Goal: Information Seeking & Learning: Learn about a topic

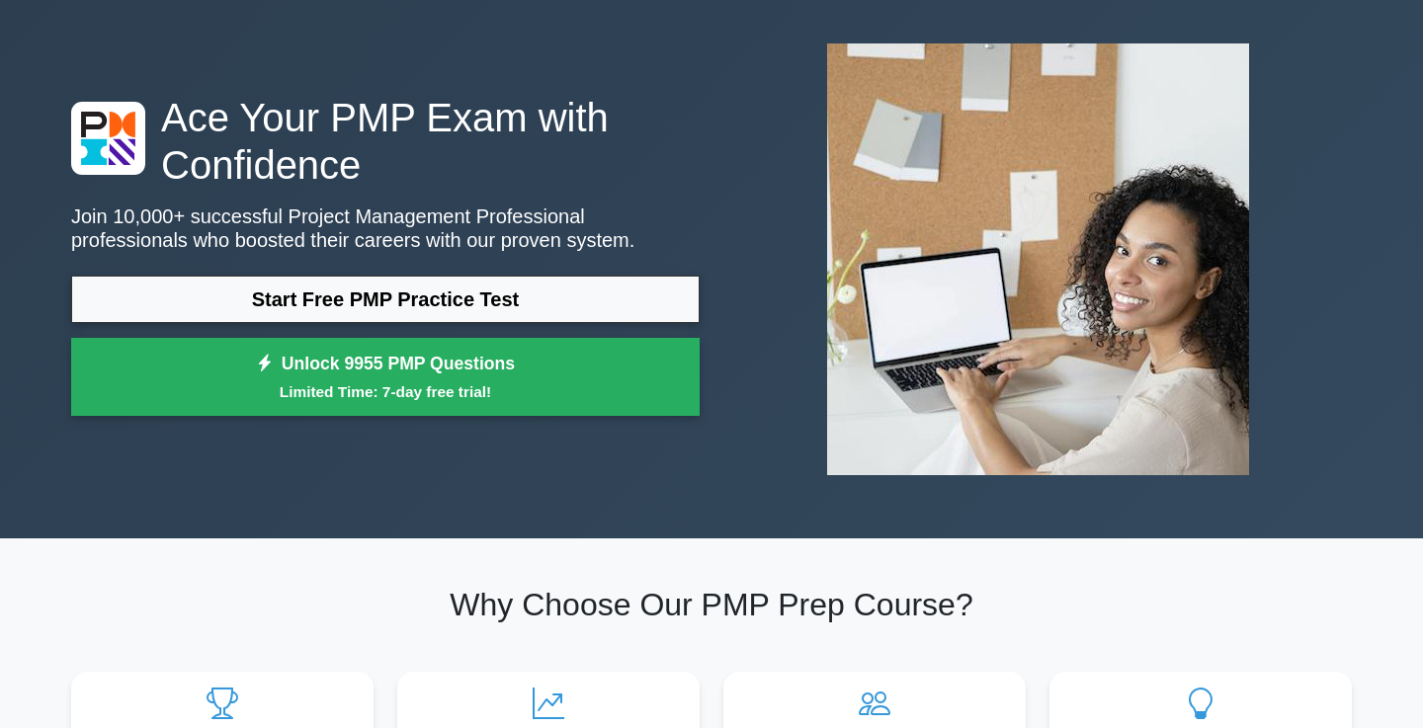
scroll to position [103, 0]
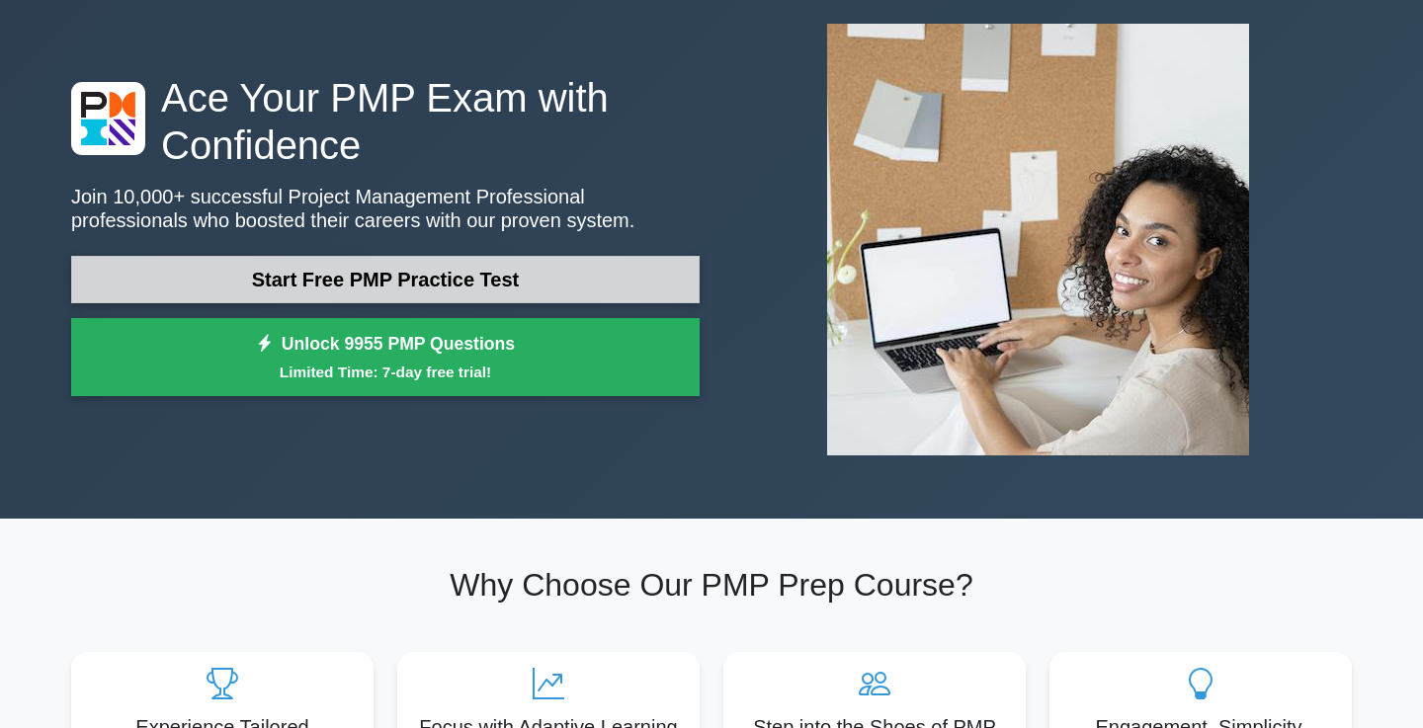
click at [258, 273] on link "Start Free PMP Practice Test" at bounding box center [385, 279] width 628 height 47
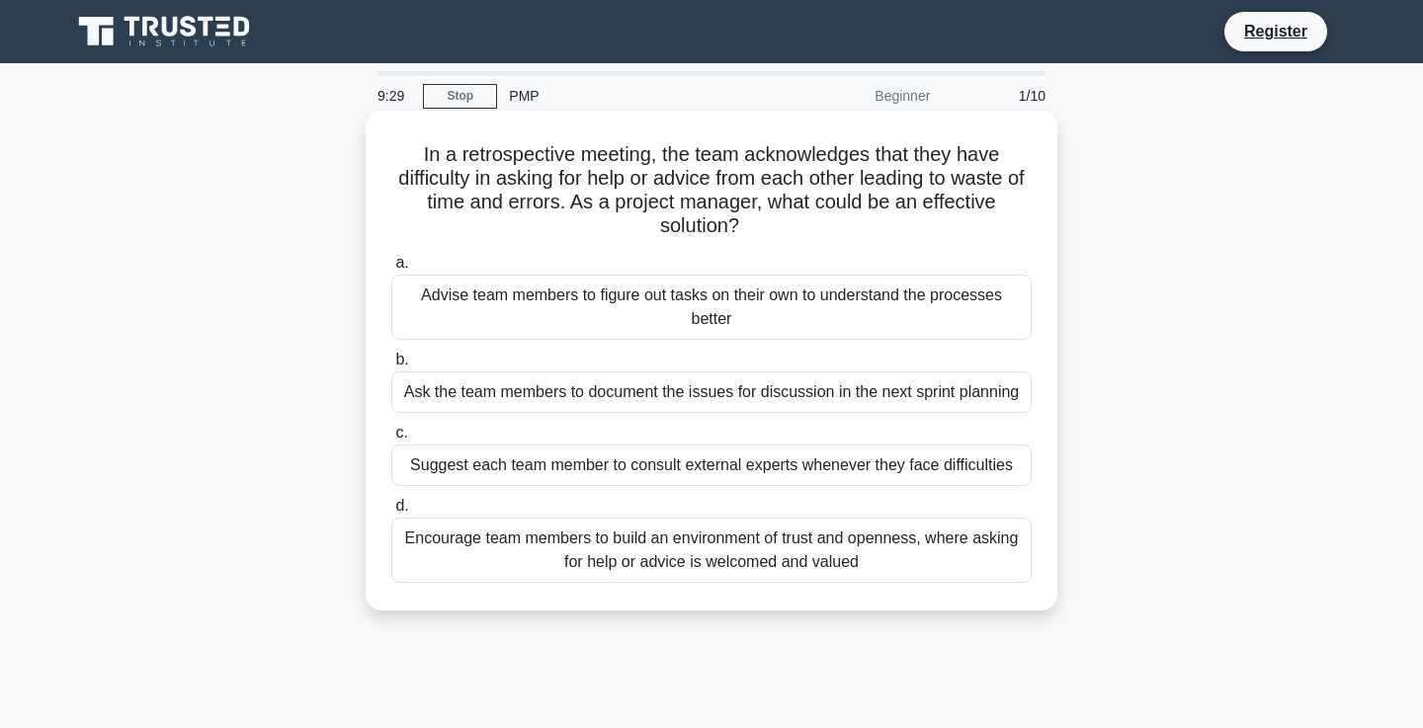
click at [914, 558] on div "Encourage team members to build an environment of trust and openness, where ask…" at bounding box center [711, 550] width 640 height 65
click at [391, 513] on input "d. Encourage team members to build an environment of trust and openness, where …" at bounding box center [391, 506] width 0 height 13
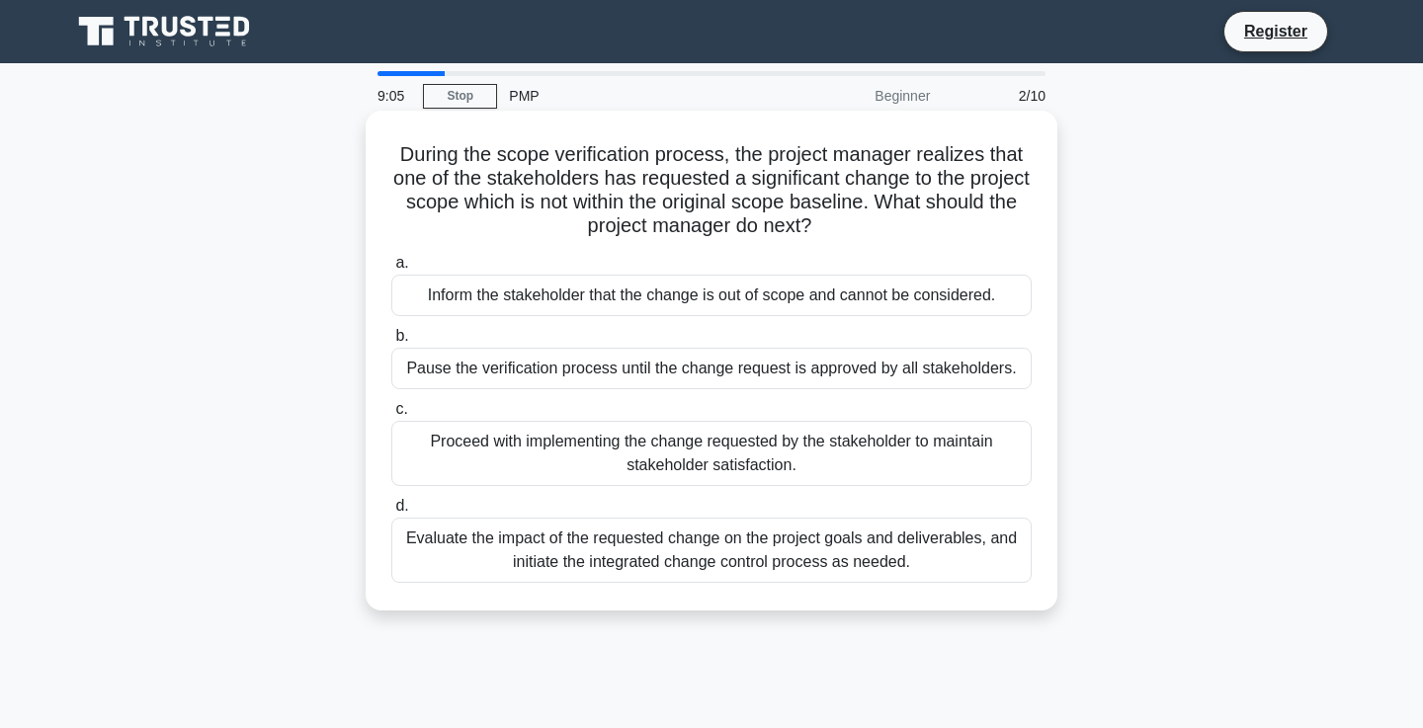
click at [934, 558] on div "Evaluate the impact of the requested change on the project goals and deliverabl…" at bounding box center [711, 550] width 640 height 65
click at [391, 513] on input "d. Evaluate the impact of the requested change on the project goals and deliver…" at bounding box center [391, 506] width 0 height 13
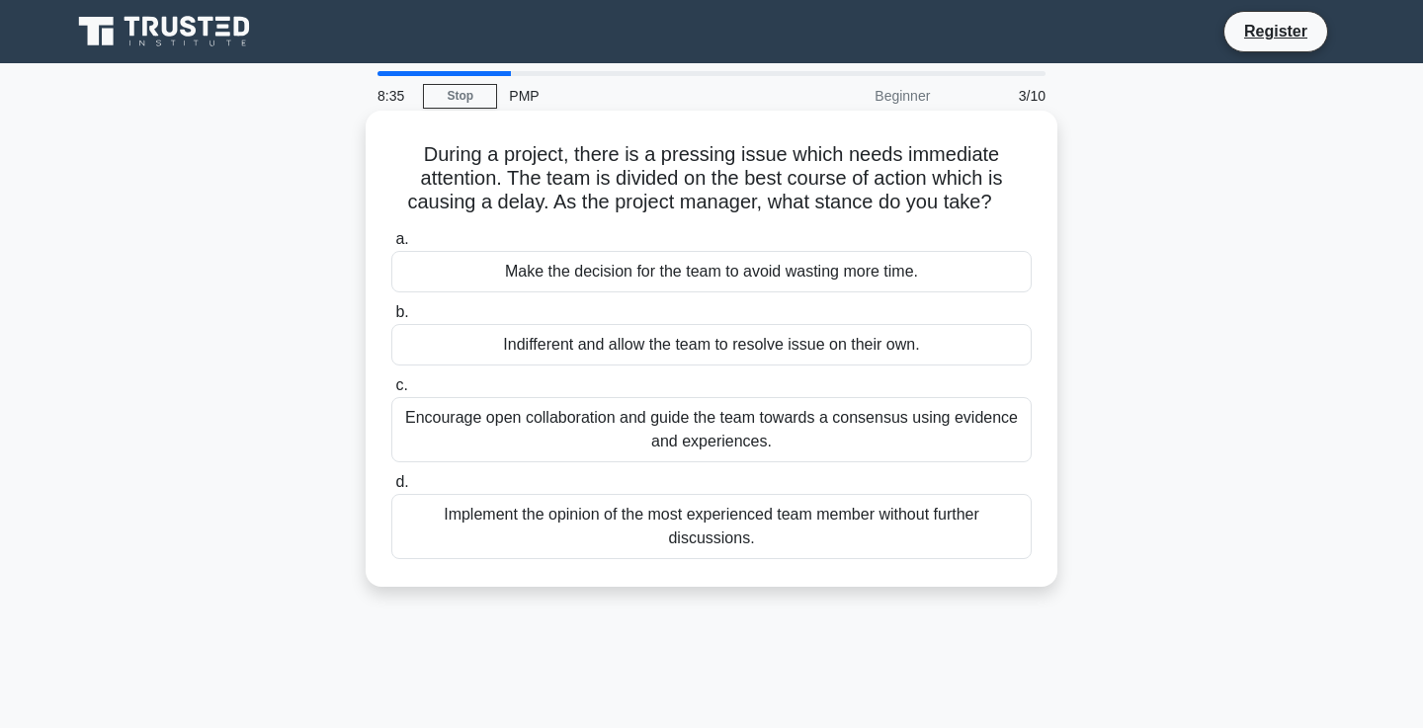
click at [889, 419] on div "Encourage open collaboration and guide the team towards a consensus using evide…" at bounding box center [711, 429] width 640 height 65
click at [391, 392] on input "c. Encourage open collaboration and guide the team towards a consensus using ev…" at bounding box center [391, 385] width 0 height 13
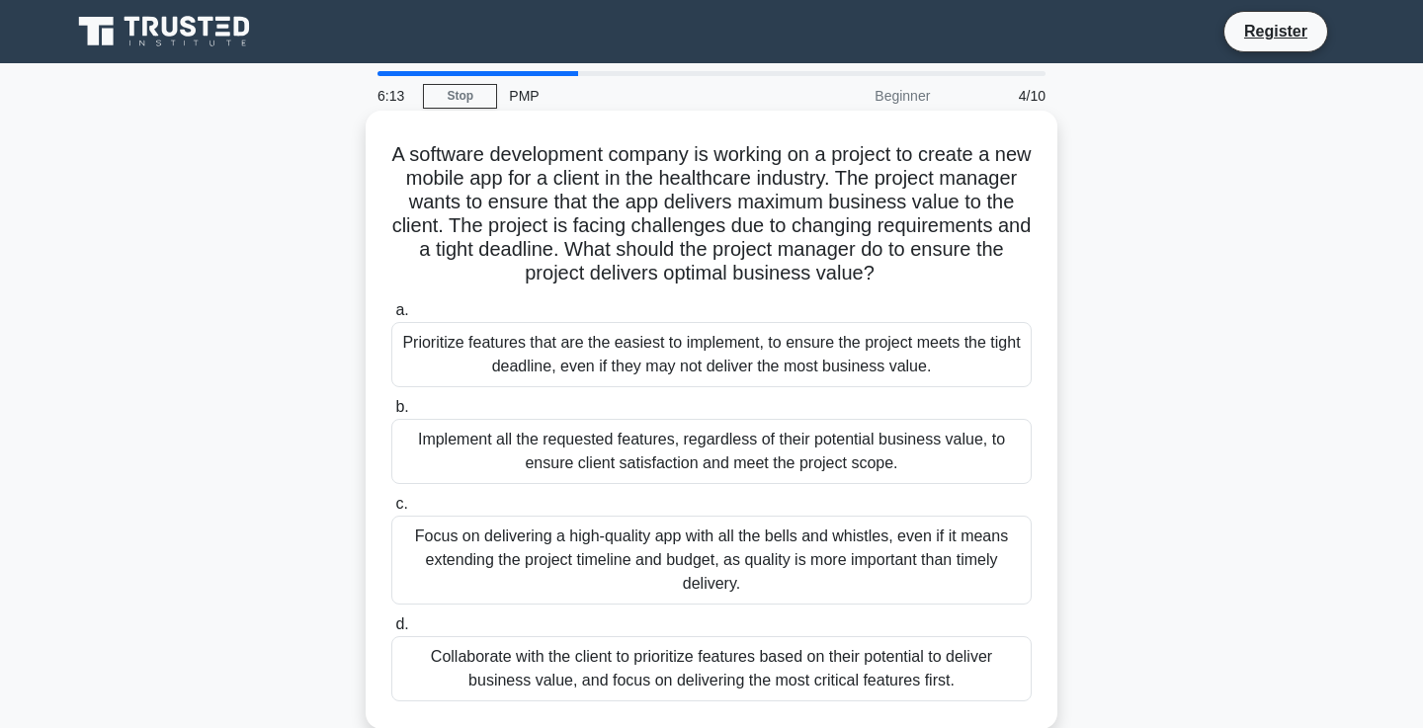
click at [935, 664] on div "Collaborate with the client to prioritize features based on their potential to …" at bounding box center [711, 668] width 640 height 65
click at [391, 631] on input "d. Collaborate with the client to prioritize features based on their potential …" at bounding box center [391, 624] width 0 height 13
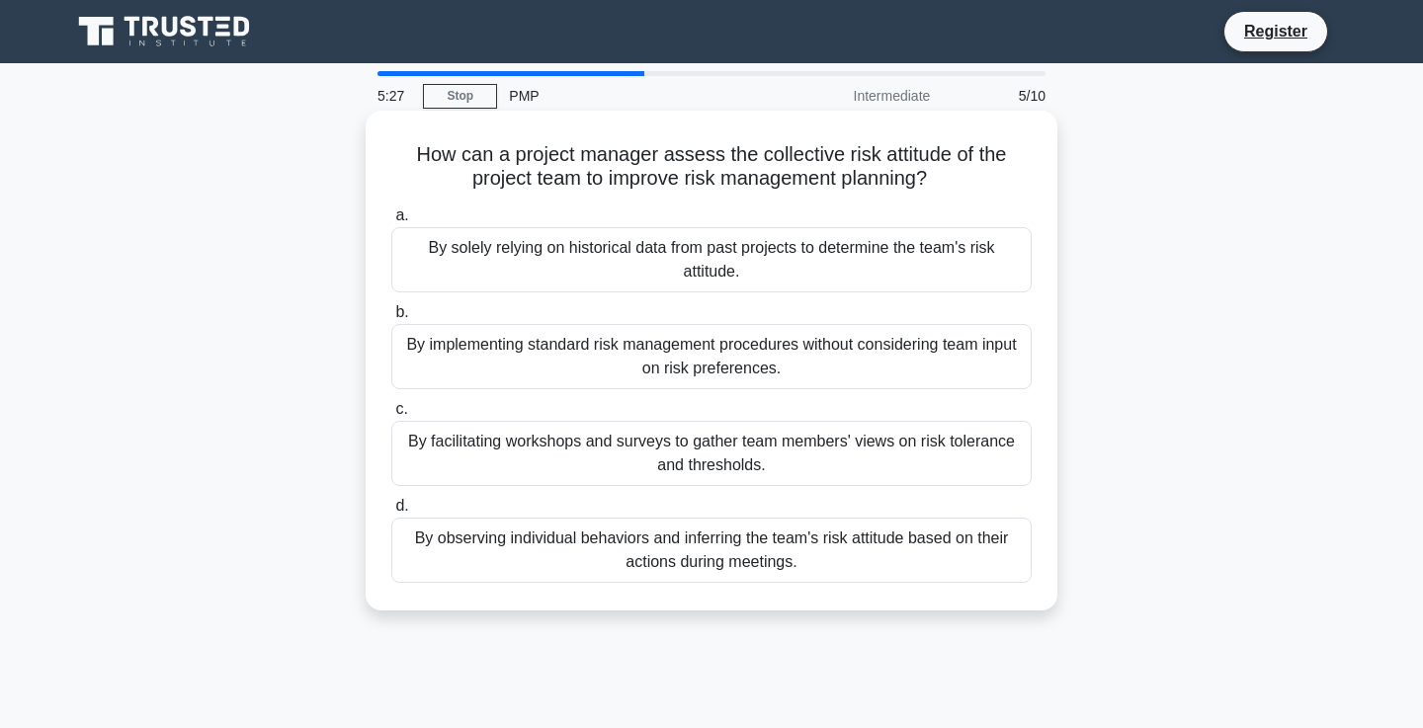
click at [962, 462] on div "By facilitating workshops and surveys to gather team members' views on risk tol…" at bounding box center [711, 453] width 640 height 65
click at [391, 416] on input "c. By facilitating workshops and surveys to gather team members' views on risk …" at bounding box center [391, 409] width 0 height 13
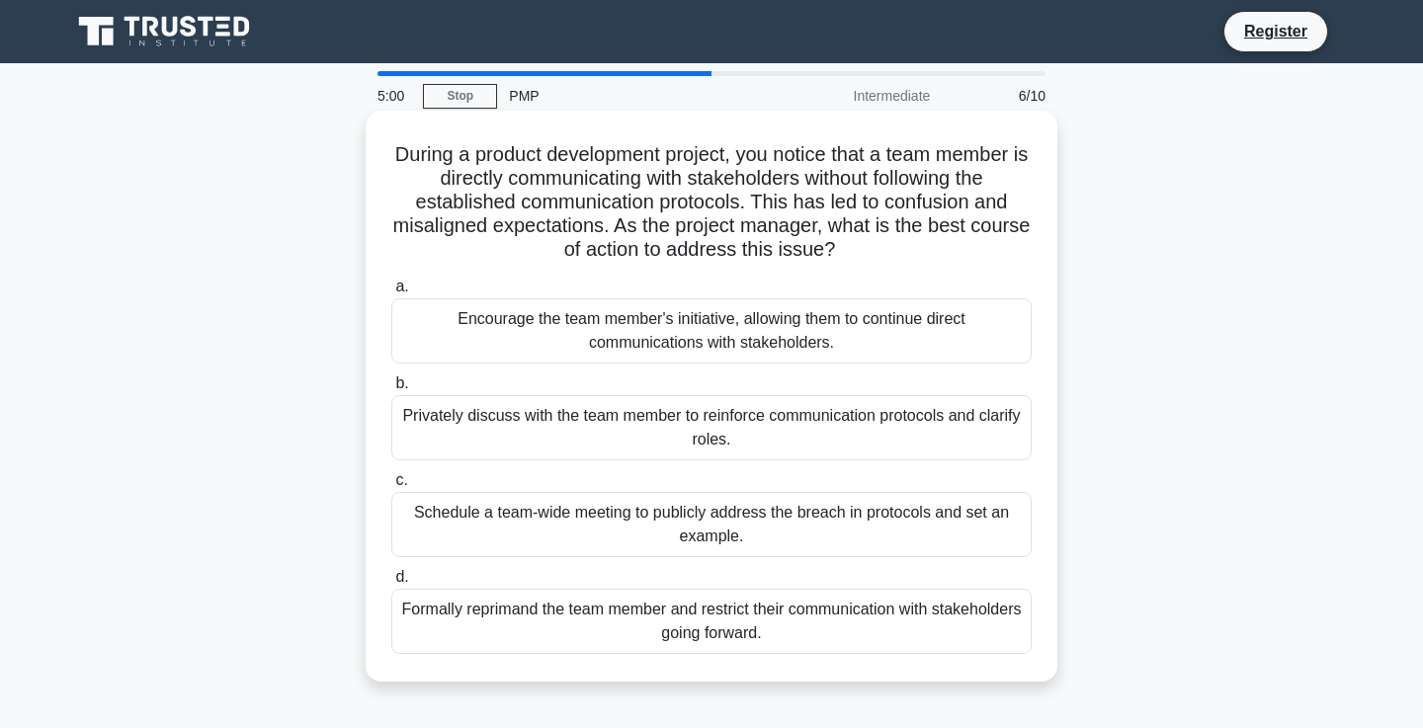
click at [936, 429] on div "Privately discuss with the team member to reinforce communication protocols and…" at bounding box center [711, 427] width 640 height 65
click at [391, 390] on input "b. Privately discuss with the team member to reinforce communication protocols …" at bounding box center [391, 383] width 0 height 13
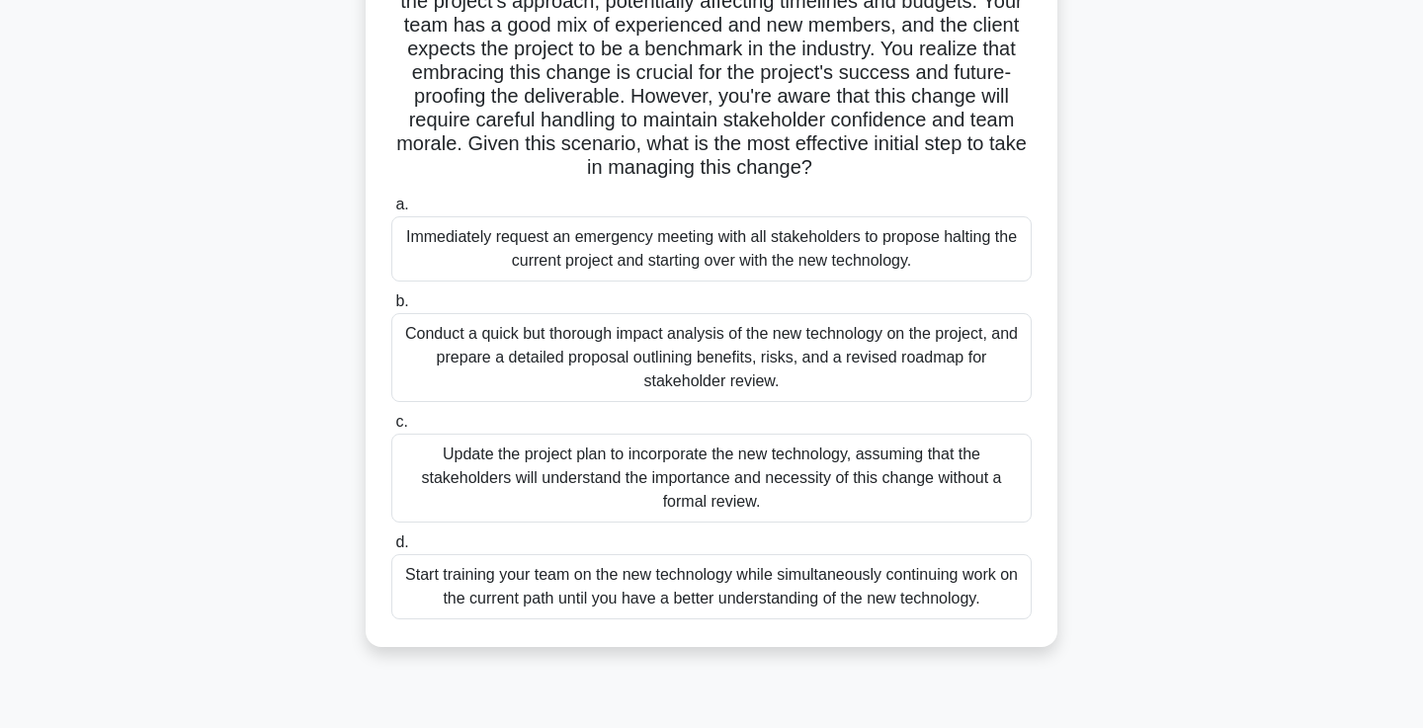
scroll to position [256, 0]
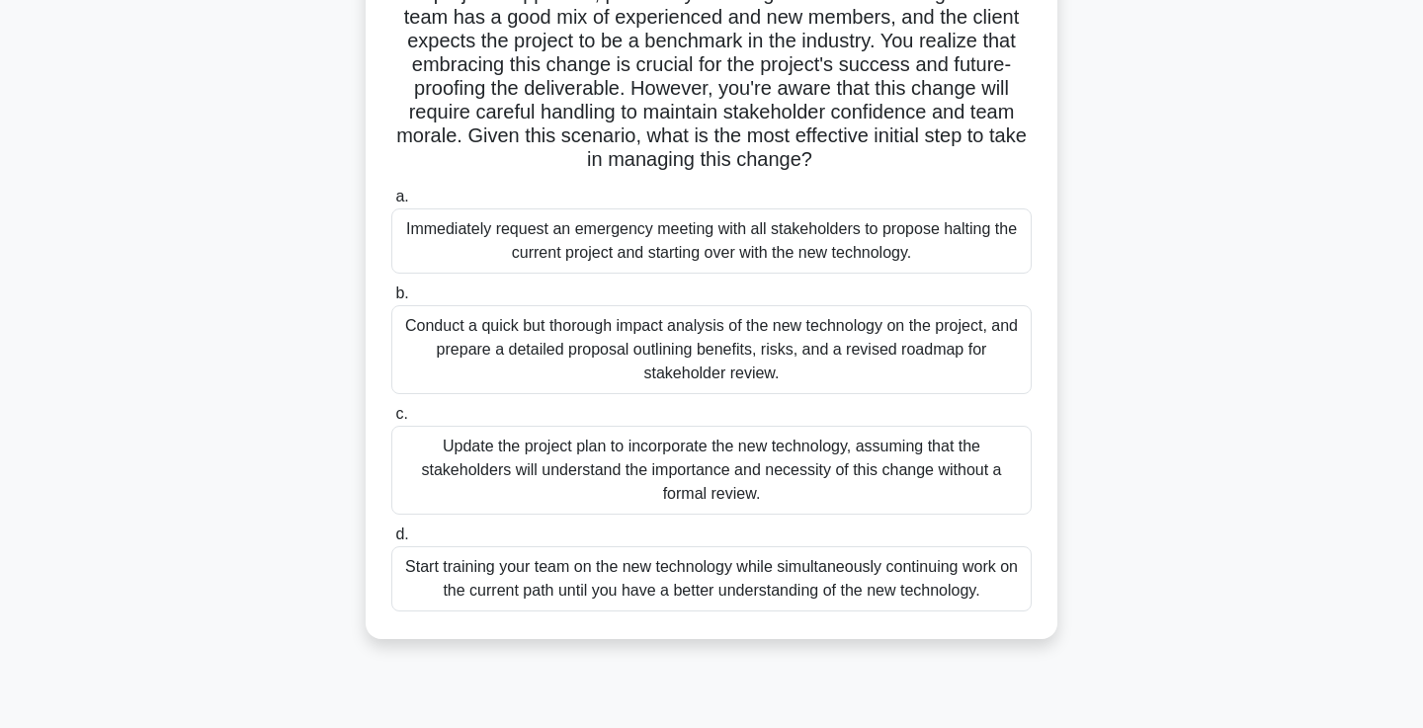
click at [942, 366] on div "Conduct a quick but thorough impact analysis of the new technology on the proje…" at bounding box center [711, 349] width 640 height 89
click at [391, 300] on input "b. Conduct a quick but thorough impact analysis of the new technology on the pr…" at bounding box center [391, 293] width 0 height 13
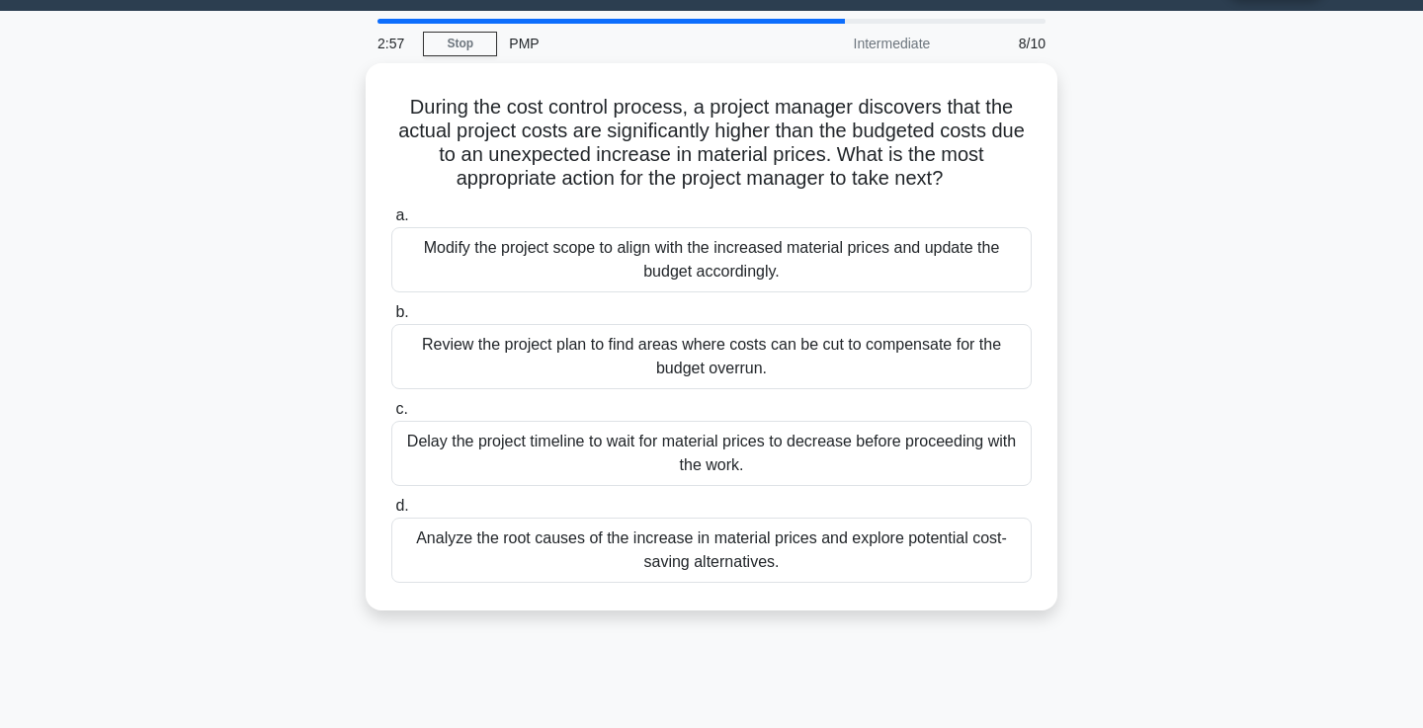
scroll to position [0, 0]
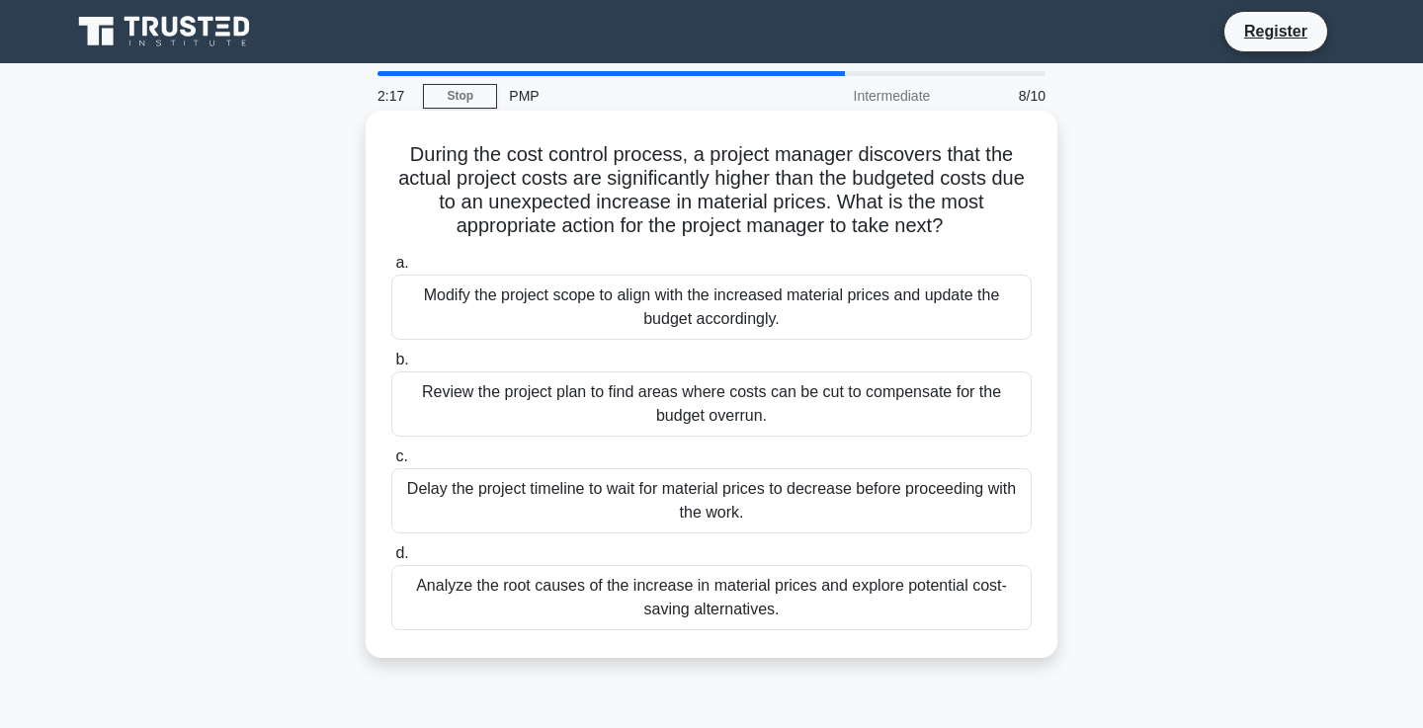
click at [813, 587] on div "Analyze the root causes of the increase in material prices and explore potentia…" at bounding box center [711, 597] width 640 height 65
click at [391, 560] on input "d. Analyze the root causes of the increase in material prices and explore poten…" at bounding box center [391, 553] width 0 height 13
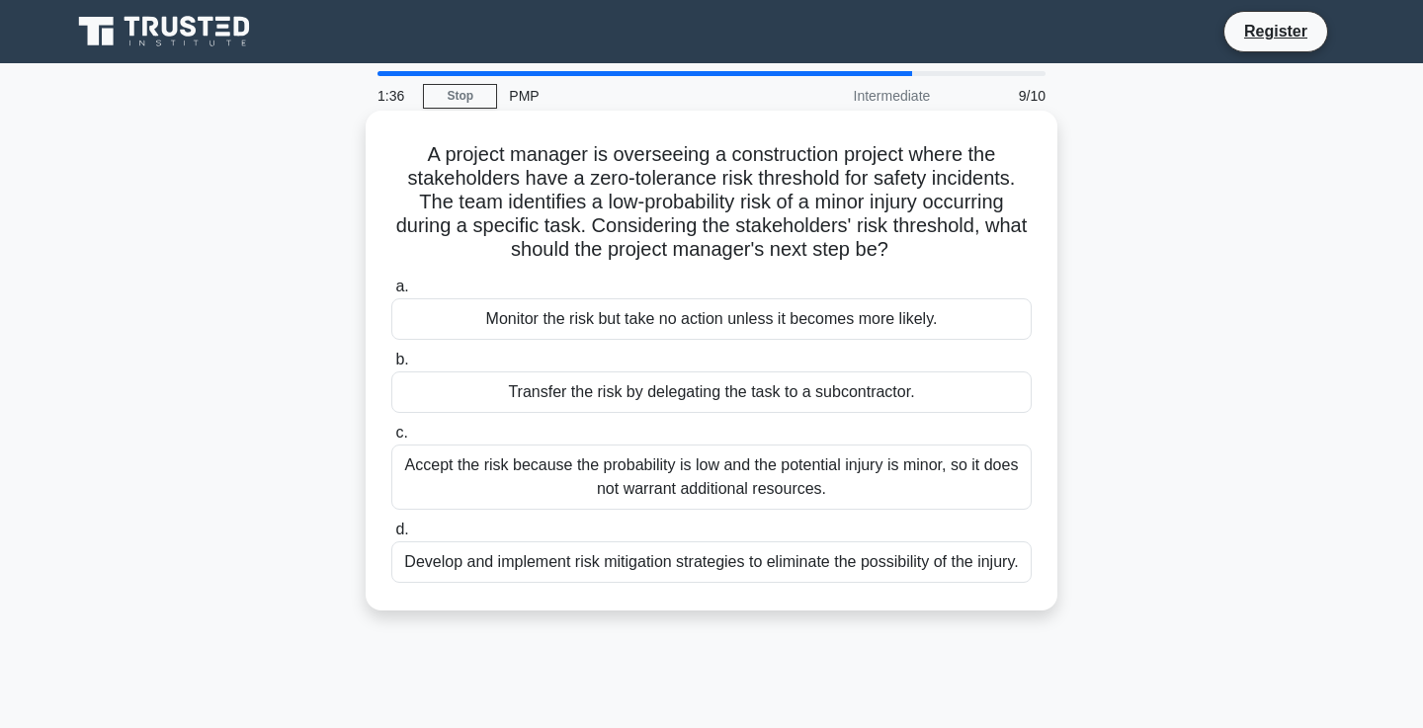
click at [969, 571] on div "Develop and implement risk mitigation strategies to eliminate the possibility o…" at bounding box center [711, 561] width 640 height 41
click at [391, 536] on input "d. Develop and implement risk mitigation strategies to eliminate the possibilit…" at bounding box center [391, 530] width 0 height 13
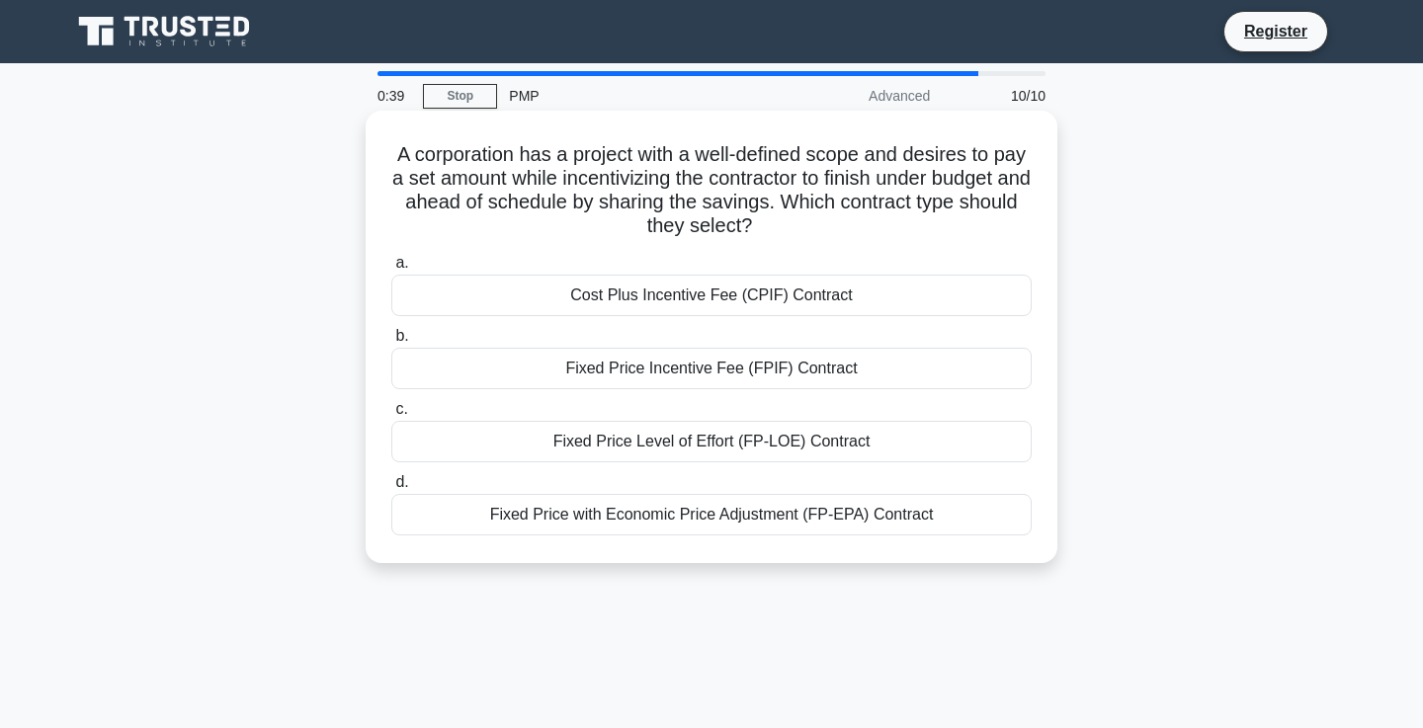
click at [847, 374] on div "Fixed Price Incentive Fee (FPIF) Contract" at bounding box center [711, 368] width 640 height 41
click at [391, 343] on input "b. Fixed Price Incentive Fee (FPIF) Contract" at bounding box center [391, 336] width 0 height 13
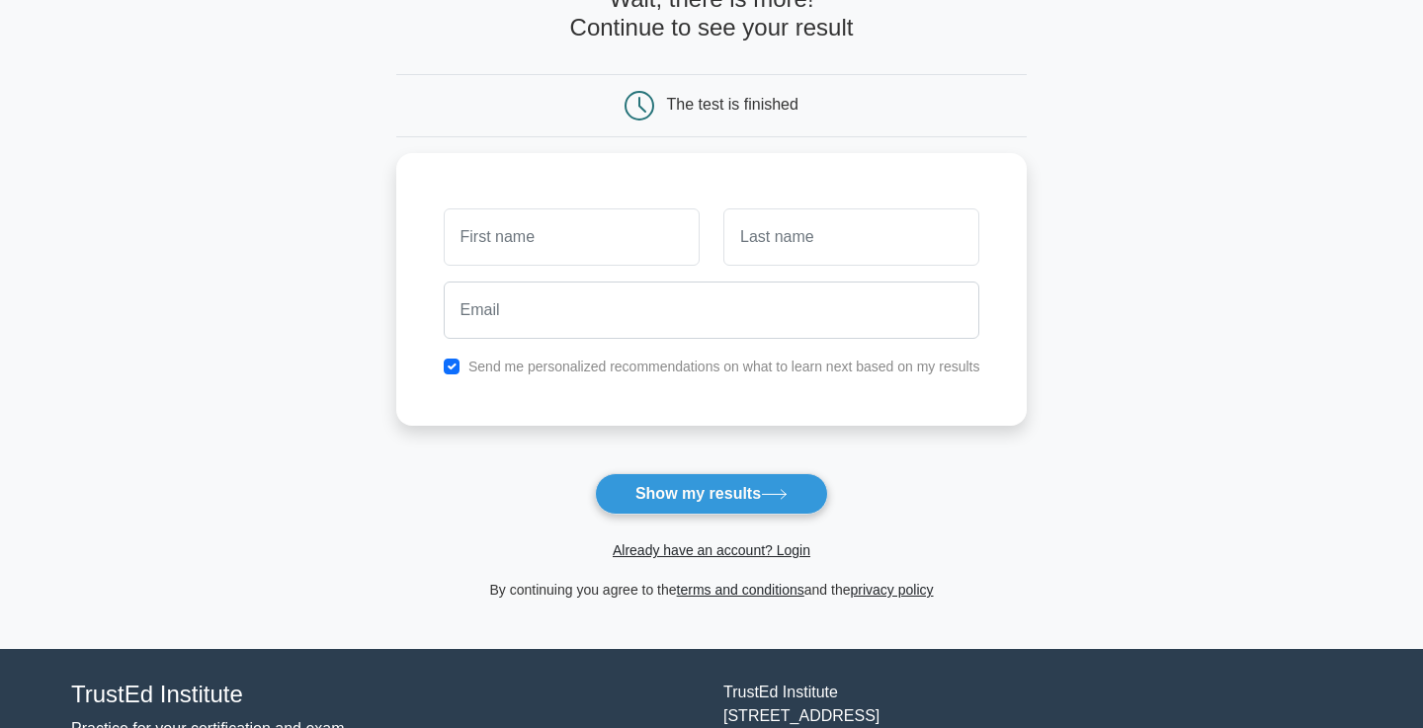
scroll to position [127, 0]
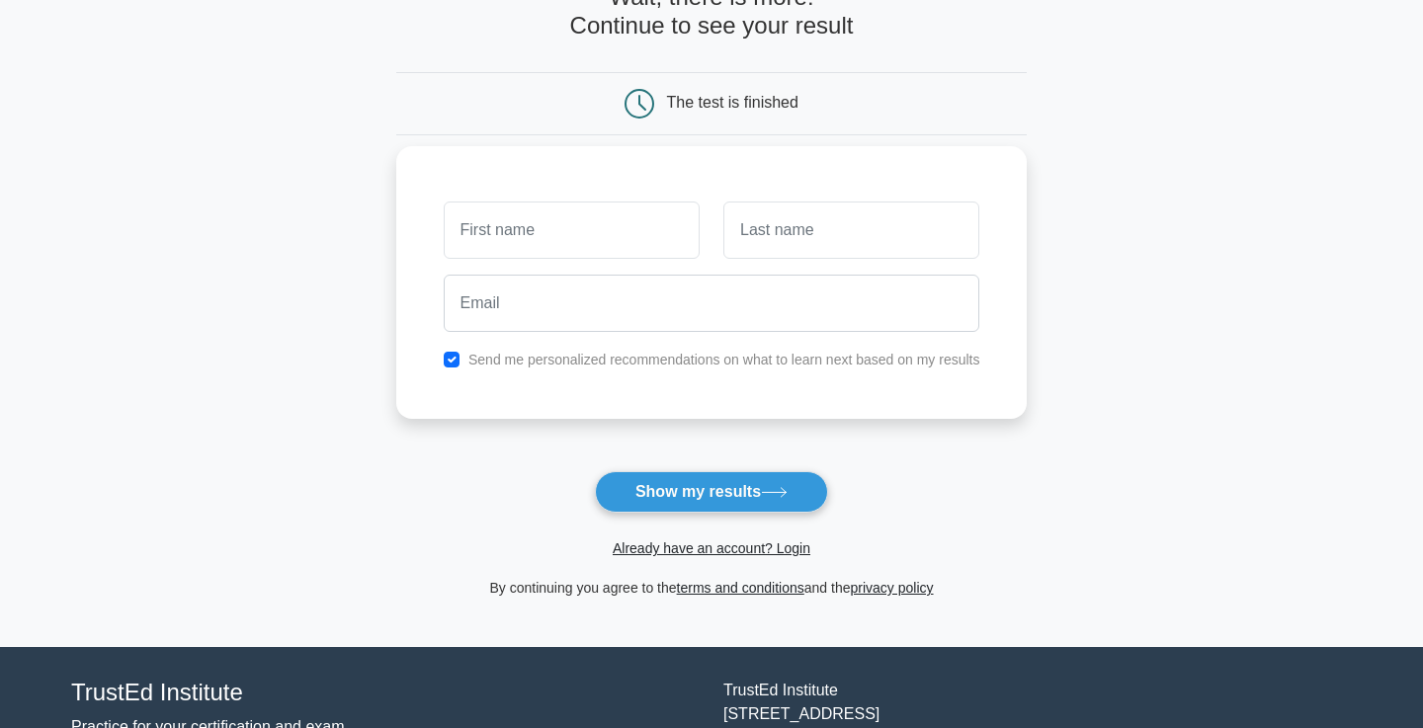
click at [622, 251] on input "text" at bounding box center [572, 230] width 256 height 57
type input "s"
type input "shaohua"
type input "fang"
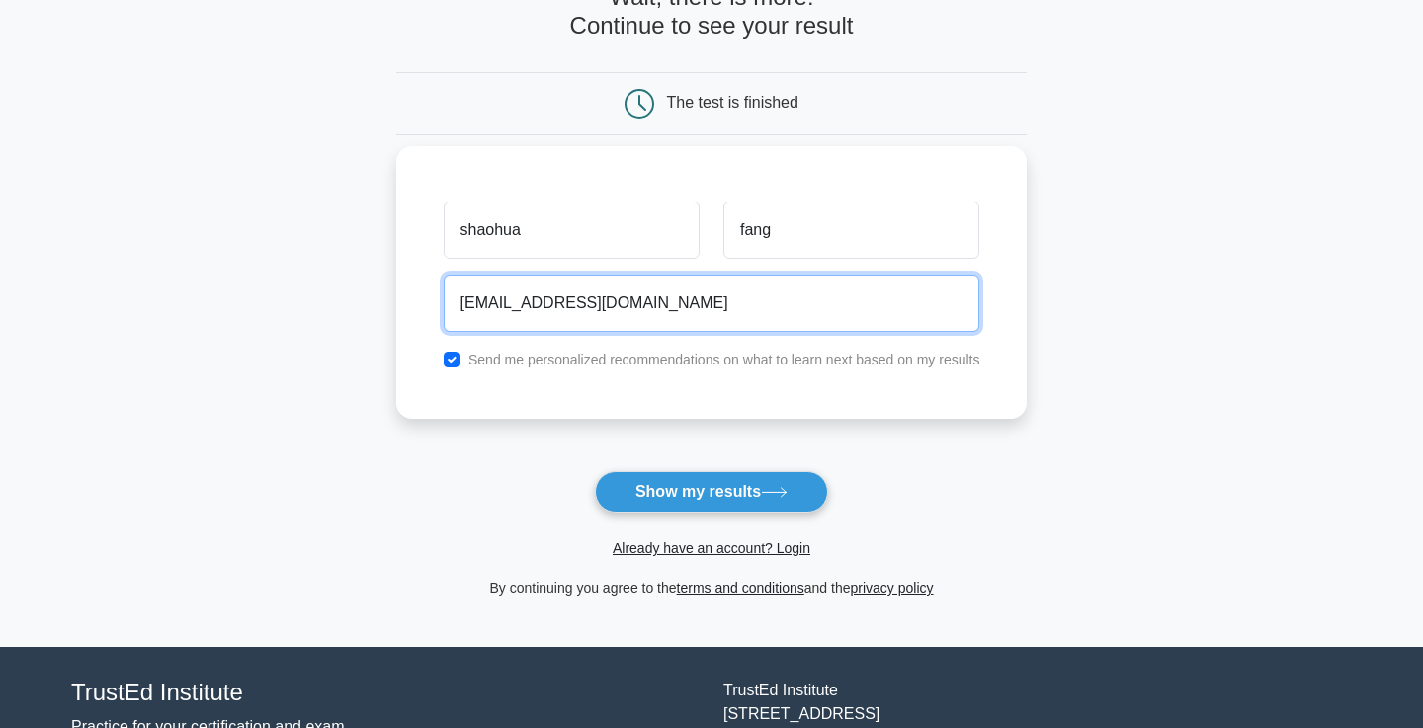
type input "littleflower.fang@gmail.com"
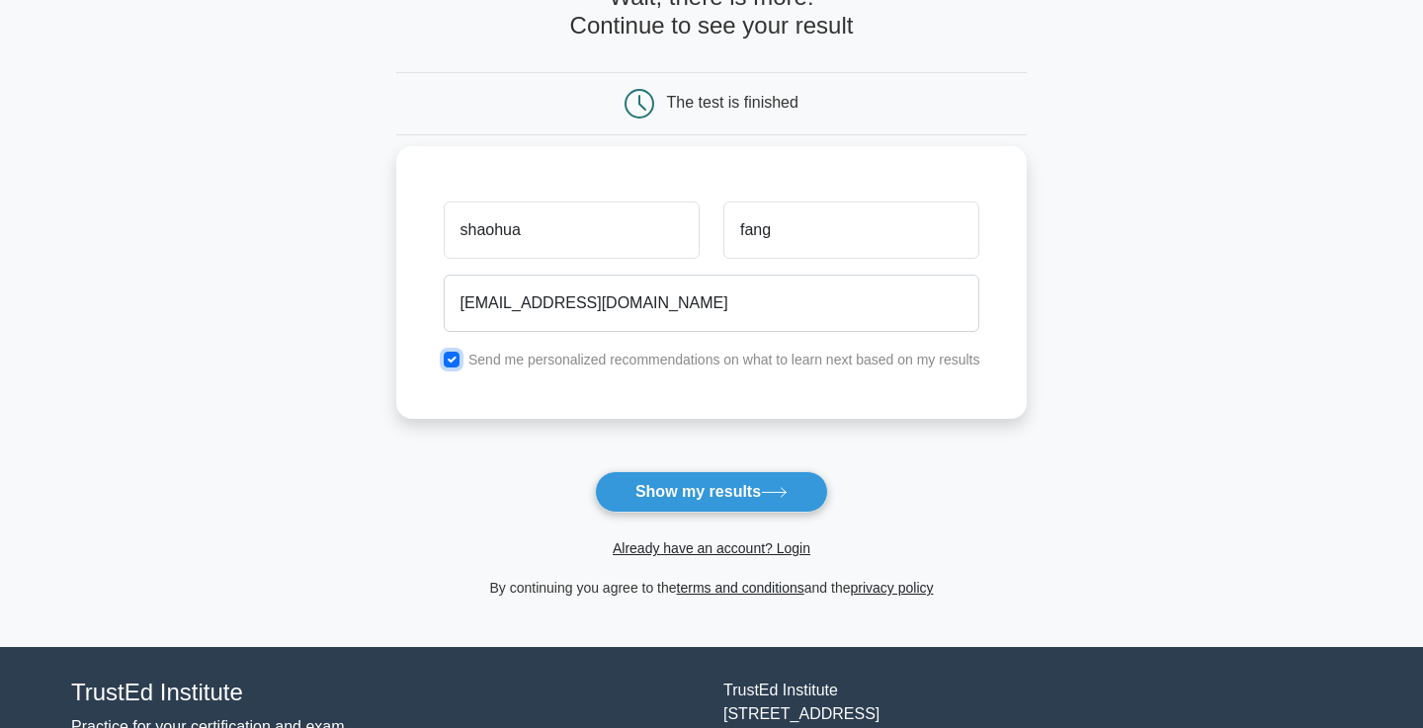
click at [450, 362] on input "checkbox" at bounding box center [452, 360] width 16 height 16
checkbox input "false"
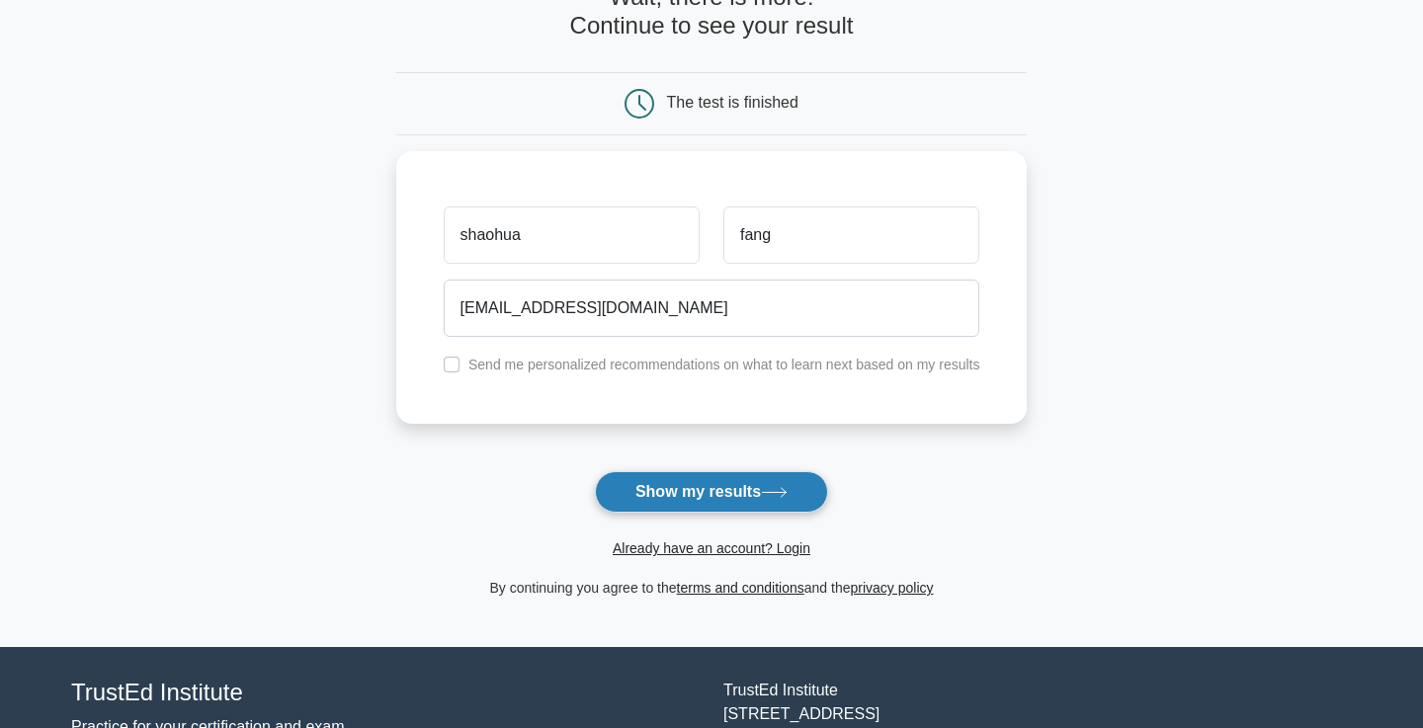
click at [634, 492] on button "Show my results" at bounding box center [711, 491] width 233 height 41
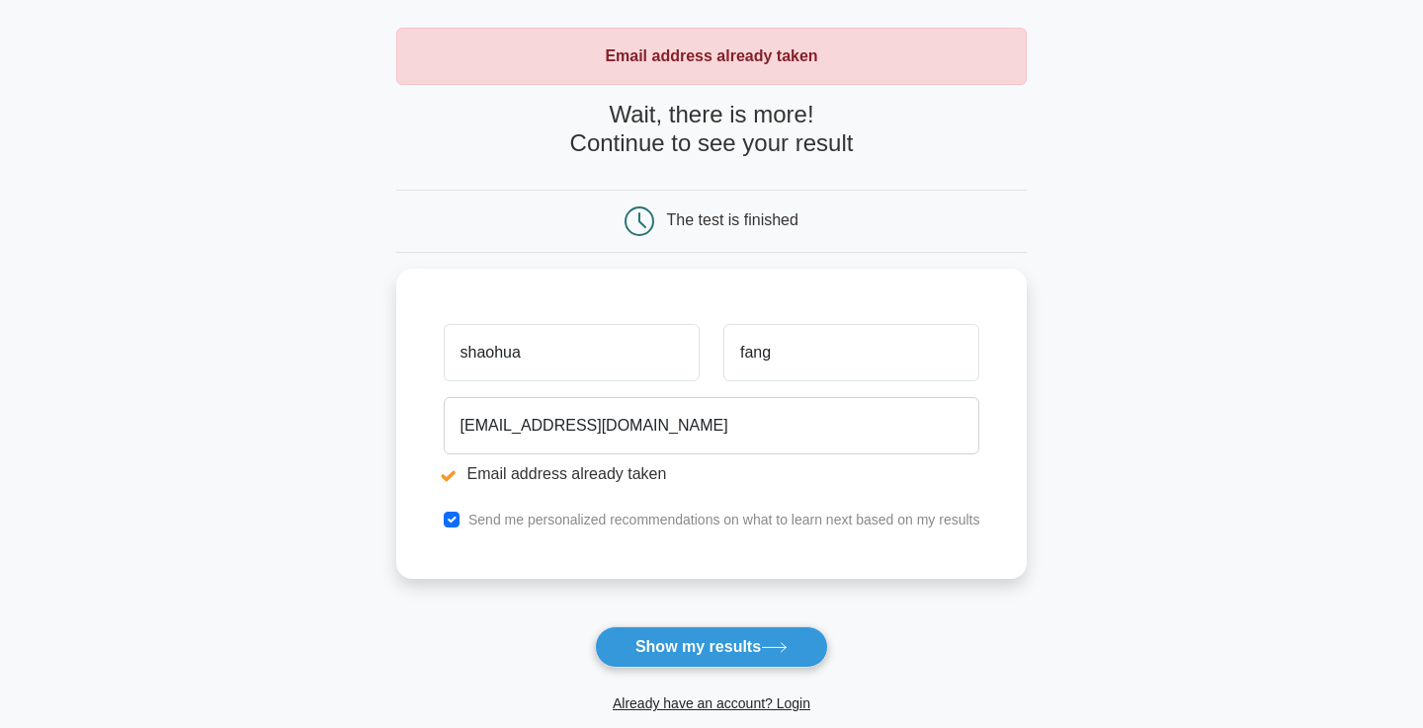
scroll to position [86, 0]
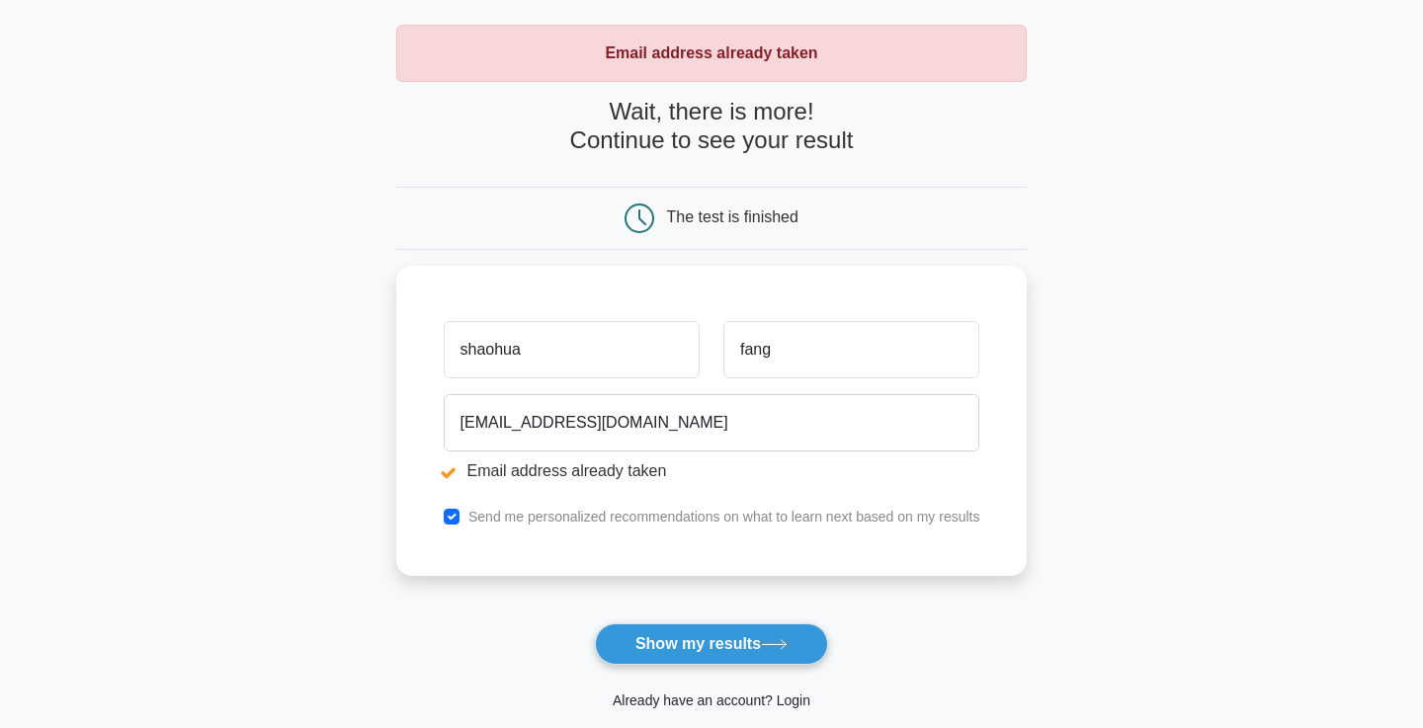
click at [719, 702] on link "Already have an account? Login" at bounding box center [712, 701] width 198 height 16
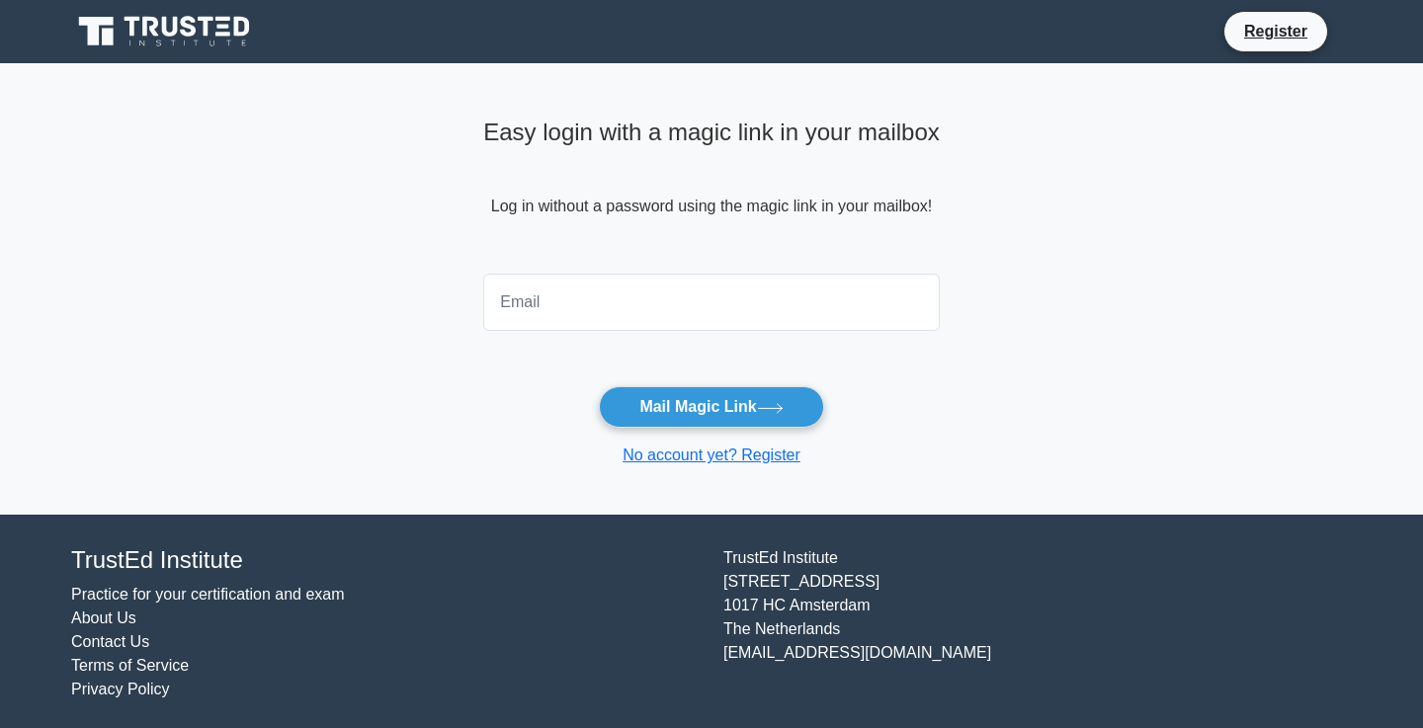
click at [665, 316] on input "email" at bounding box center [711, 302] width 456 height 57
type input "littleflower.fang@gmail.com"
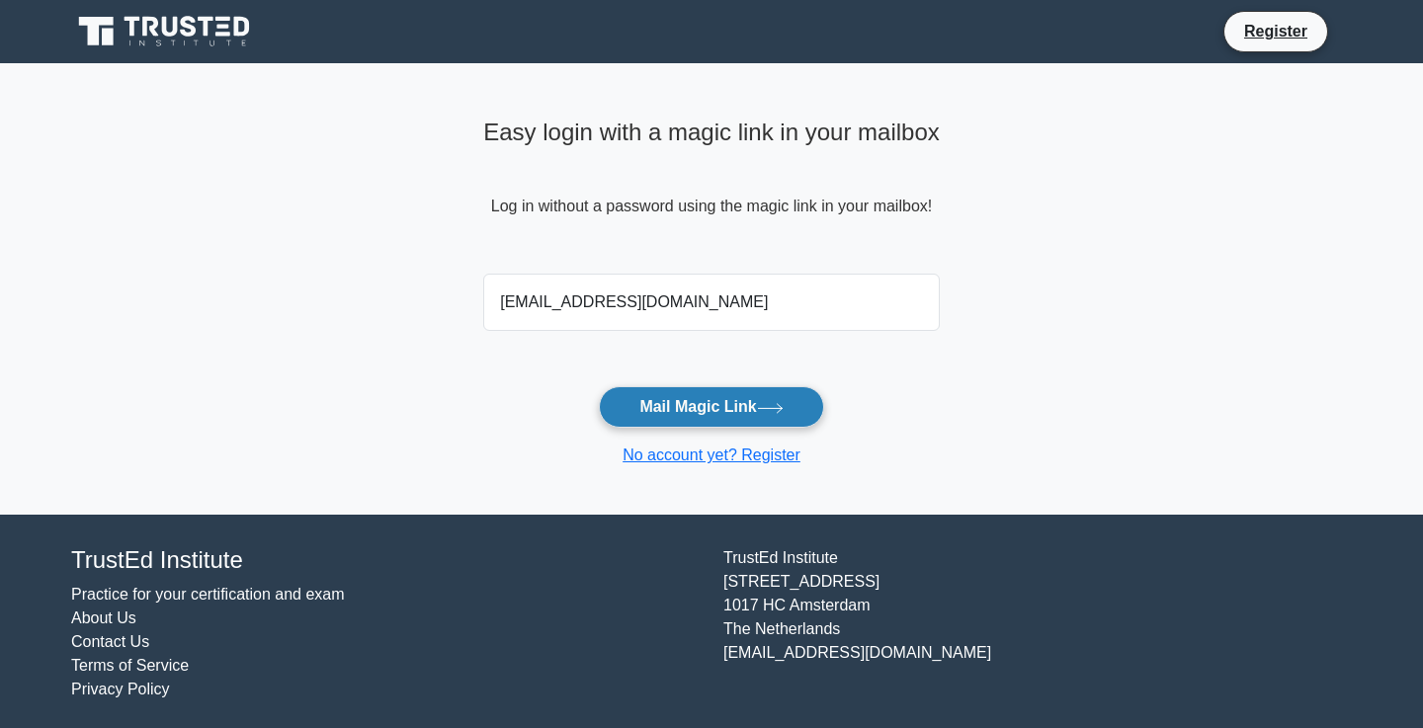
click at [692, 411] on button "Mail Magic Link" at bounding box center [711, 406] width 224 height 41
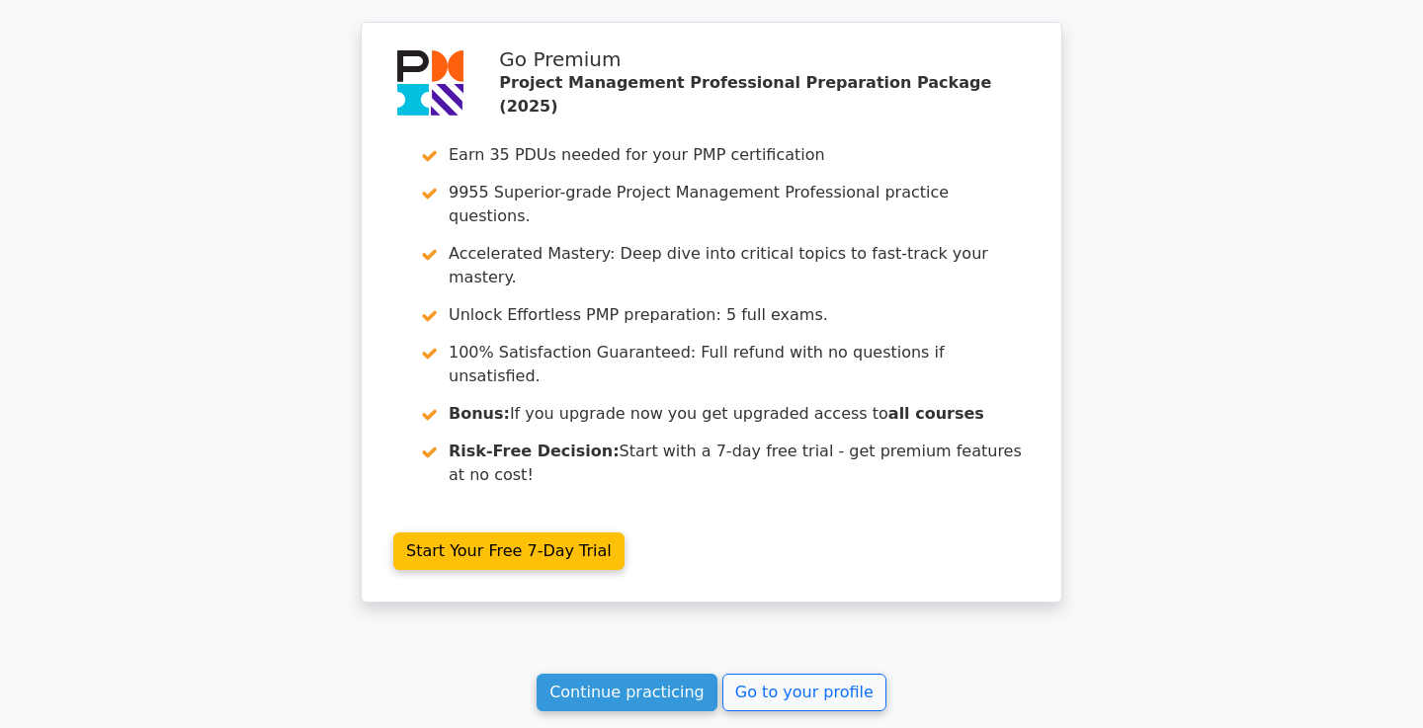
scroll to position [3589, 0]
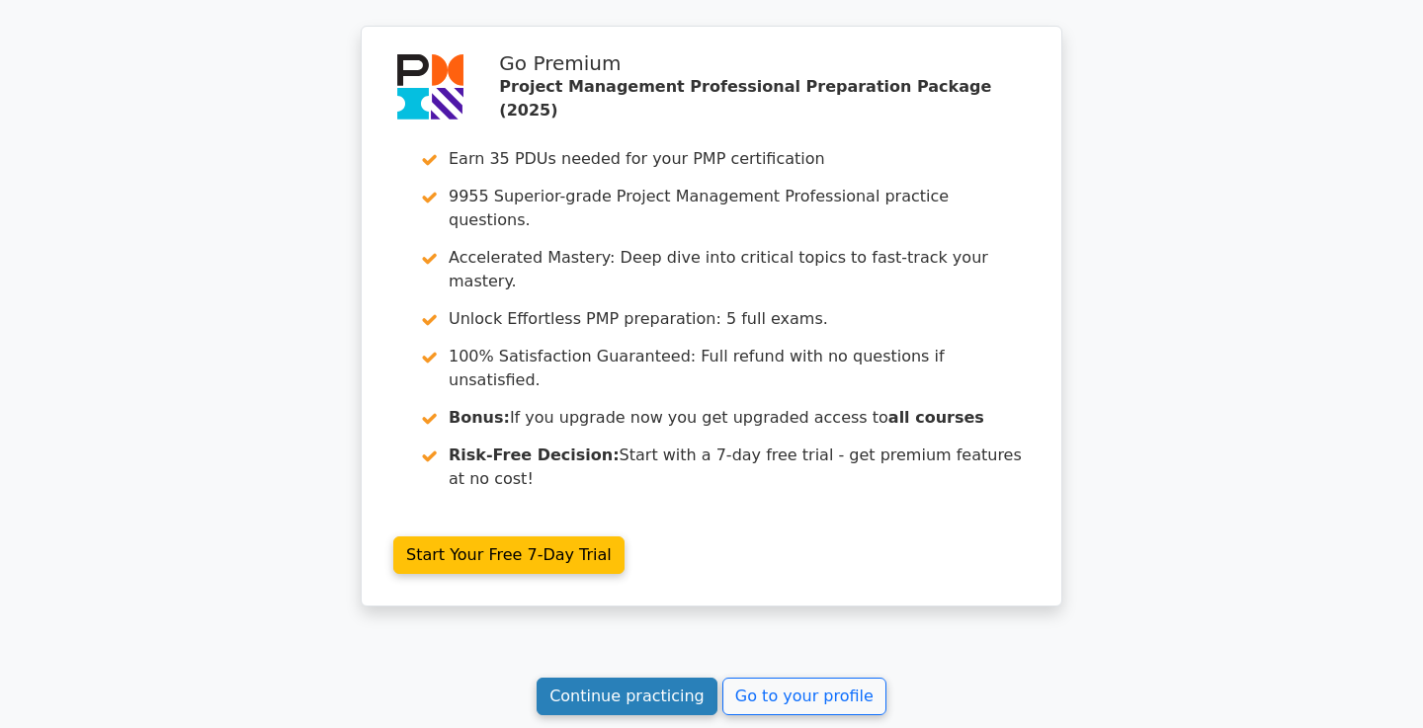
click at [668, 678] on link "Continue practicing" at bounding box center [626, 697] width 181 height 38
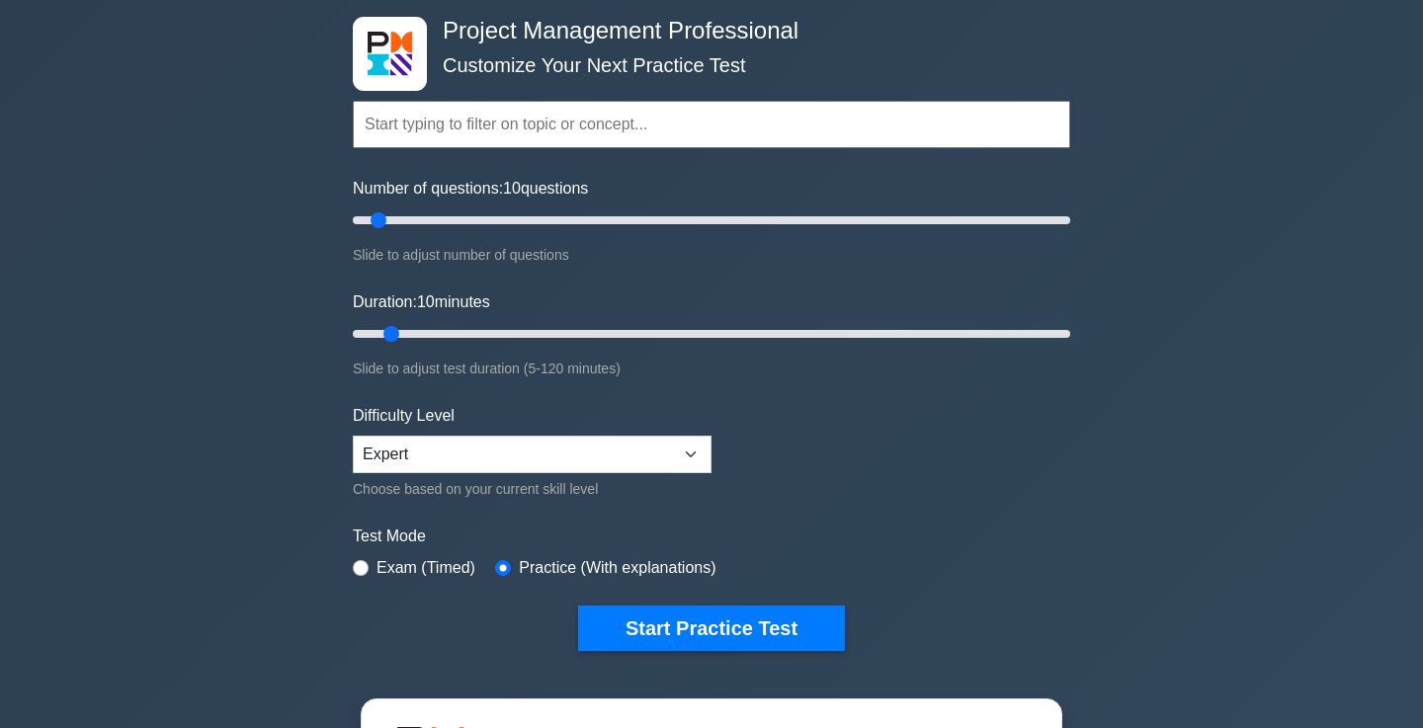
scroll to position [49, 0]
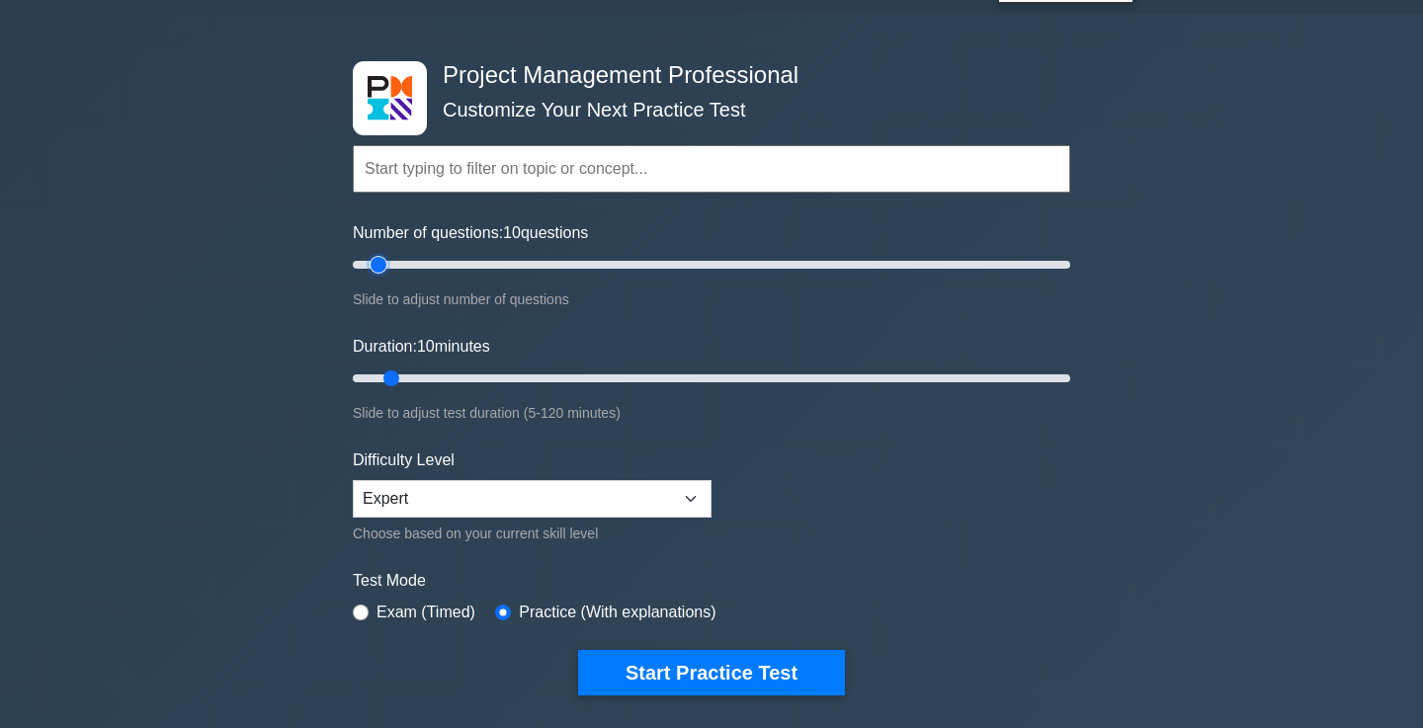
click at [386, 262] on input "Number of questions: 10 questions" at bounding box center [711, 265] width 717 height 24
type input "30"
click at [451, 261] on input "Number of questions: 10 questions" at bounding box center [711, 265] width 717 height 24
click at [466, 378] on input "Duration: 20 minutes" at bounding box center [711, 379] width 717 height 24
click at [573, 372] on input "Duration: 20 minutes" at bounding box center [711, 379] width 717 height 24
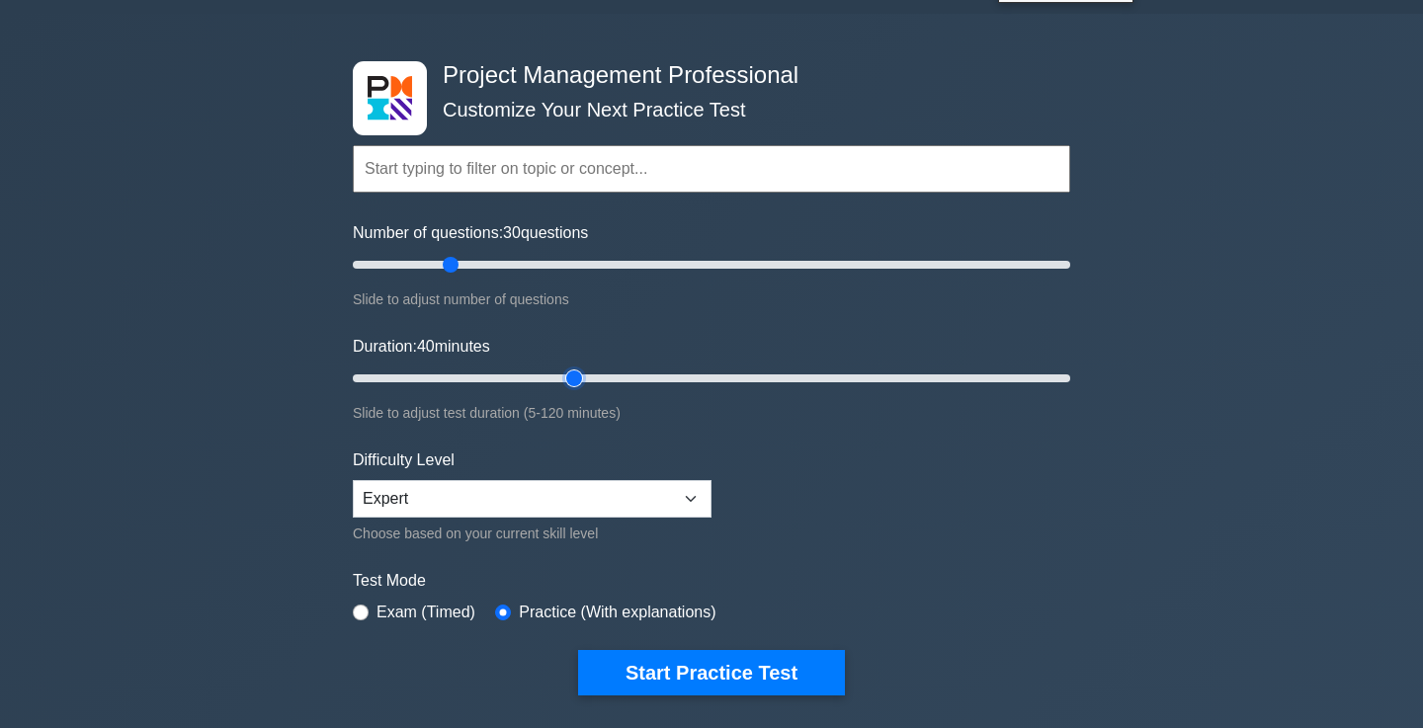
type input "30"
click at [526, 376] on input "Duration: 40 minutes" at bounding box center [711, 379] width 717 height 24
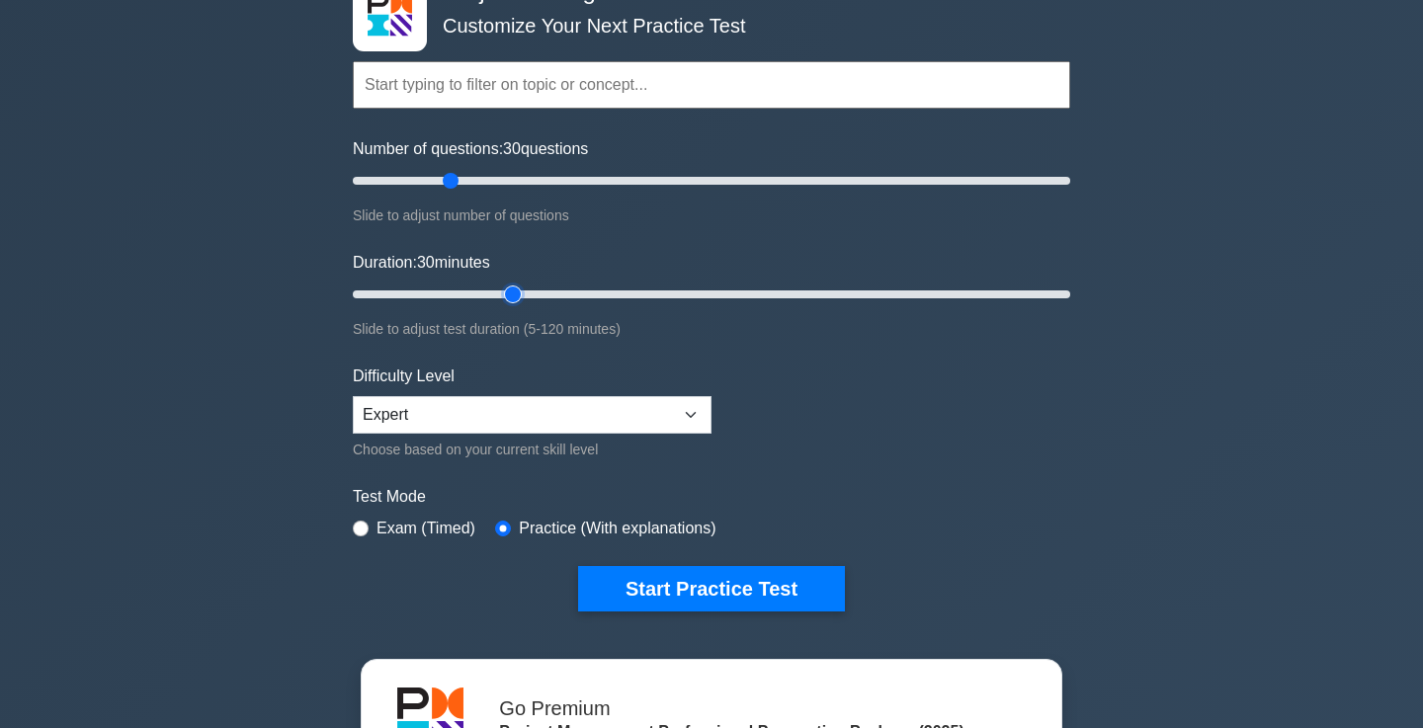
scroll to position [148, 0]
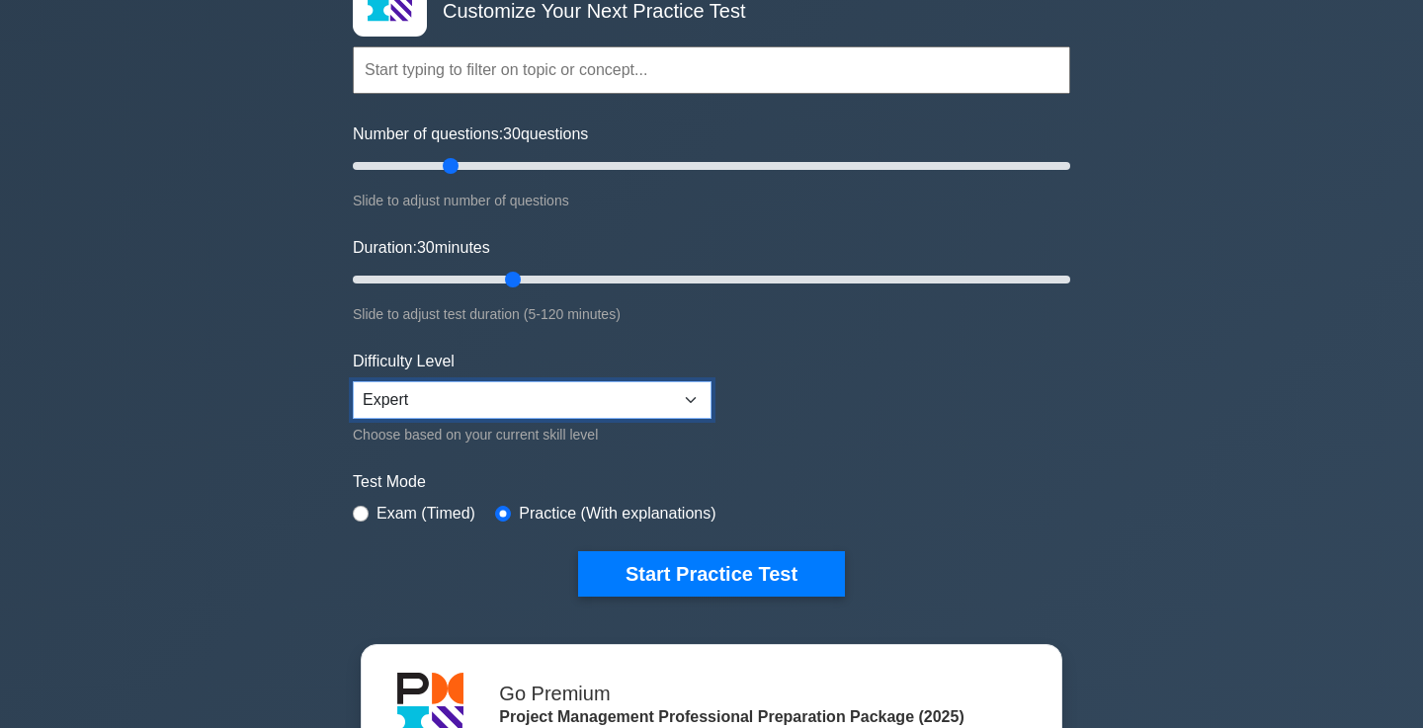
click at [608, 392] on select "Beginner Intermediate Expert" at bounding box center [532, 400] width 359 height 38
click at [359, 517] on input "radio" at bounding box center [361, 514] width 16 height 16
radio input "true"
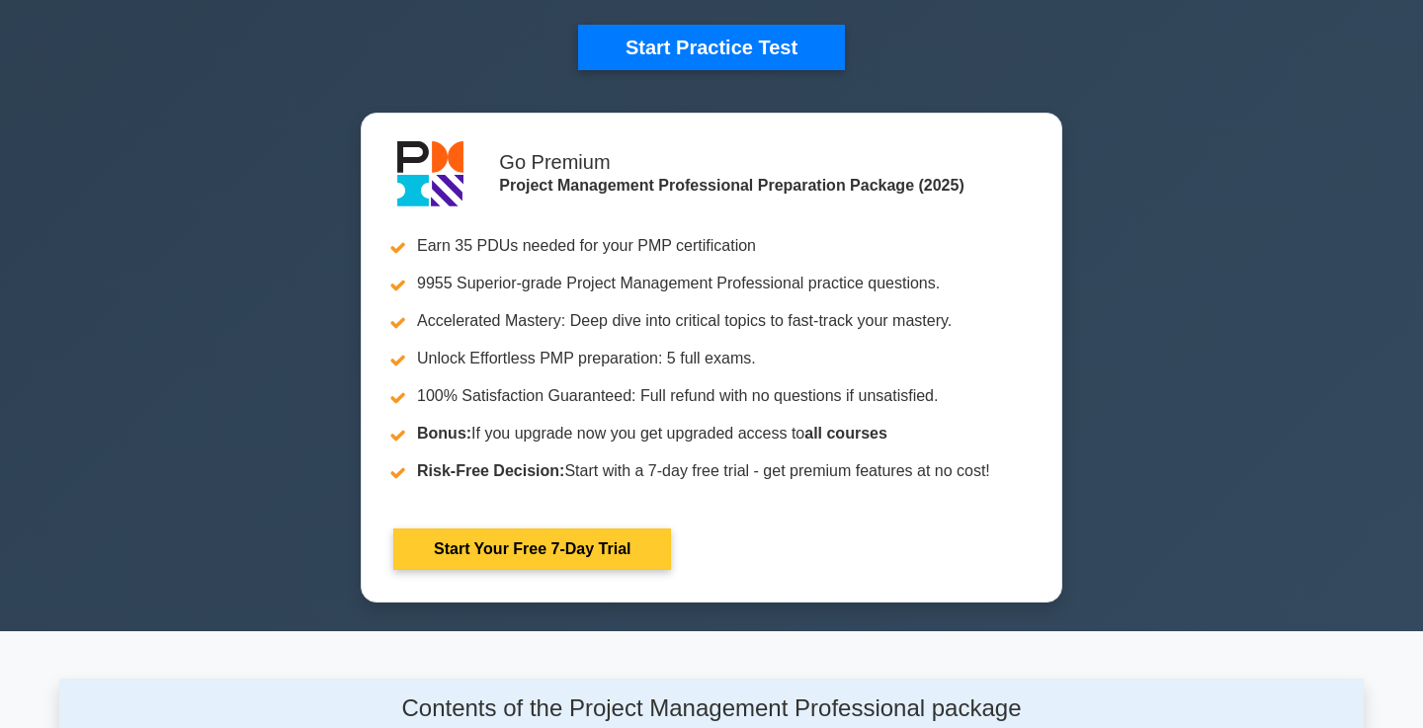
scroll to position [568, 0]
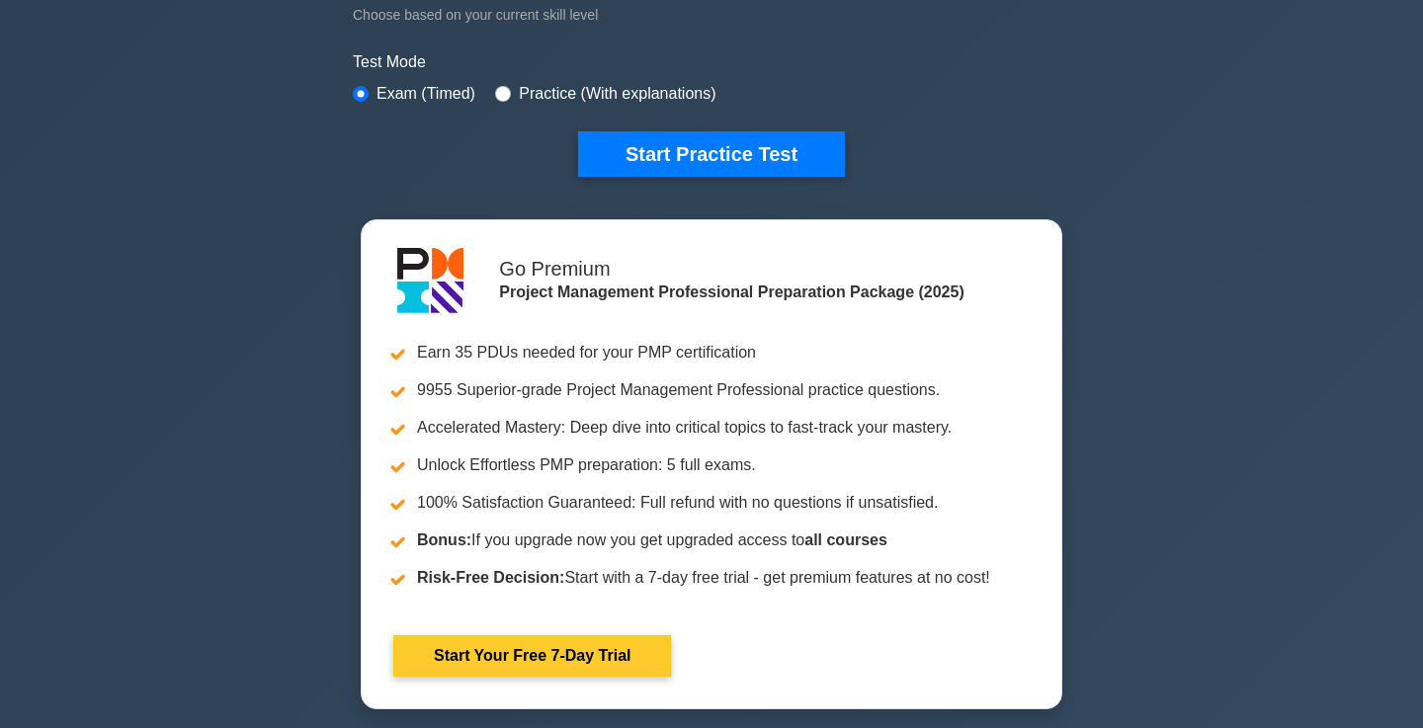
click at [500, 667] on link "Start Your Free 7-Day Trial" at bounding box center [532, 655] width 278 height 41
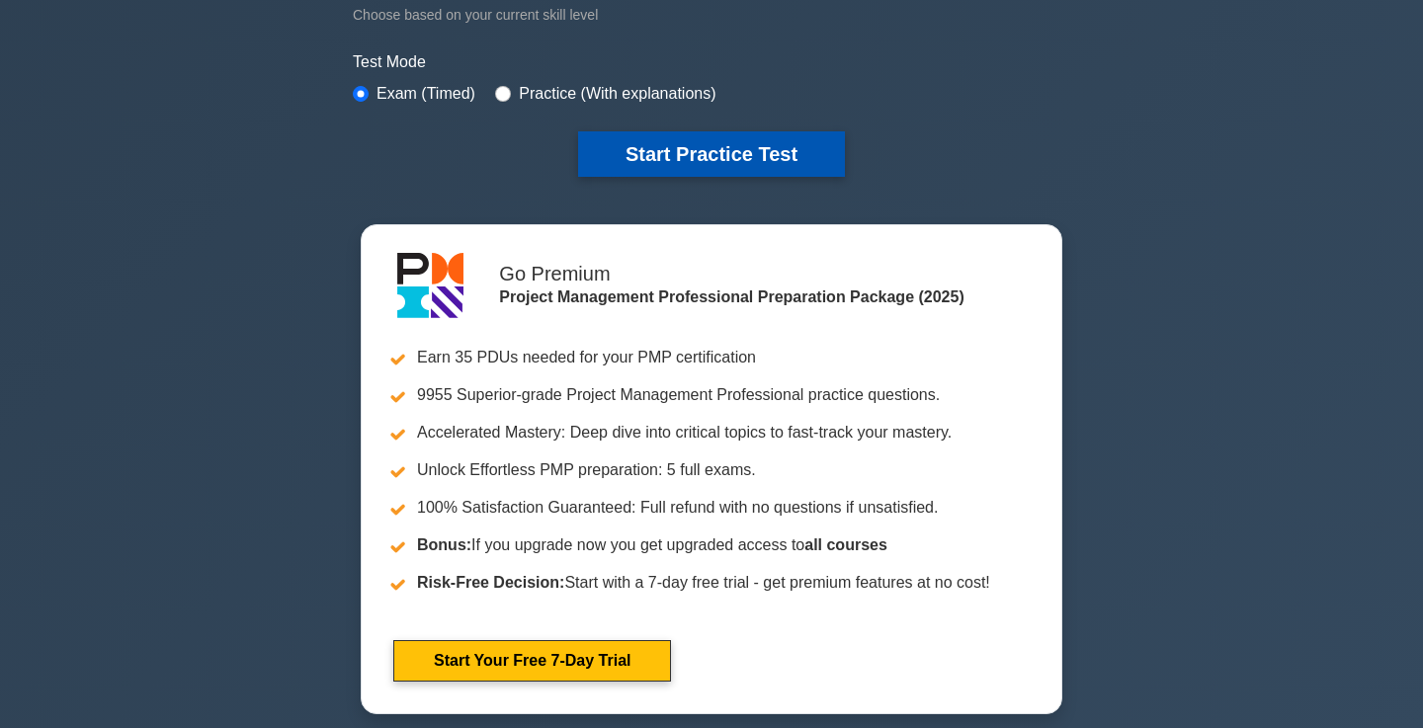
click at [693, 161] on button "Start Practice Test" at bounding box center [711, 153] width 267 height 45
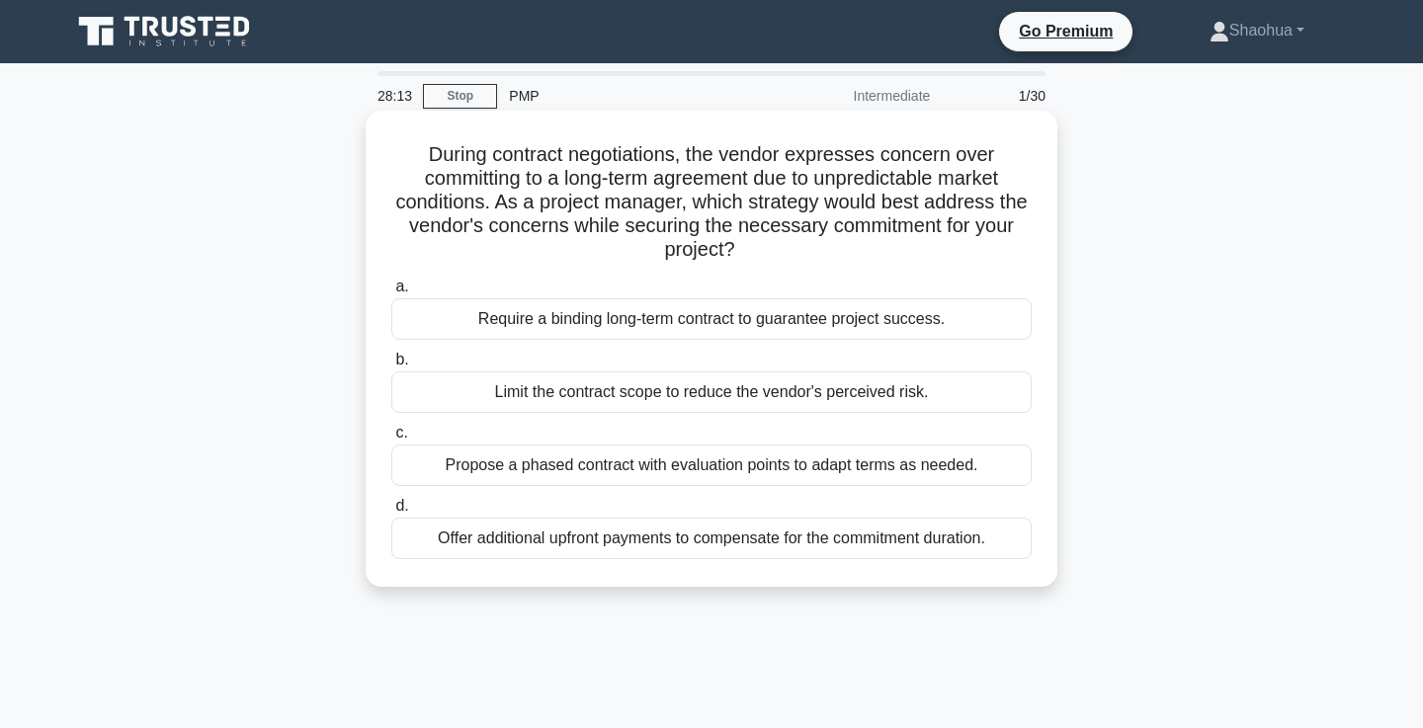
click at [954, 466] on div "Propose a phased contract with evaluation points to adapt terms as needed." at bounding box center [711, 465] width 640 height 41
click at [391, 440] on input "c. Propose a phased contract with evaluation points to adapt terms as needed." at bounding box center [391, 433] width 0 height 13
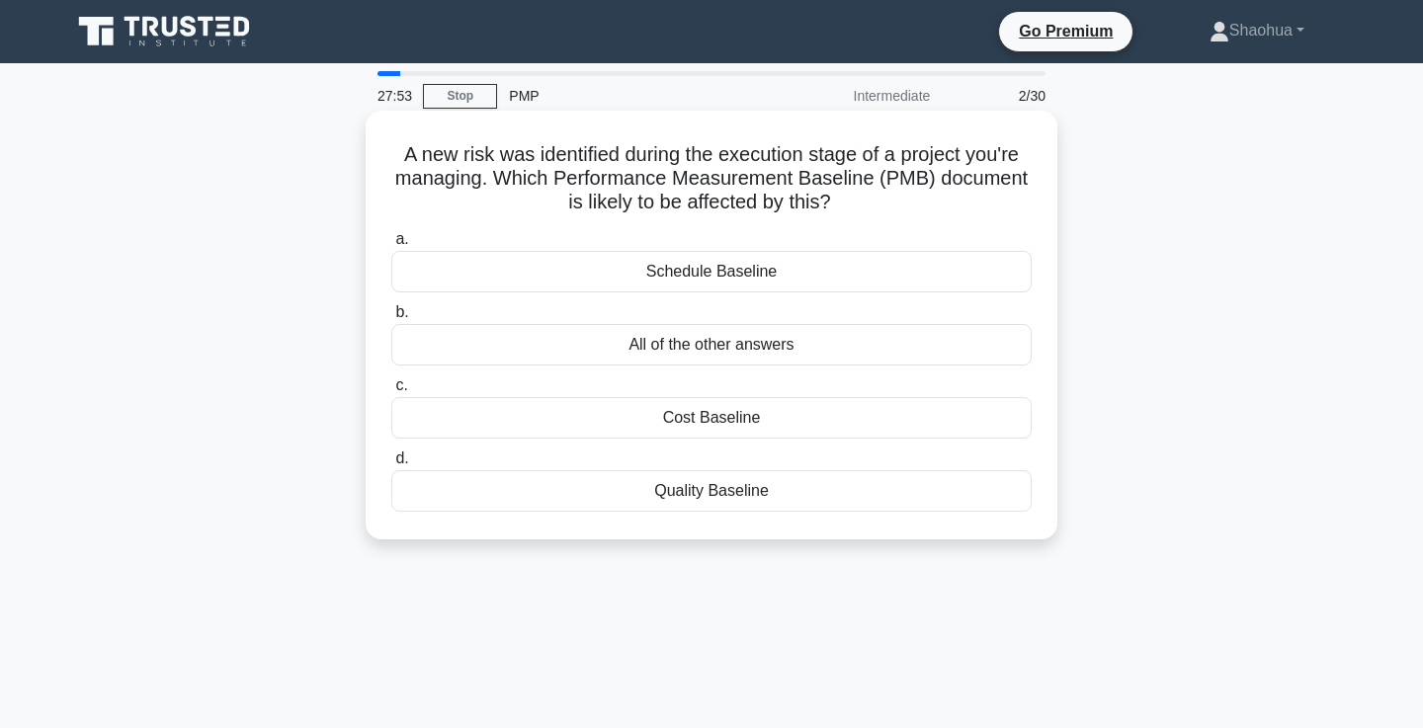
click at [669, 341] on div "All of the other answers" at bounding box center [711, 344] width 640 height 41
click at [391, 319] on input "b. All of the other answers" at bounding box center [391, 312] width 0 height 13
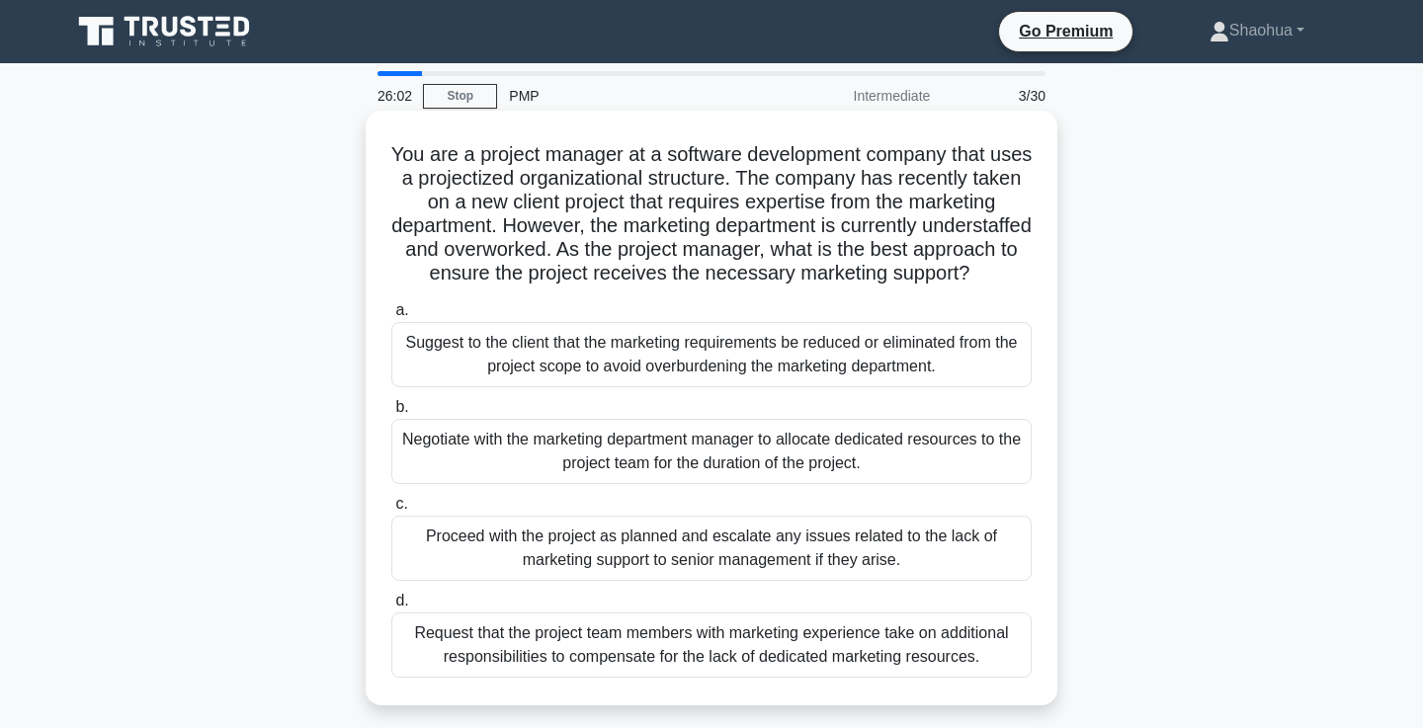
click at [885, 666] on div "Request that the project team members with marketing experience take on additio…" at bounding box center [711, 645] width 640 height 65
click at [391, 608] on input "d. Request that the project team members with marketing experience take on addi…" at bounding box center [391, 601] width 0 height 13
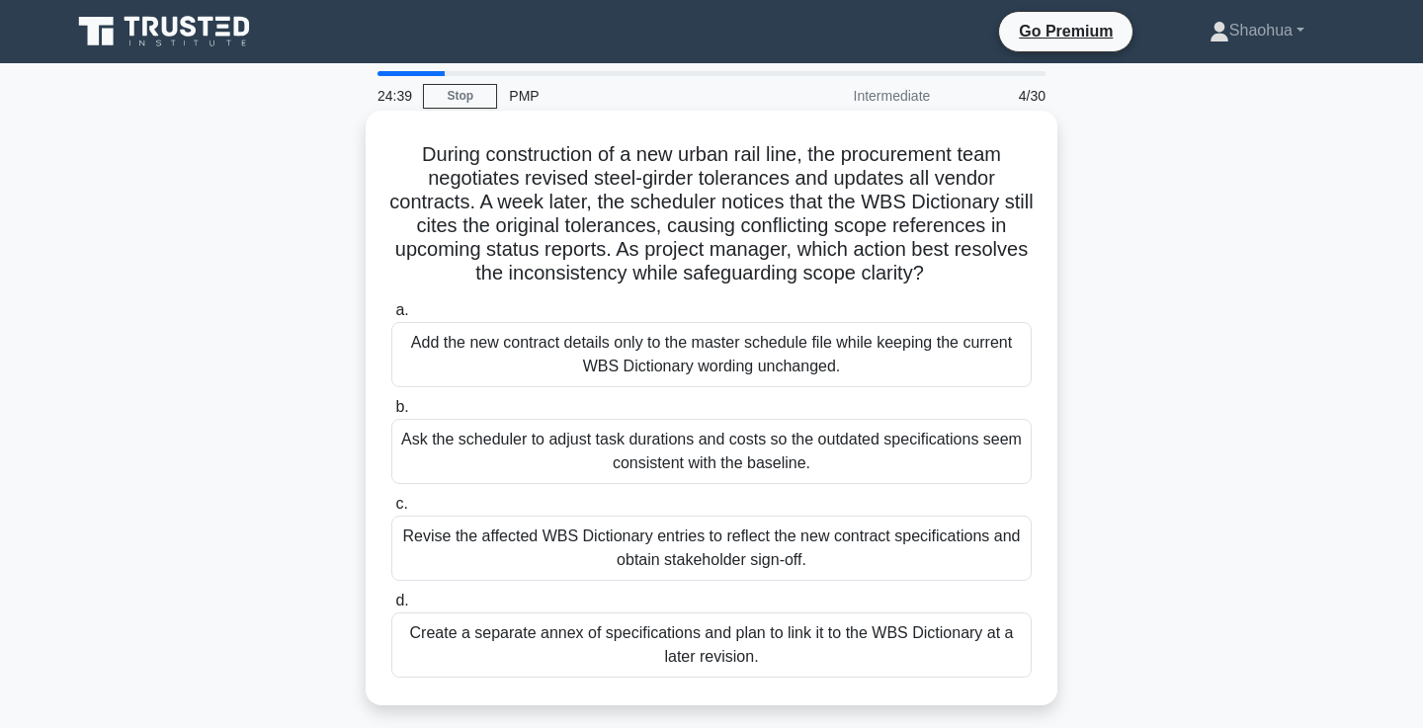
click at [887, 556] on div "Revise the affected WBS Dictionary entries to reflect the new contract specific…" at bounding box center [711, 548] width 640 height 65
click at [391, 511] on input "c. Revise the affected WBS Dictionary entries to reflect the new contract speci…" at bounding box center [391, 504] width 0 height 13
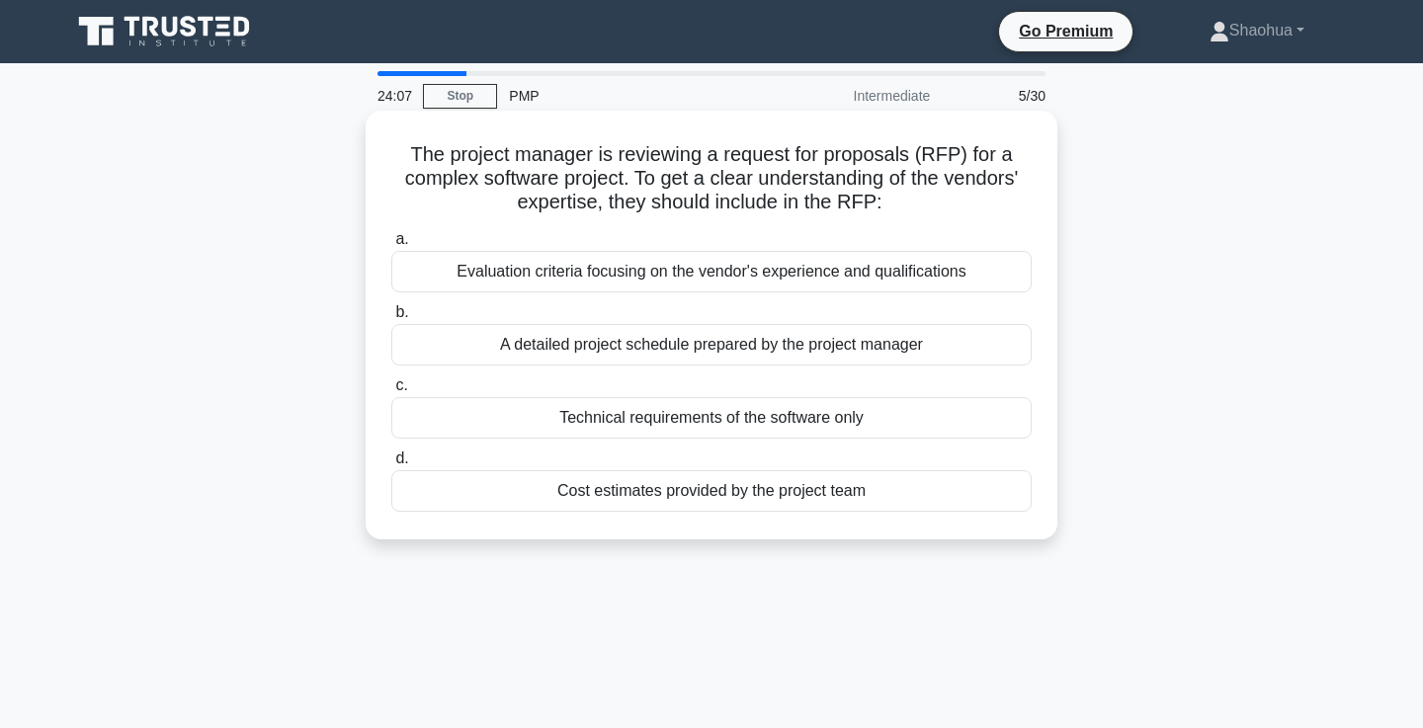
click at [985, 283] on div "Evaluation criteria focusing on the vendor's experience and qualifications" at bounding box center [711, 271] width 640 height 41
click at [391, 246] on input "a. Evaluation criteria focusing on the vendor's experience and qualifications" at bounding box center [391, 239] width 0 height 13
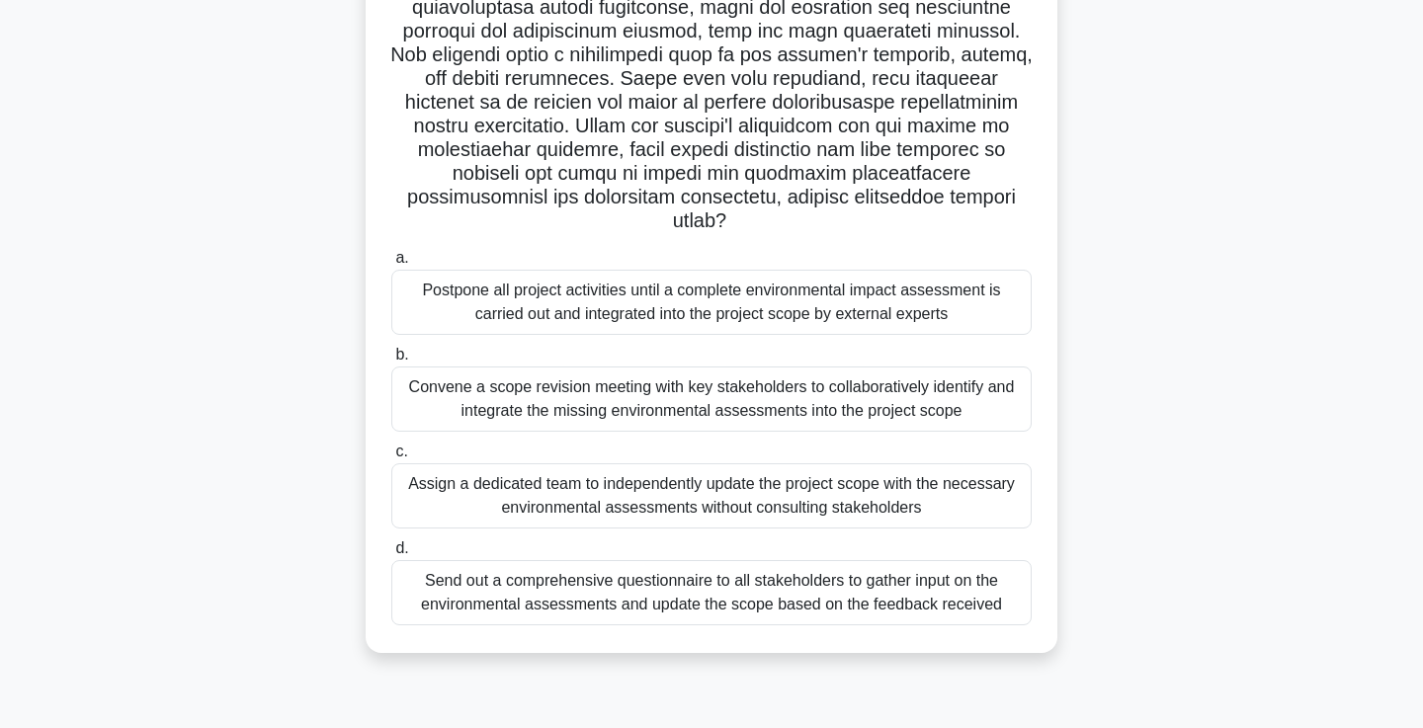
scroll to position [296, 0]
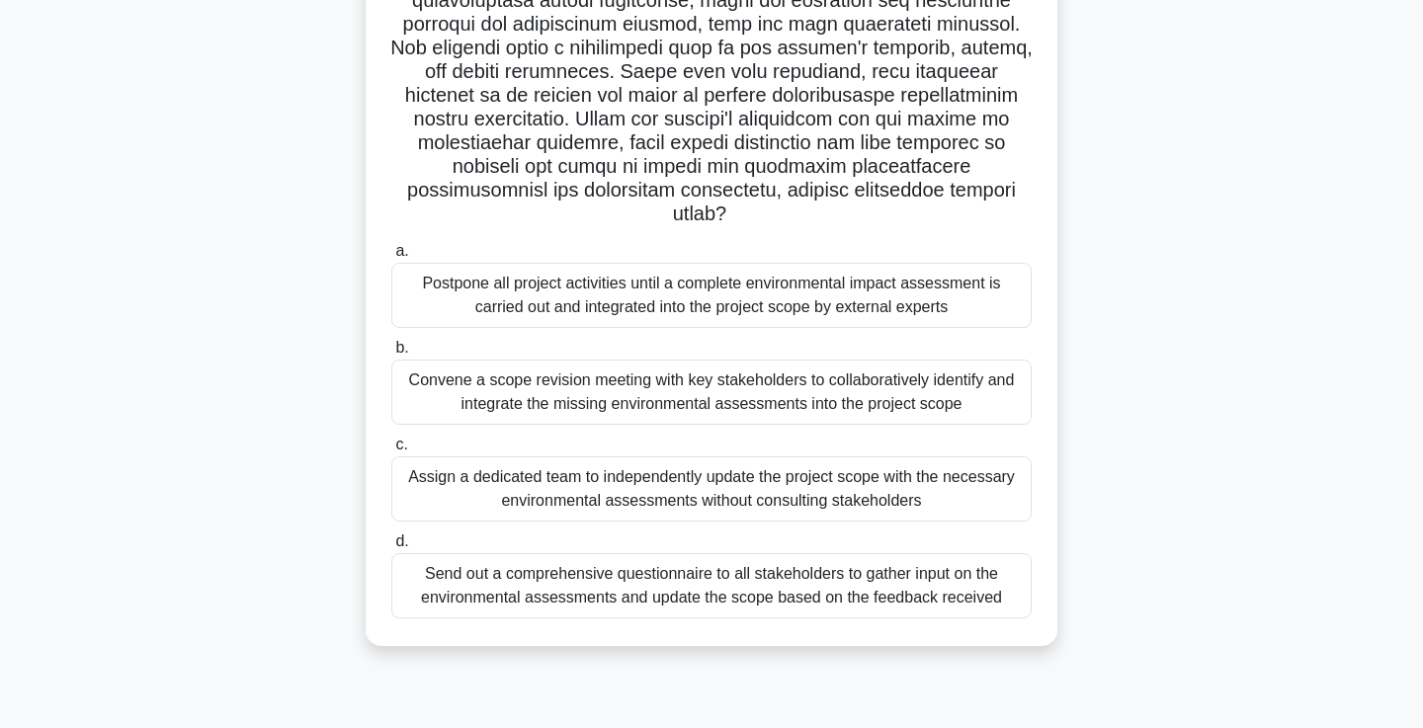
click at [850, 370] on div "Convene a scope revision meeting with key stakeholders to collaboratively ident…" at bounding box center [711, 392] width 640 height 65
click at [391, 355] on input "b. Convene a scope revision meeting with key stakeholders to collaboratively id…" at bounding box center [391, 348] width 0 height 13
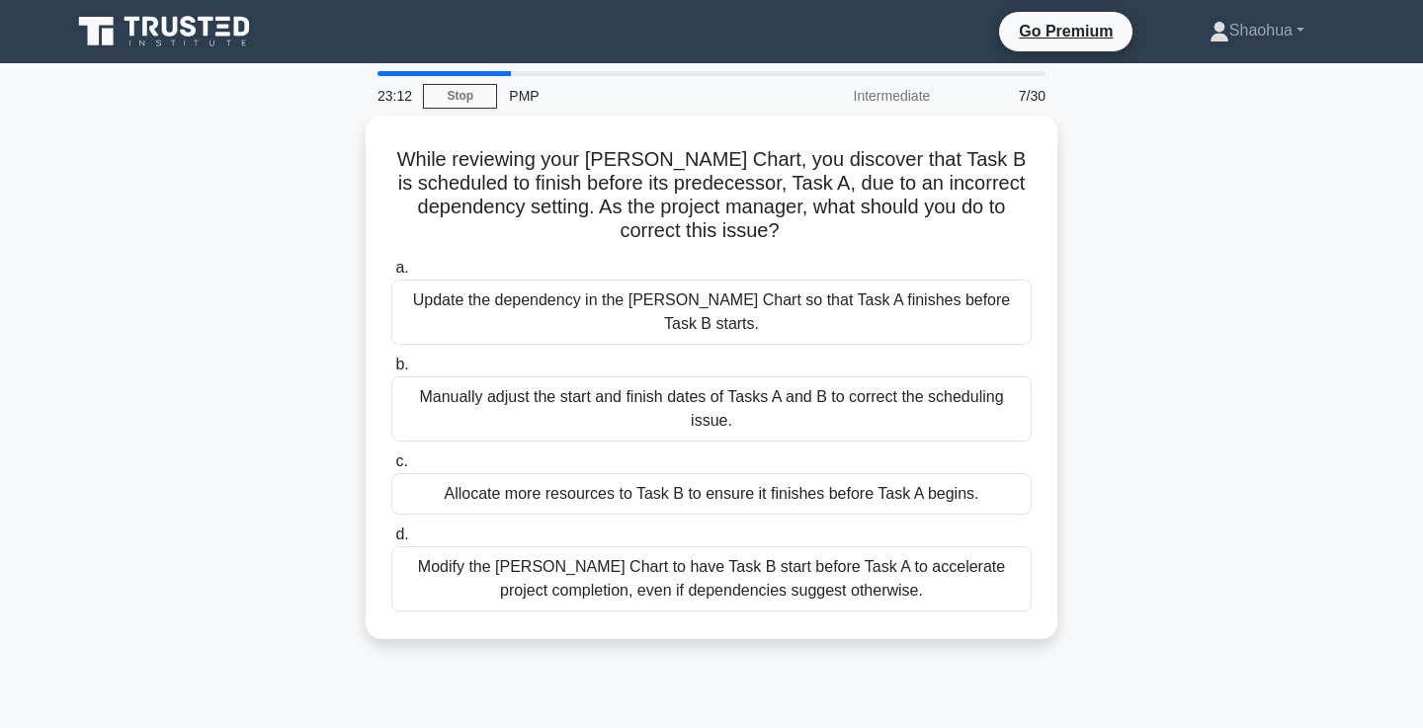
scroll to position [24, 0]
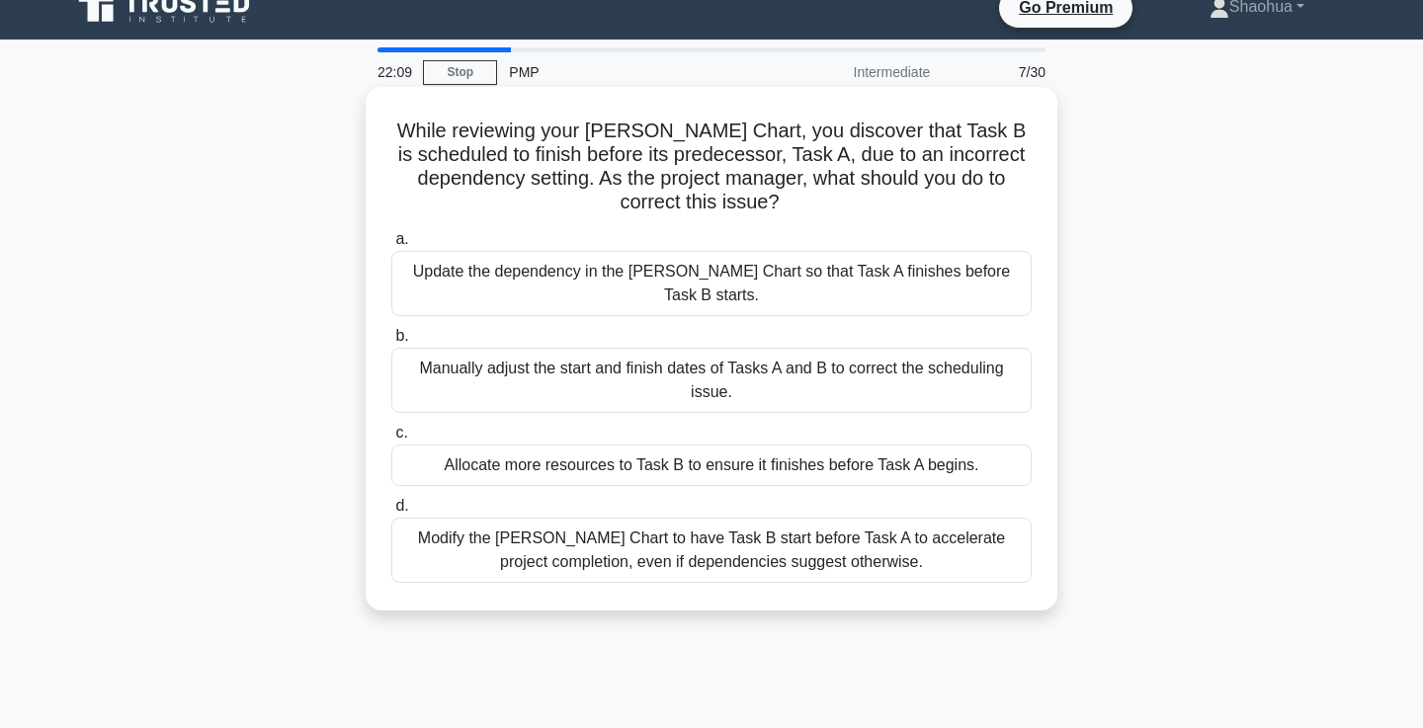
click at [863, 272] on div "Update the dependency in the [PERSON_NAME] Chart so that Task A finishes before…" at bounding box center [711, 283] width 640 height 65
click at [391, 246] on input "a. Update the dependency in the [PERSON_NAME] Chart so that Task A finishes bef…" at bounding box center [391, 239] width 0 height 13
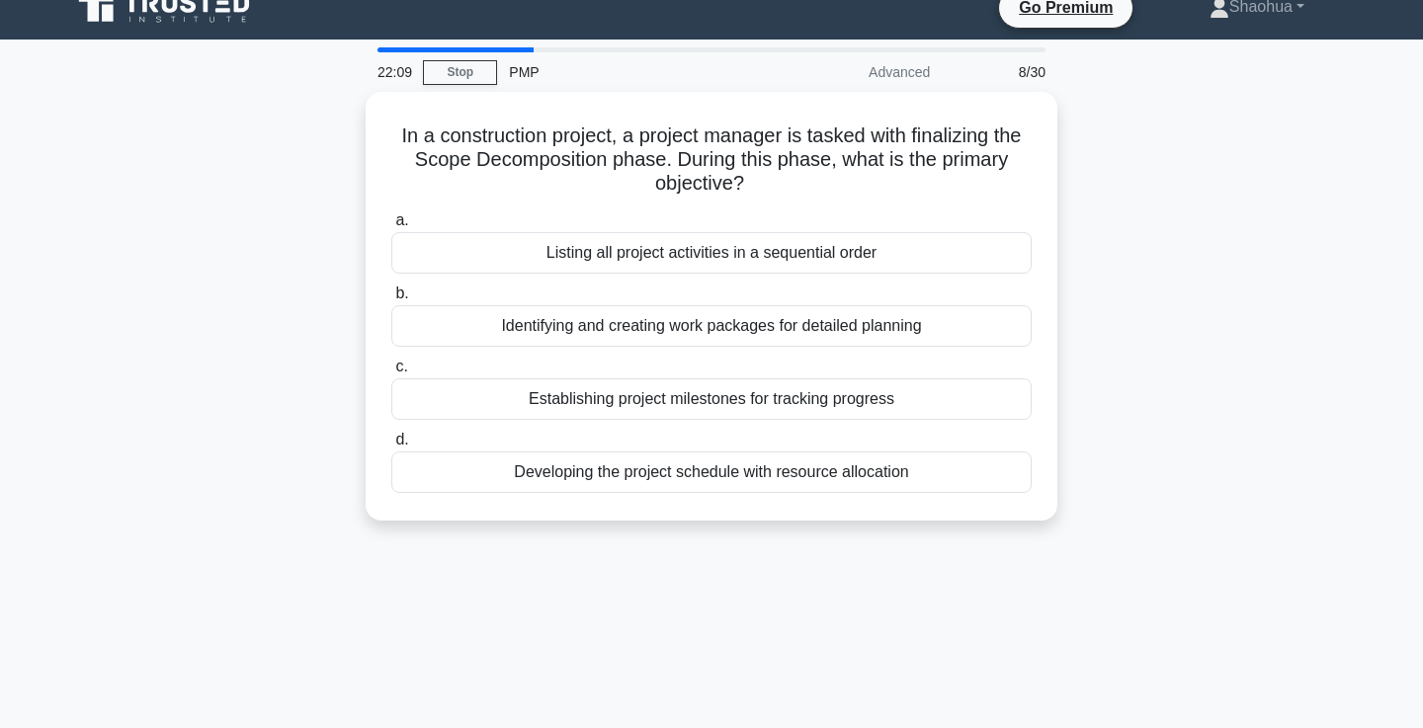
scroll to position [0, 0]
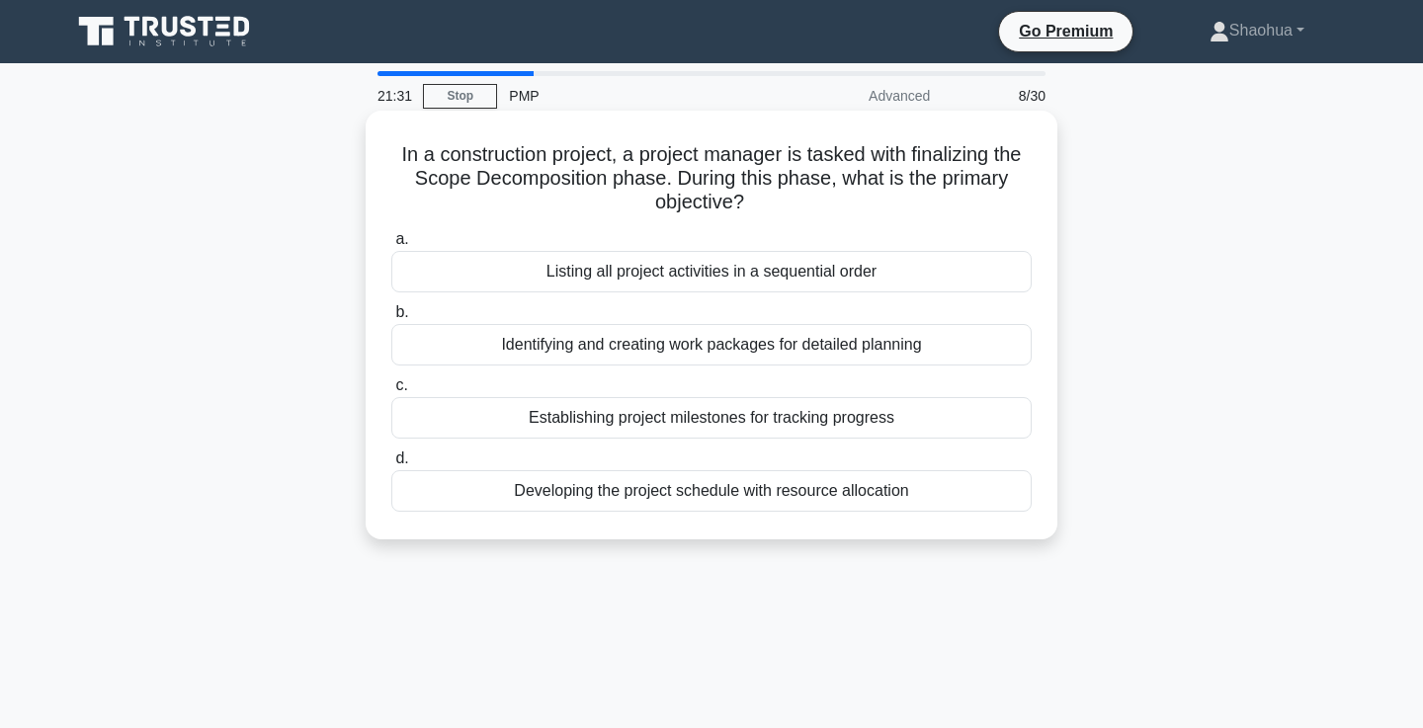
click at [817, 346] on div "Identifying and creating work packages for detailed planning" at bounding box center [711, 344] width 640 height 41
click at [391, 319] on input "b. Identifying and creating work packages for detailed planning" at bounding box center [391, 312] width 0 height 13
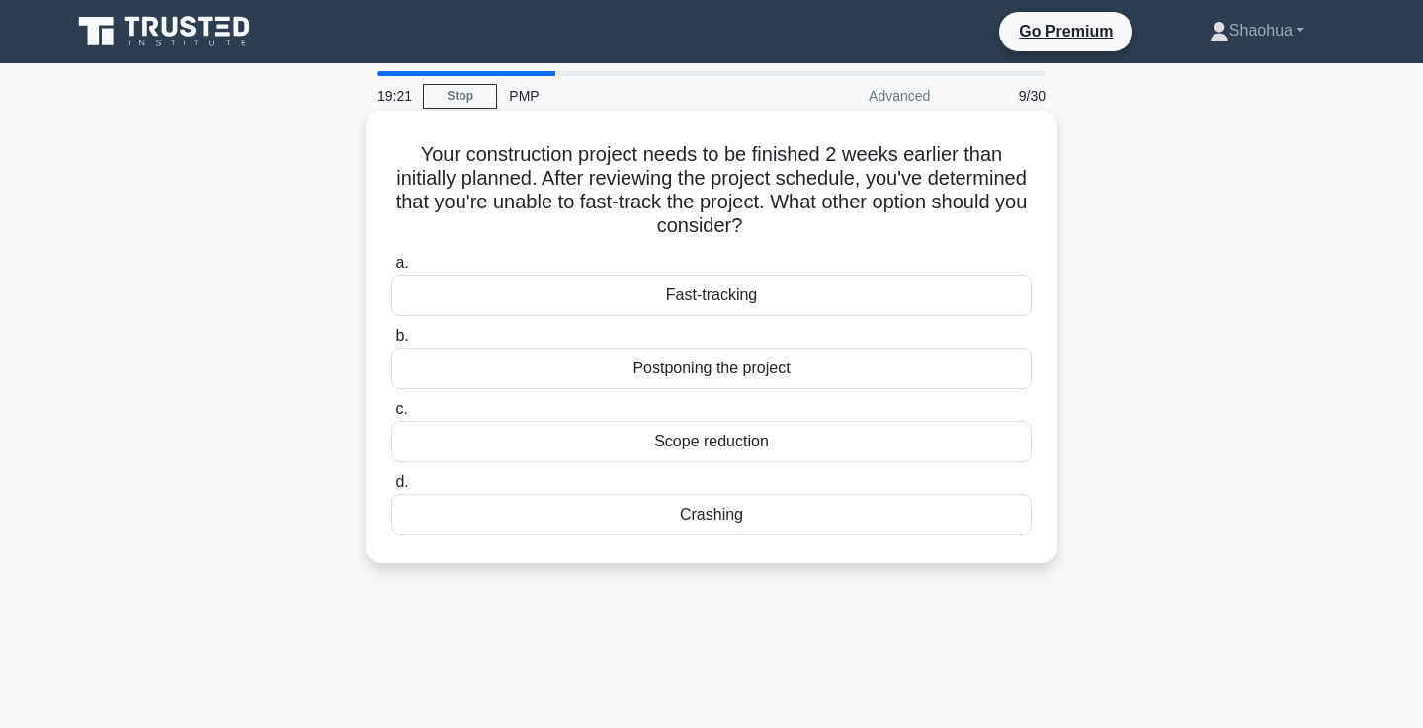
click at [807, 518] on div "Crashing" at bounding box center [711, 514] width 640 height 41
click at [391, 489] on input "d. Crashing" at bounding box center [391, 482] width 0 height 13
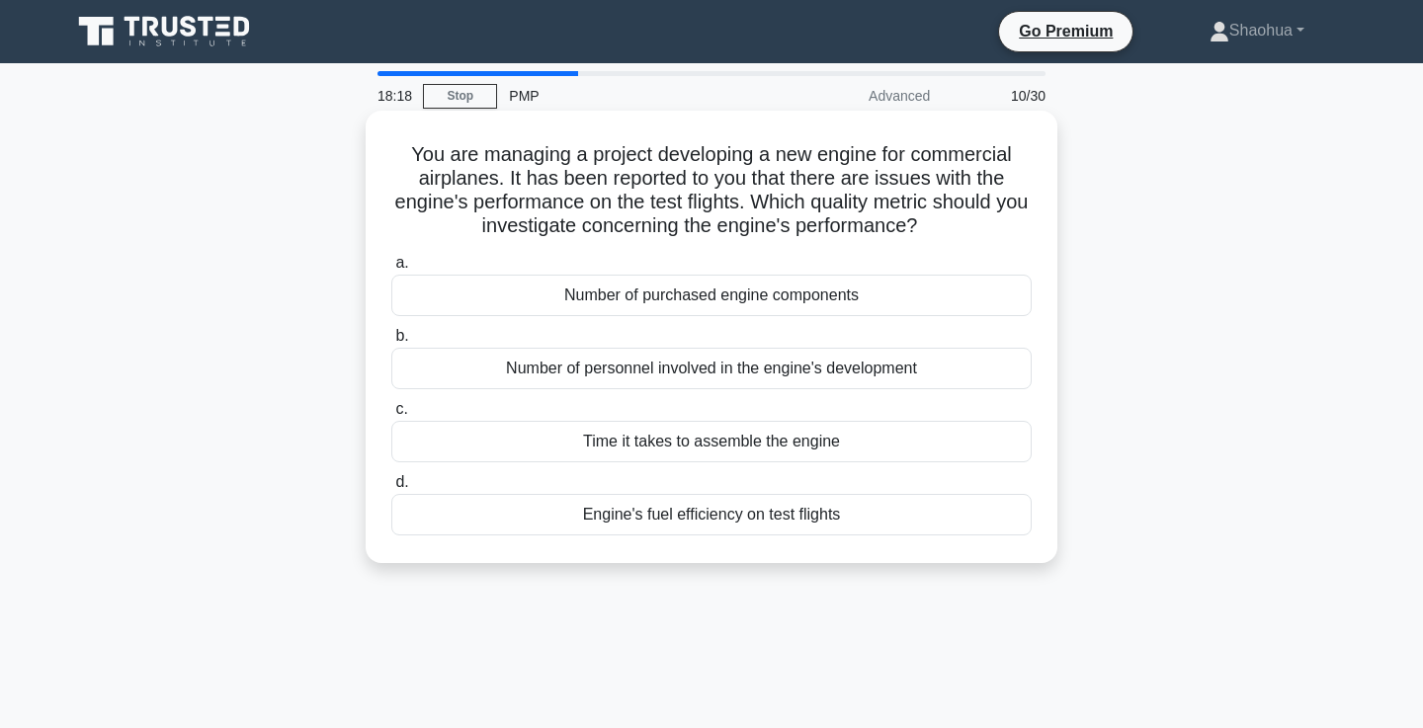
click at [644, 530] on div "Engine's fuel efficiency on test flights" at bounding box center [711, 514] width 640 height 41
click at [391, 489] on input "d. Engine's fuel efficiency on test flights" at bounding box center [391, 482] width 0 height 13
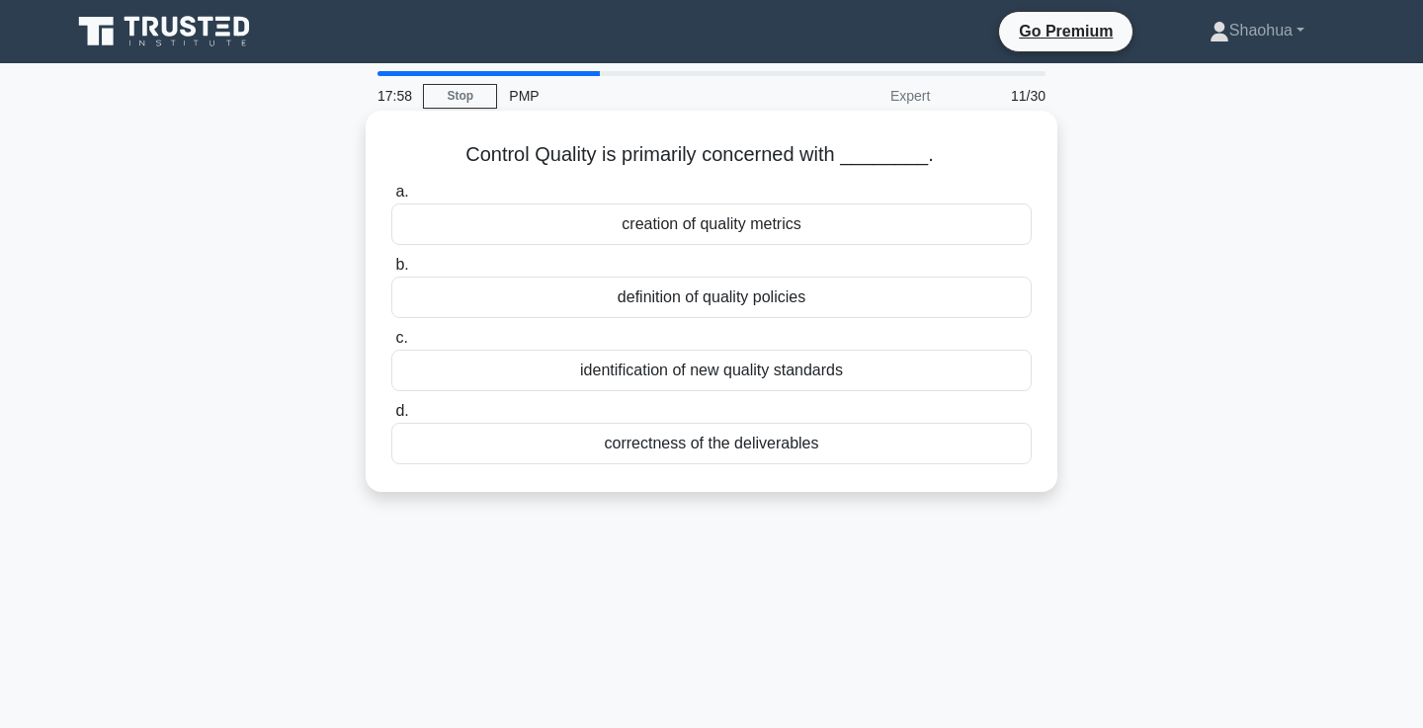
click at [830, 448] on div "correctness of the deliverables" at bounding box center [711, 443] width 640 height 41
click at [391, 418] on input "d. correctness of the deliverables" at bounding box center [391, 411] width 0 height 13
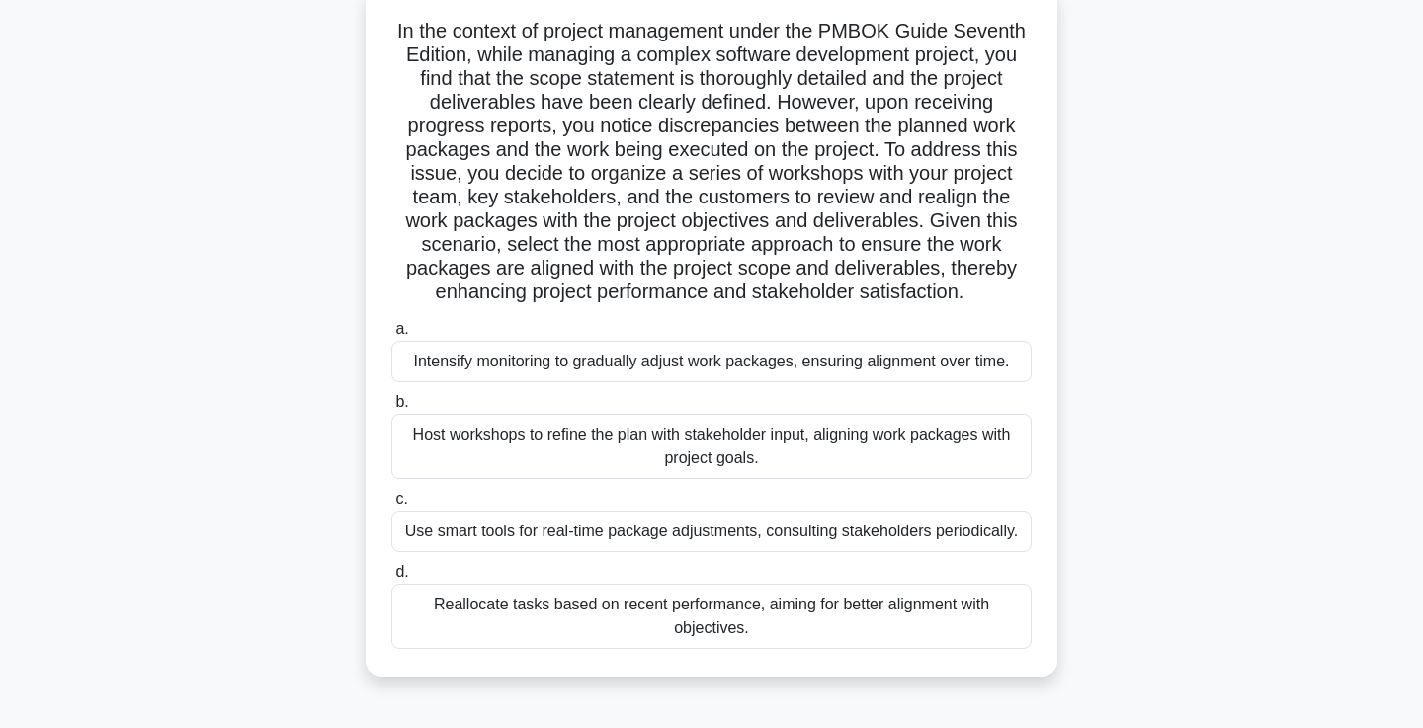
scroll to position [126, 0]
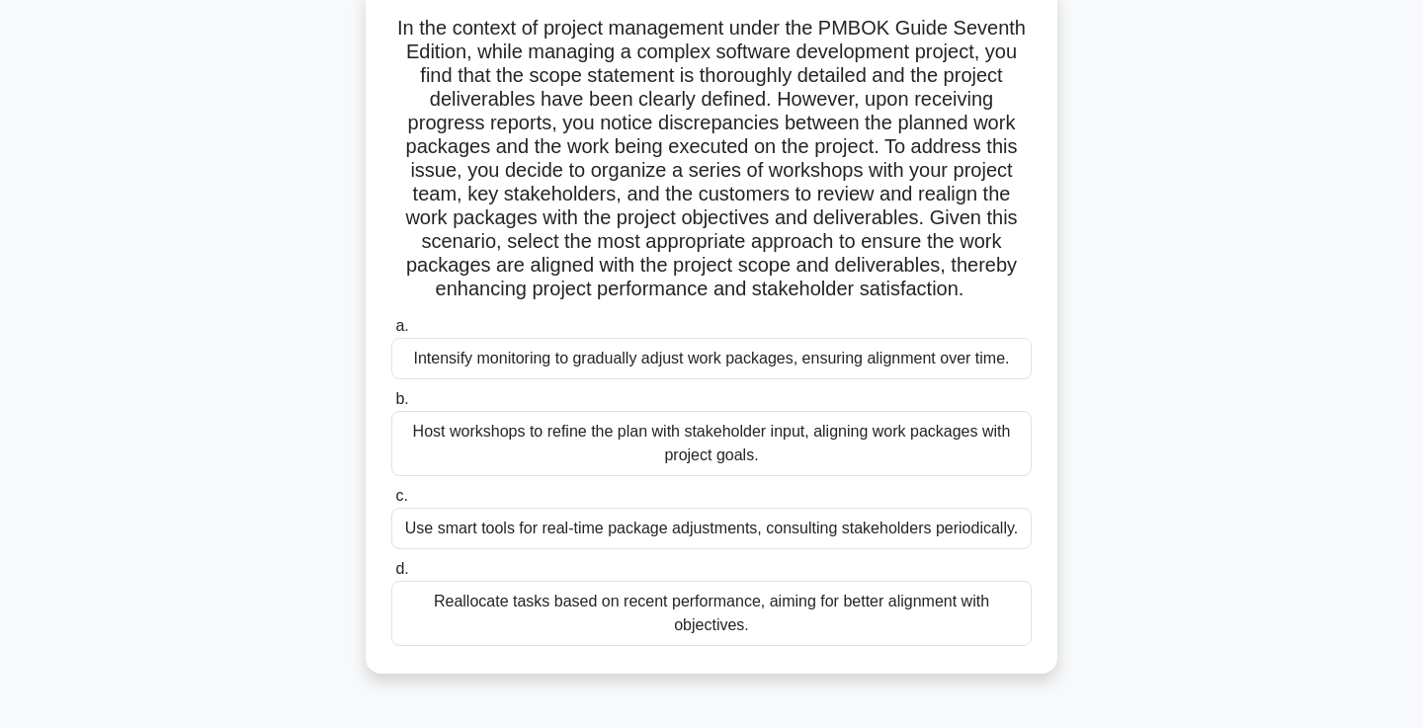
click at [910, 432] on div "Host workshops to refine the plan with stakeholder input, aligning work package…" at bounding box center [711, 443] width 640 height 65
click at [391, 406] on input "b. Host workshops to refine the plan with stakeholder input, aligning work pack…" at bounding box center [391, 399] width 0 height 13
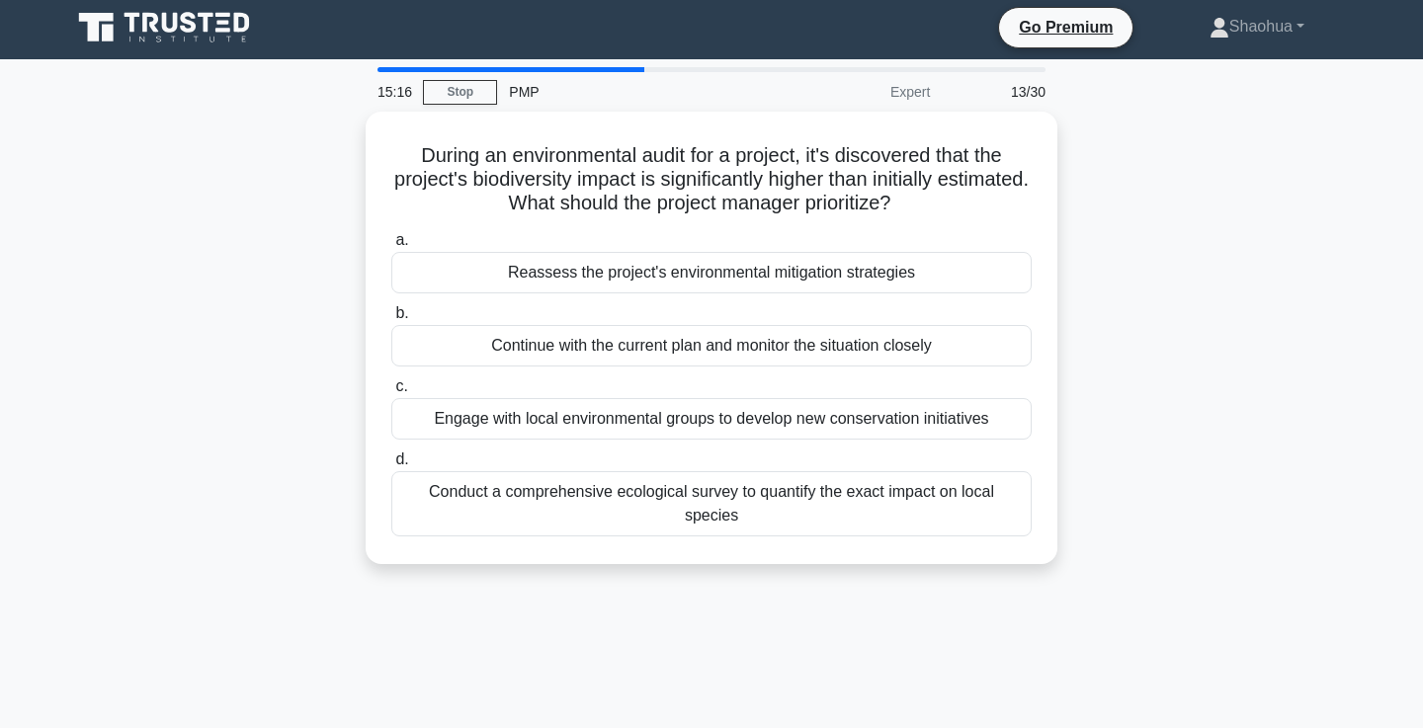
scroll to position [0, 0]
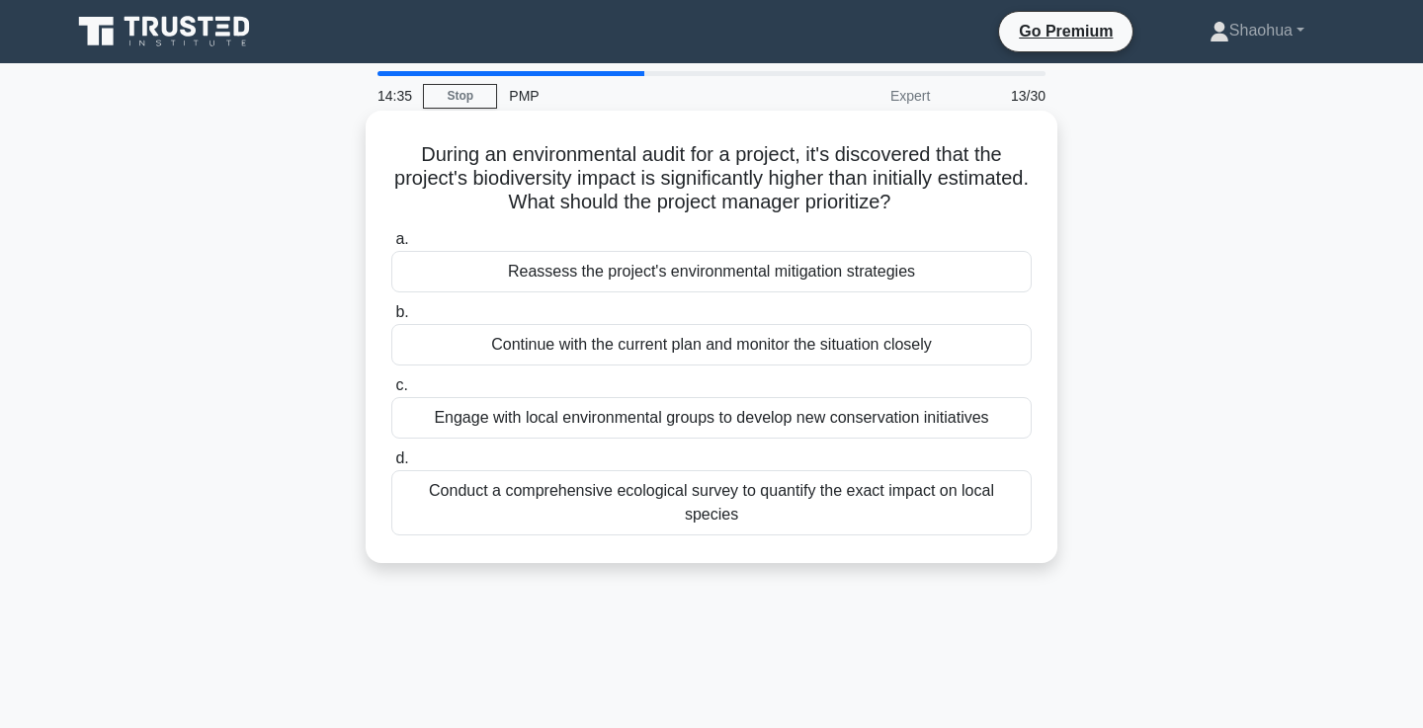
click at [956, 499] on div "Conduct a comprehensive ecological survey to quantify the exact impact on local…" at bounding box center [711, 502] width 640 height 65
click at [391, 465] on input "d. Conduct a comprehensive ecological survey to quantify the exact impact on lo…" at bounding box center [391, 458] width 0 height 13
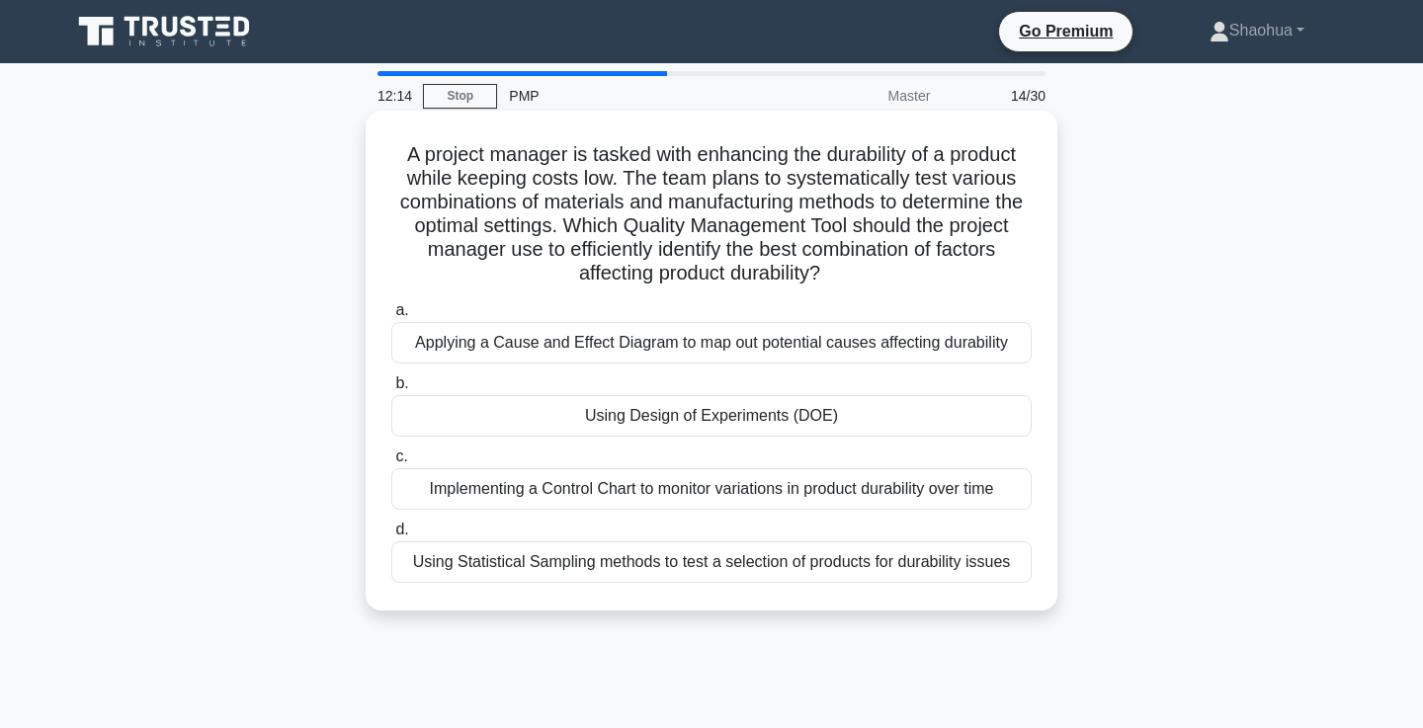
click at [914, 494] on div "Implementing a Control Chart to monitor variations in product durability over t…" at bounding box center [711, 488] width 640 height 41
click at [391, 463] on input "c. Implementing a Control Chart to monitor variations in product durability ove…" at bounding box center [391, 456] width 0 height 13
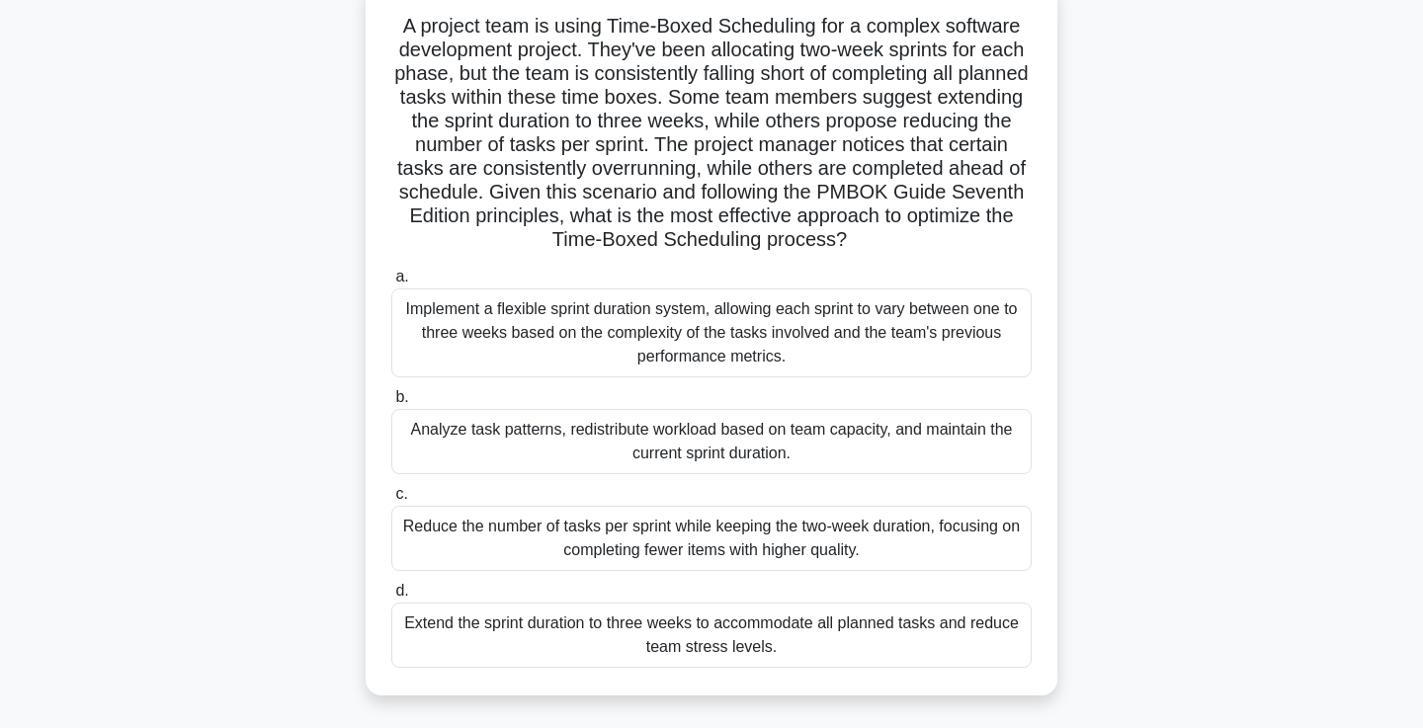
scroll to position [111, 0]
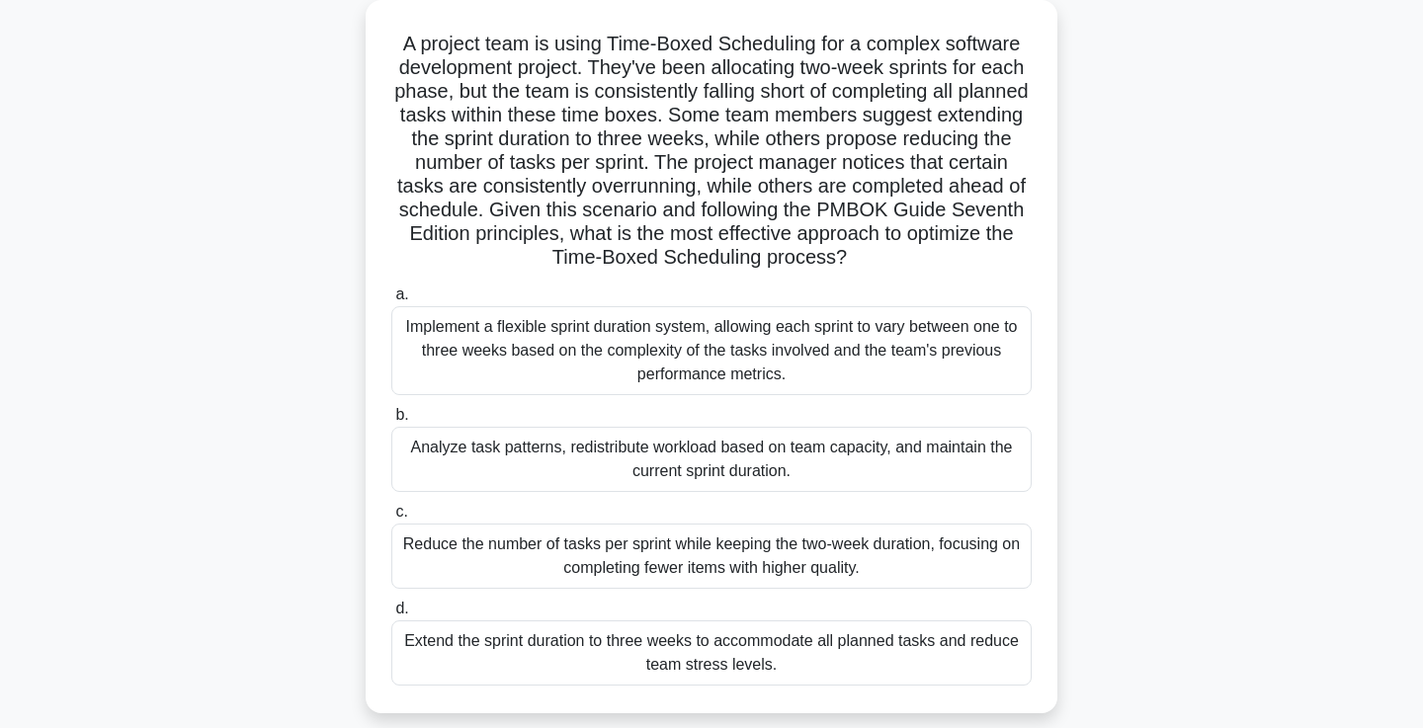
click at [958, 477] on div "Analyze task patterns, redistribute workload based on team capacity, and mainta…" at bounding box center [711, 459] width 640 height 65
click at [391, 422] on input "b. Analyze task patterns, redistribute workload based on team capacity, and mai…" at bounding box center [391, 415] width 0 height 13
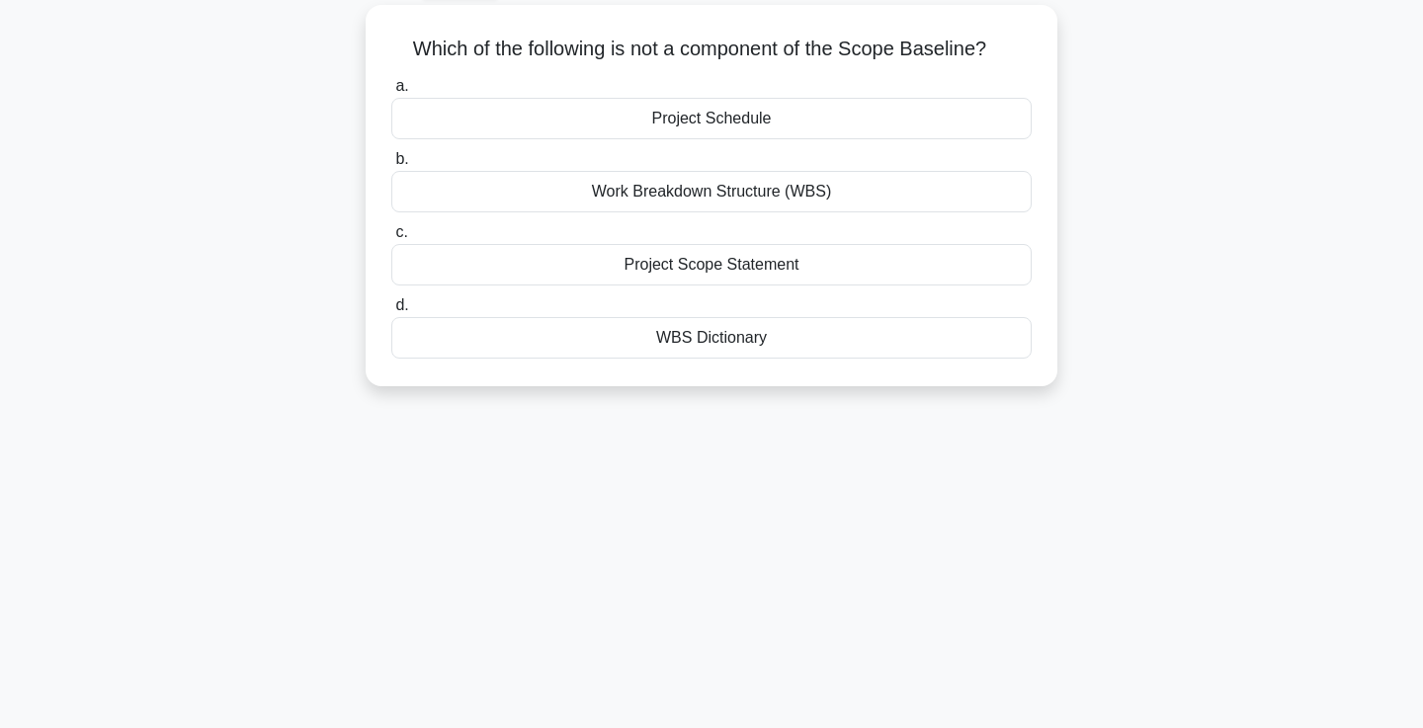
scroll to position [0, 0]
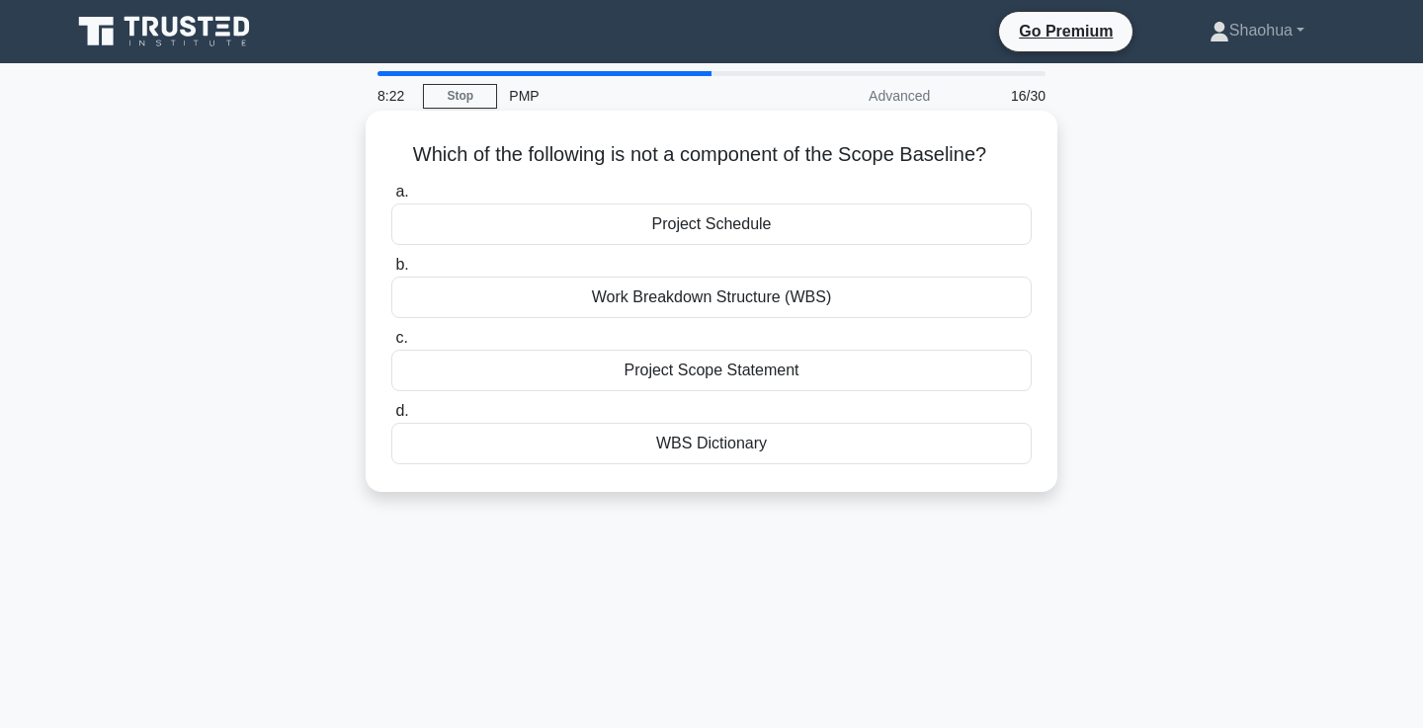
click at [837, 227] on div "Project Schedule" at bounding box center [711, 224] width 640 height 41
click at [391, 199] on input "a. Project Schedule" at bounding box center [391, 192] width 0 height 13
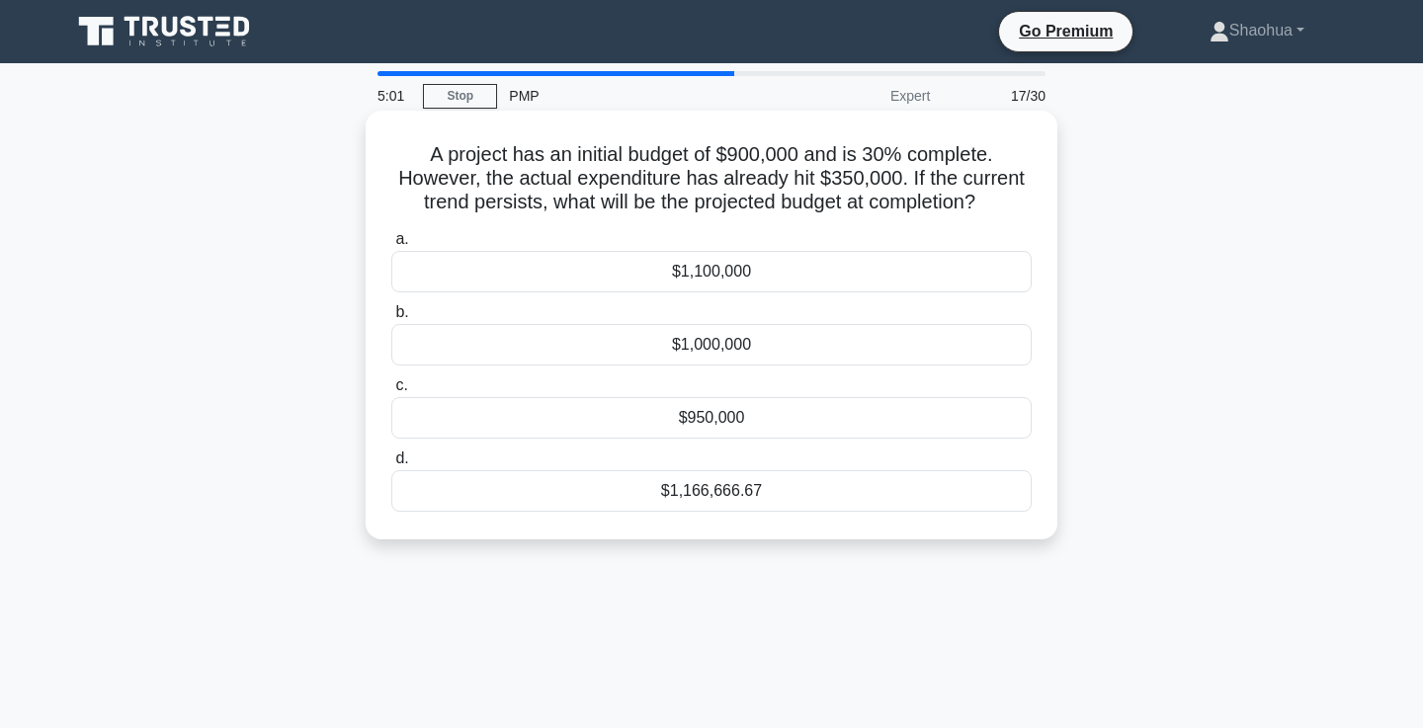
click at [603, 514] on div "a. $1,100,000 b. $1,000,000 c. d." at bounding box center [711, 369] width 664 height 292
click at [603, 497] on div "$1,166,666.67" at bounding box center [711, 490] width 640 height 41
click at [391, 465] on input "d. $1,166,666.67" at bounding box center [391, 458] width 0 height 13
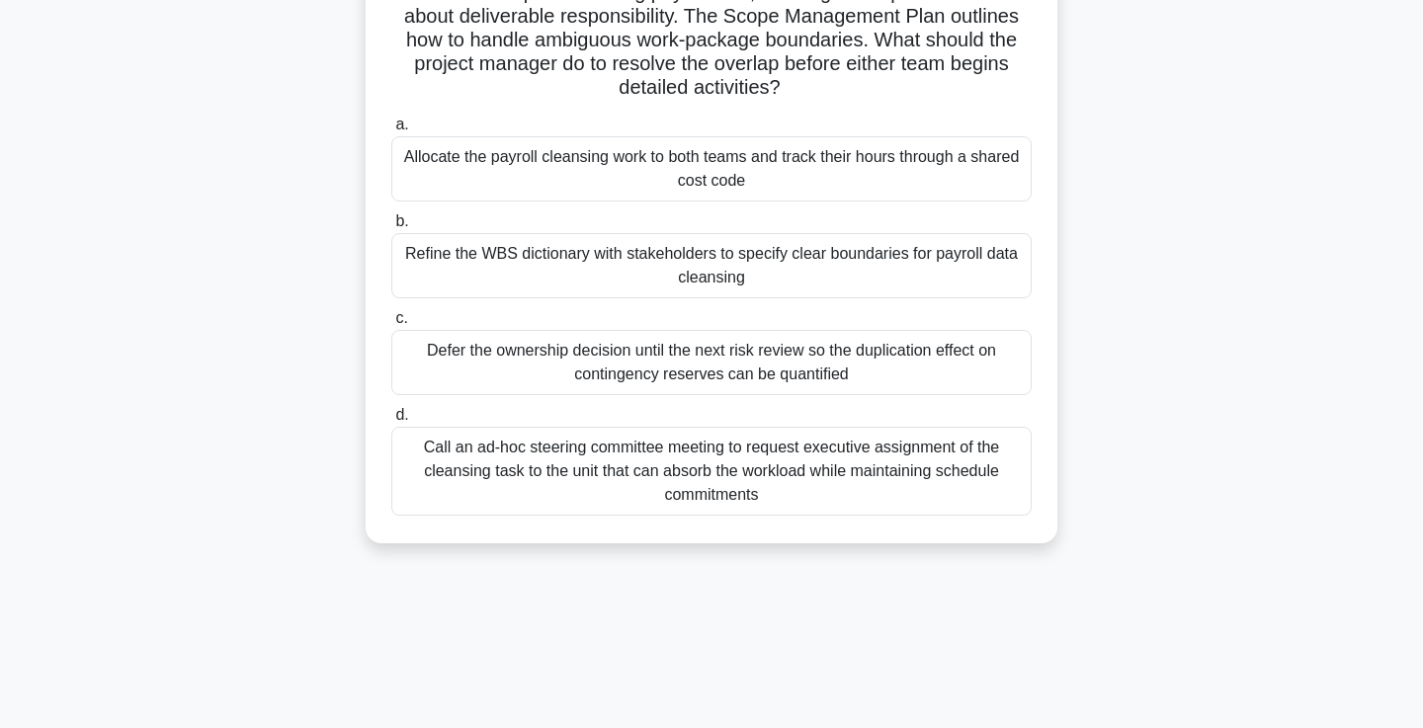
scroll to position [194, 0]
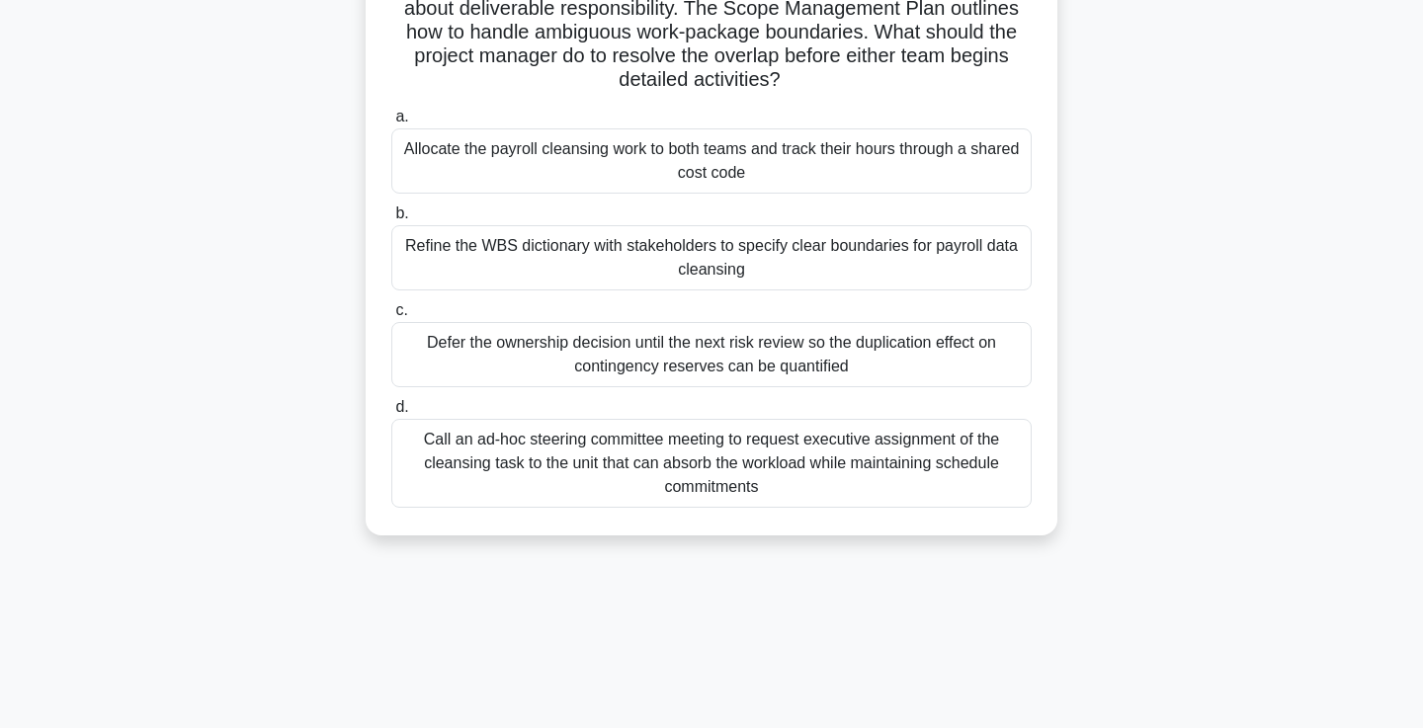
click at [902, 274] on div "Refine the WBS dictionary with stakeholders to specify clear boundaries for pay…" at bounding box center [711, 257] width 640 height 65
click at [391, 220] on input "b. Refine the WBS dictionary with stakeholders to specify clear boundaries for …" at bounding box center [391, 213] width 0 height 13
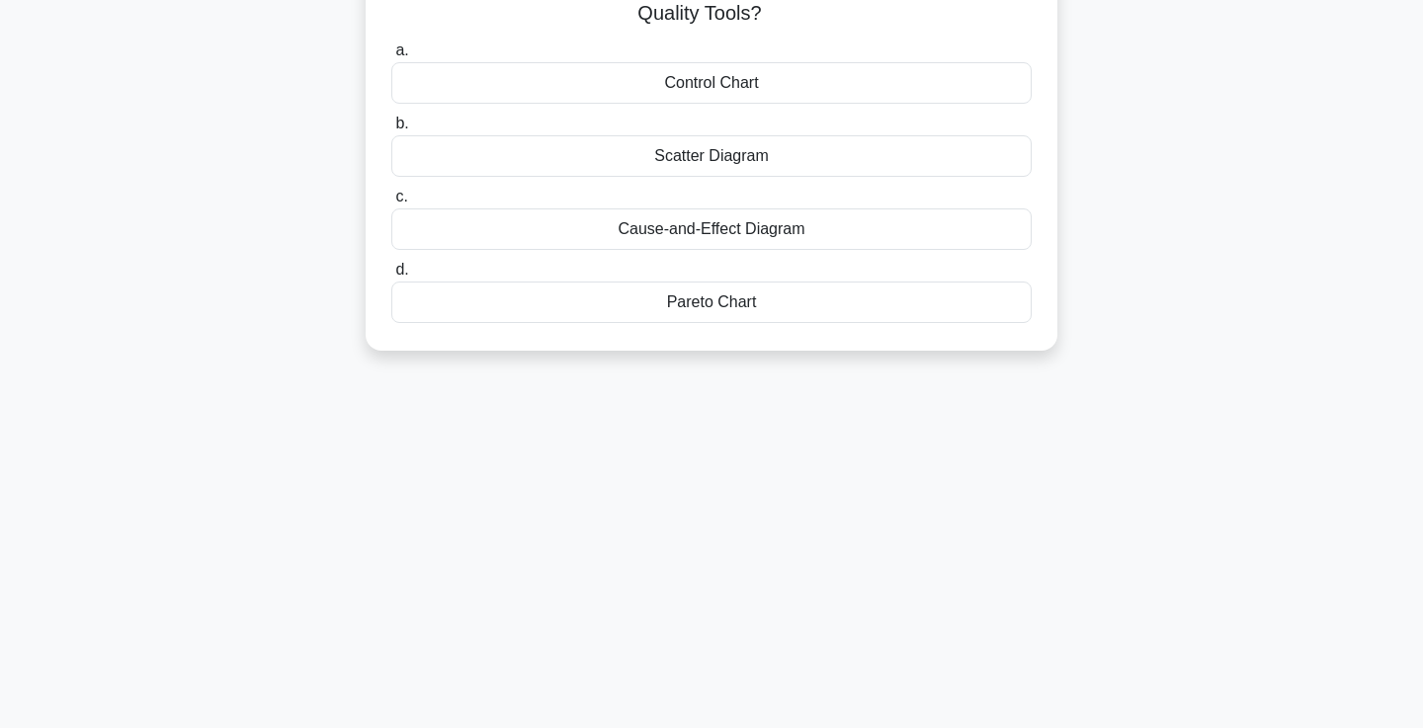
scroll to position [0, 0]
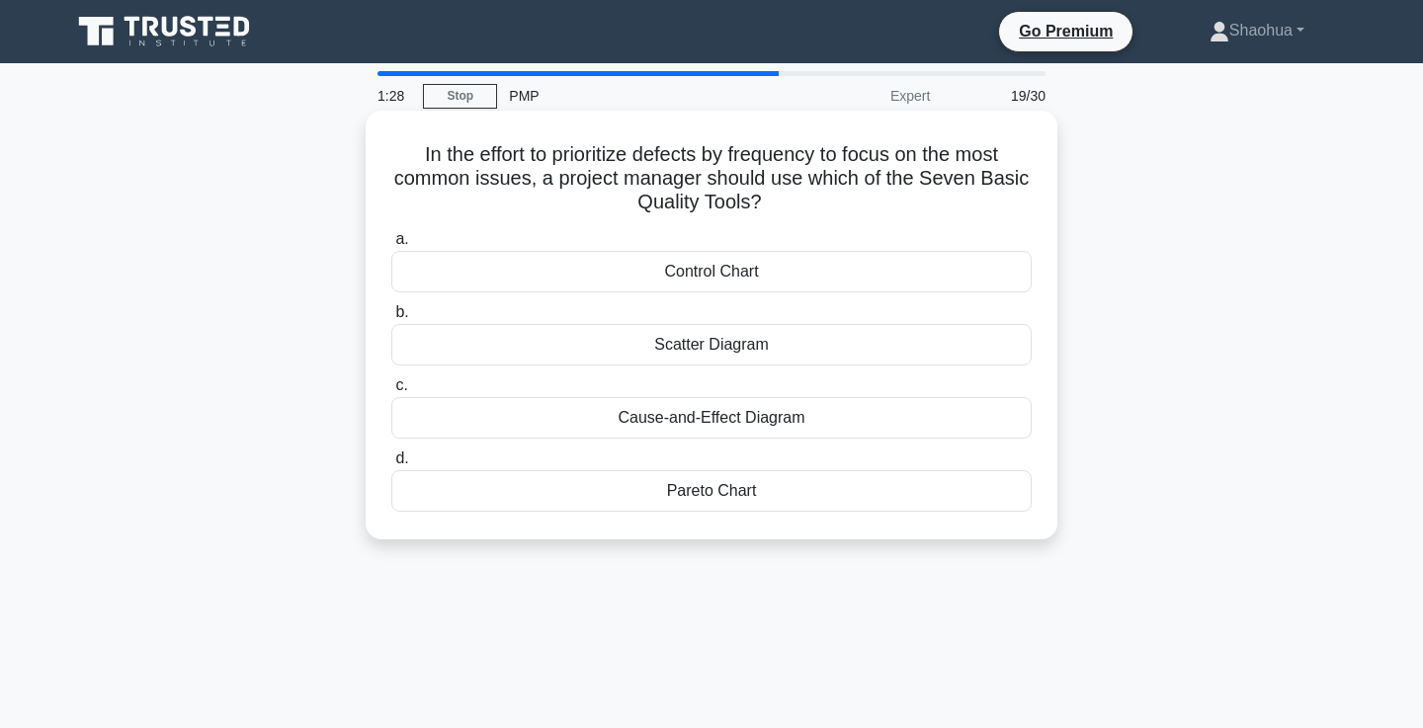
click at [666, 481] on div "Pareto Chart" at bounding box center [711, 490] width 640 height 41
click at [391, 465] on input "d. Pareto Chart" at bounding box center [391, 458] width 0 height 13
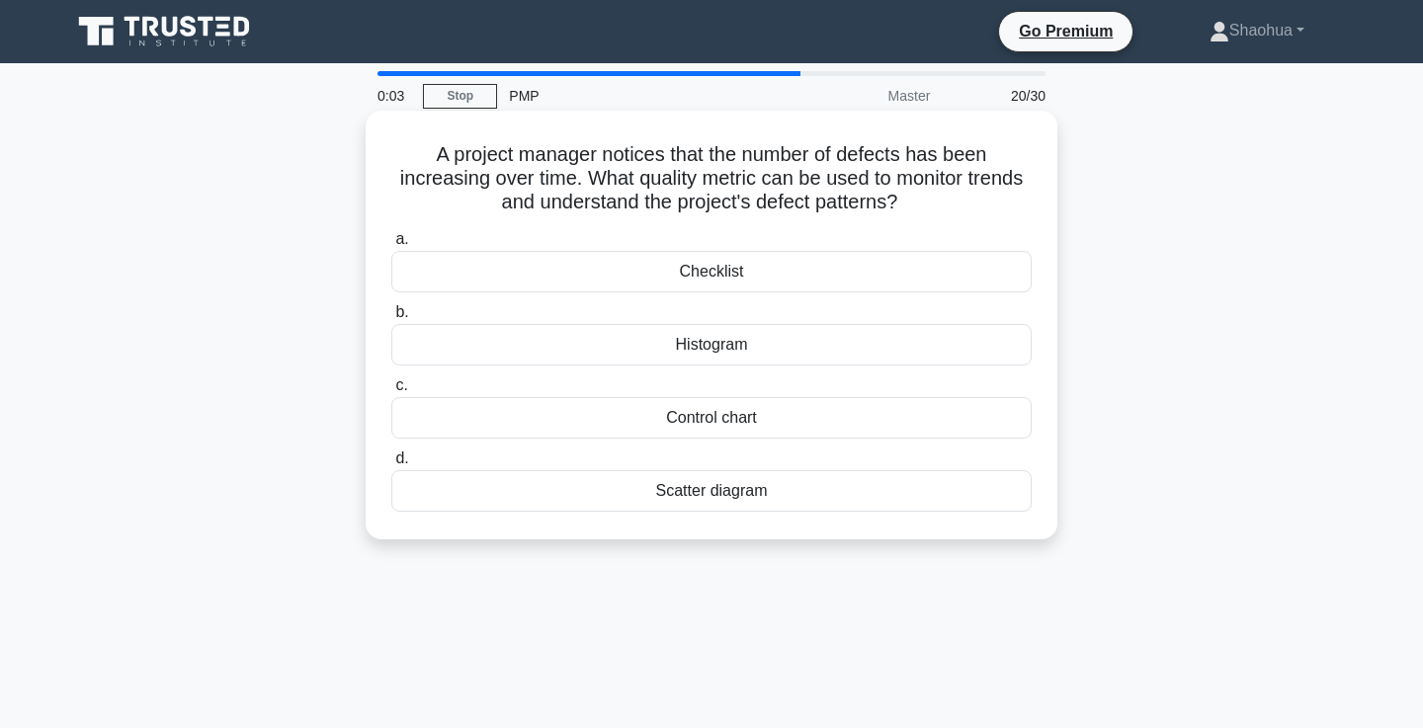
click at [944, 432] on div "Control chart" at bounding box center [711, 417] width 640 height 41
click at [391, 392] on input "c. Control chart" at bounding box center [391, 385] width 0 height 13
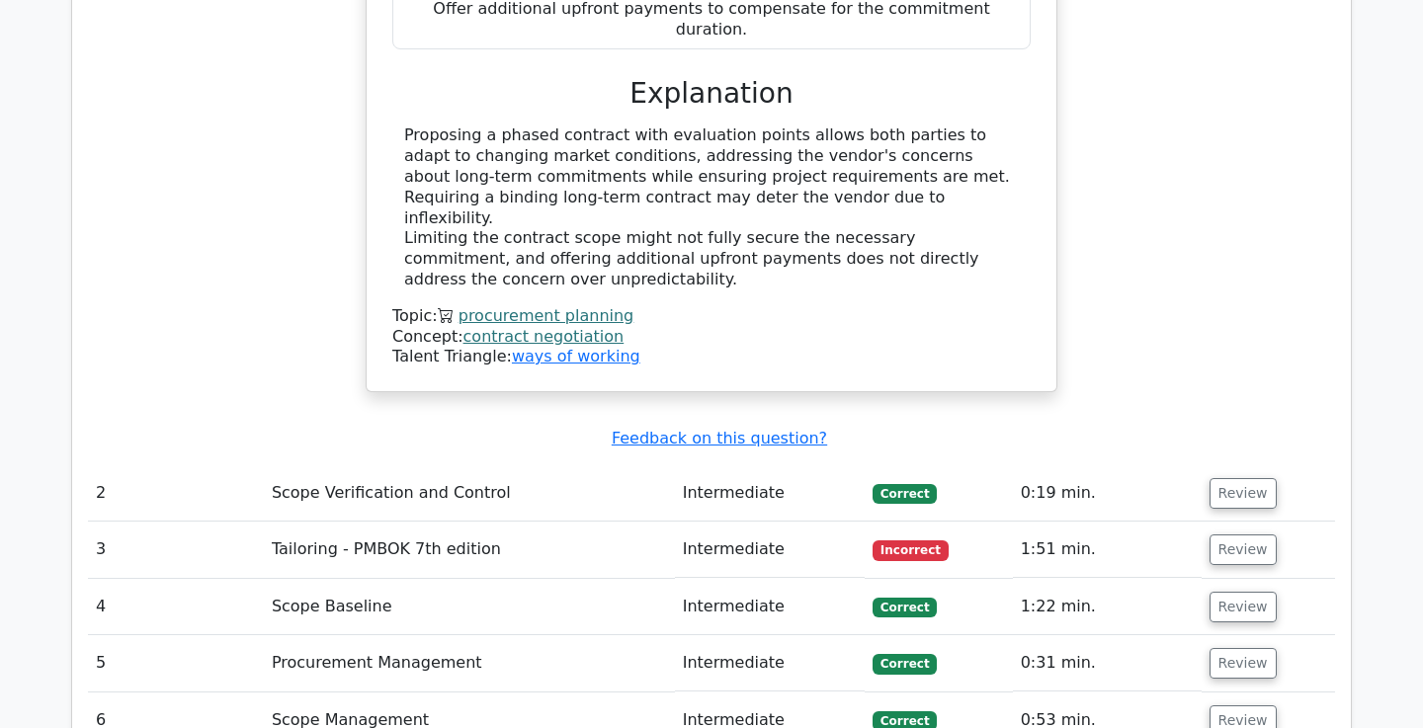
scroll to position [2481, 0]
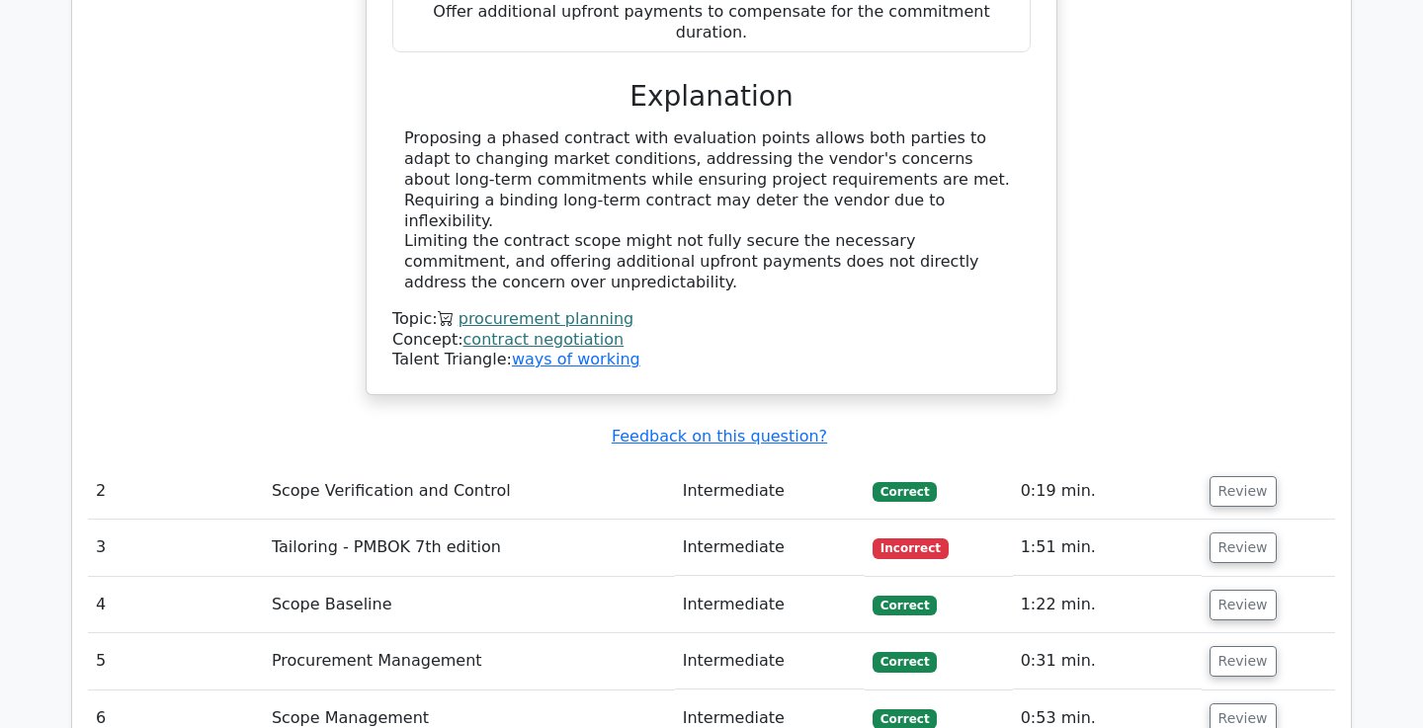
click at [775, 520] on td "Intermediate" at bounding box center [770, 548] width 190 height 56
click at [1238, 532] on button "Review" at bounding box center [1242, 547] width 67 height 31
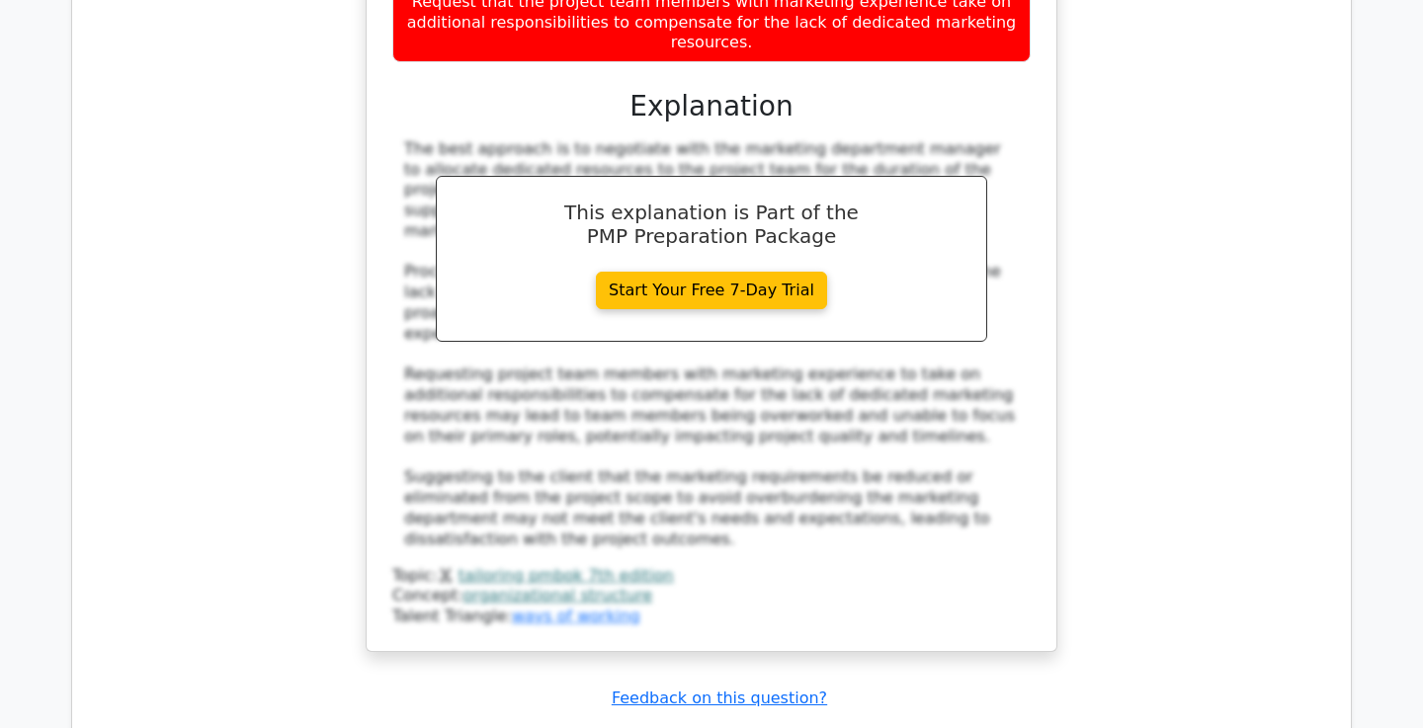
scroll to position [3610, 0]
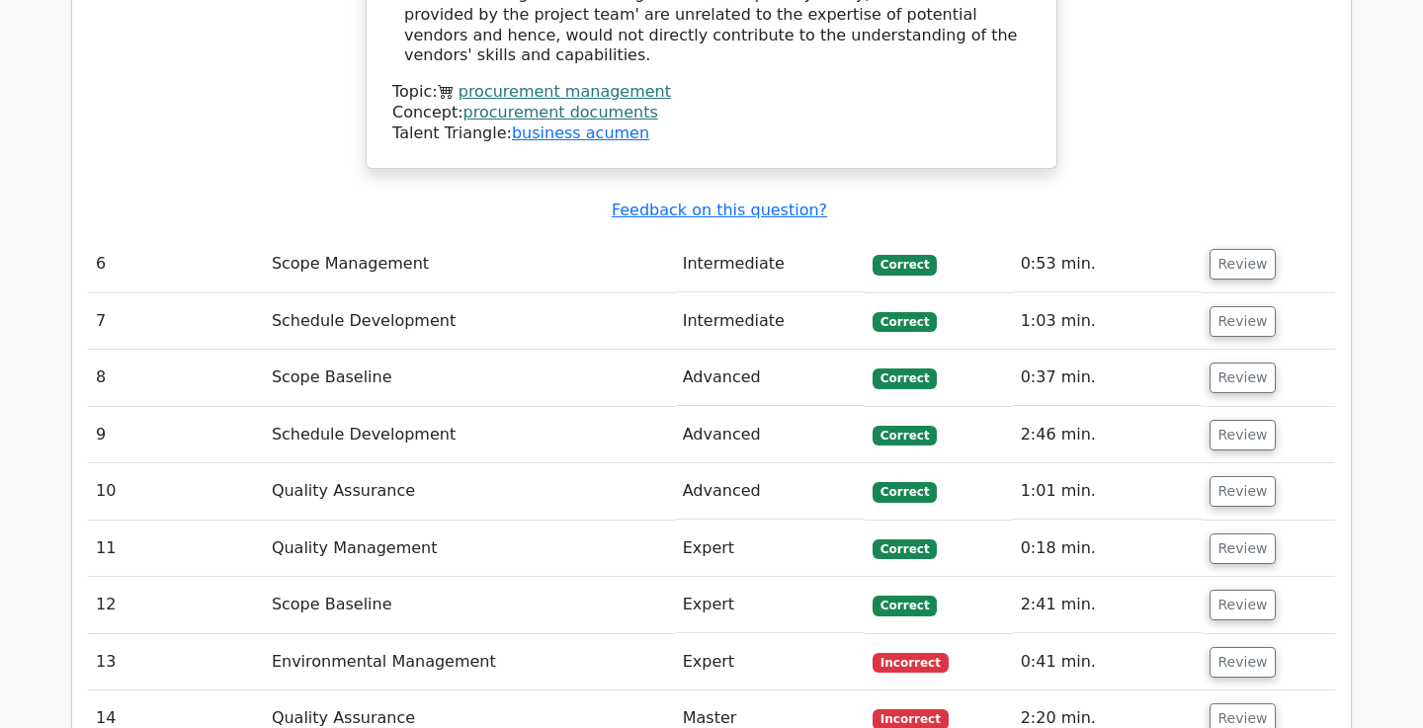
scroll to position [5094, 0]
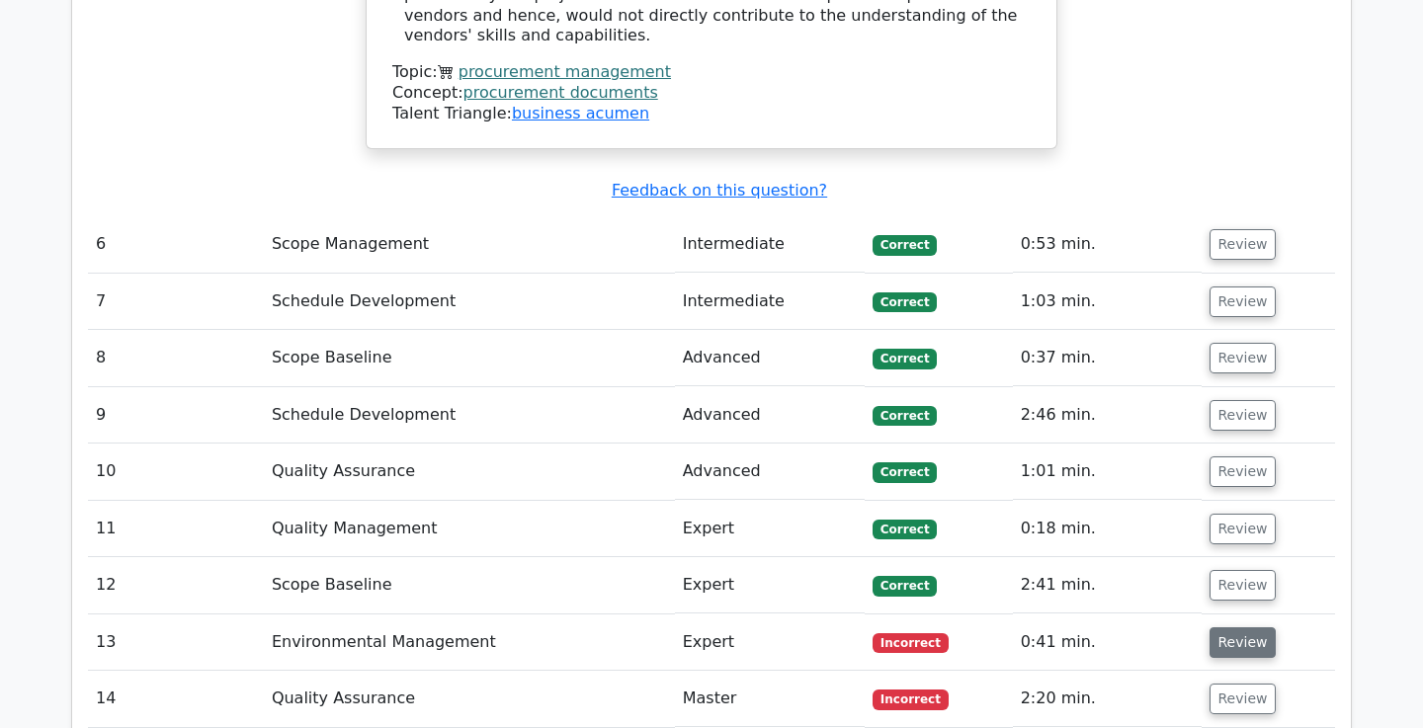
click at [1235, 627] on button "Review" at bounding box center [1242, 642] width 67 height 31
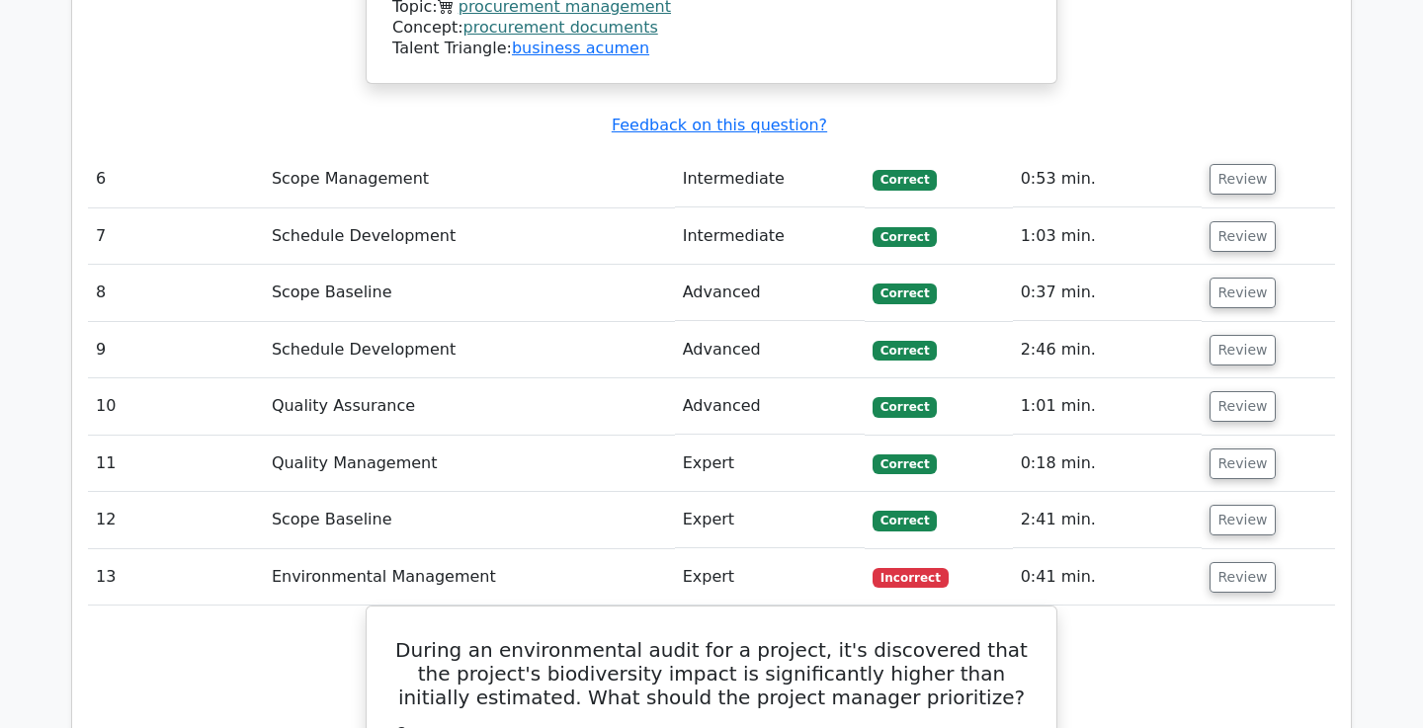
scroll to position [5171, 0]
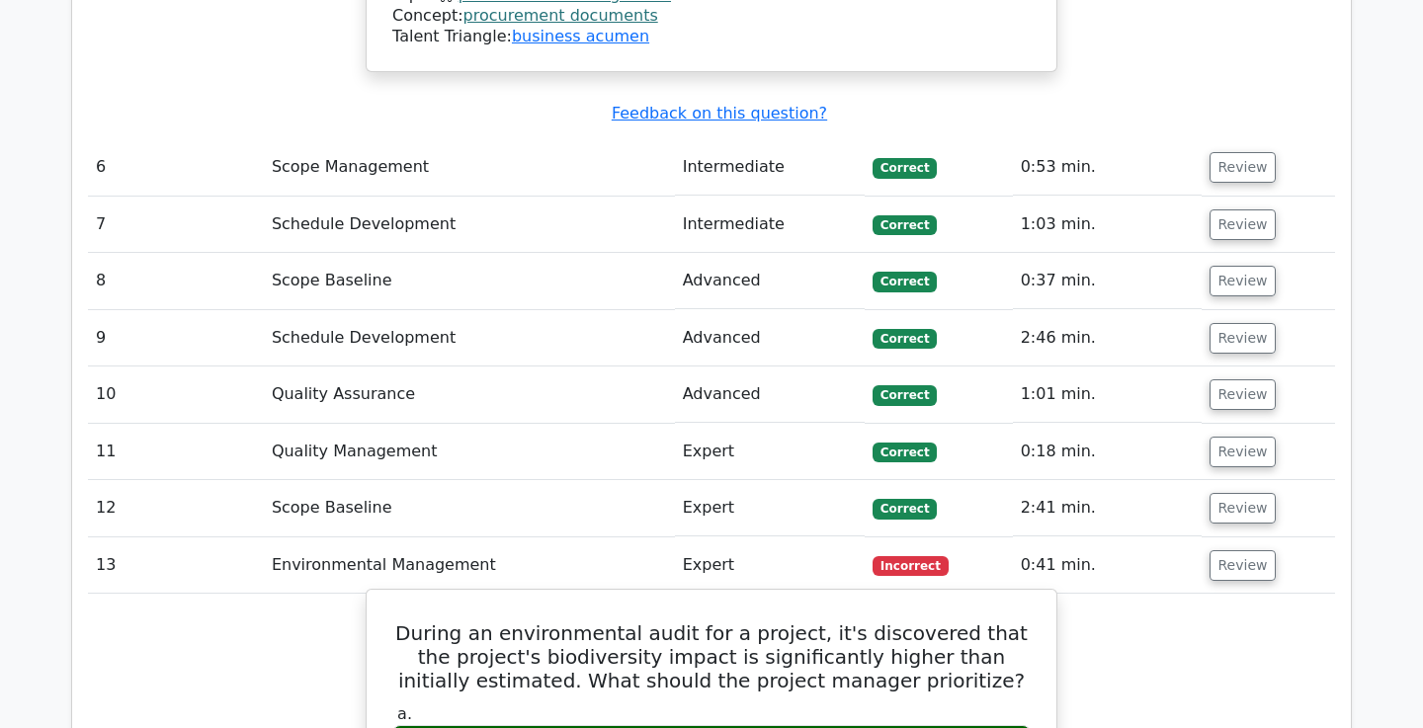
click at [560, 621] on h5 "During an environmental audit for a project, it's discovered that the project's…" at bounding box center [711, 656] width 642 height 71
copy h5 "biodiversity"
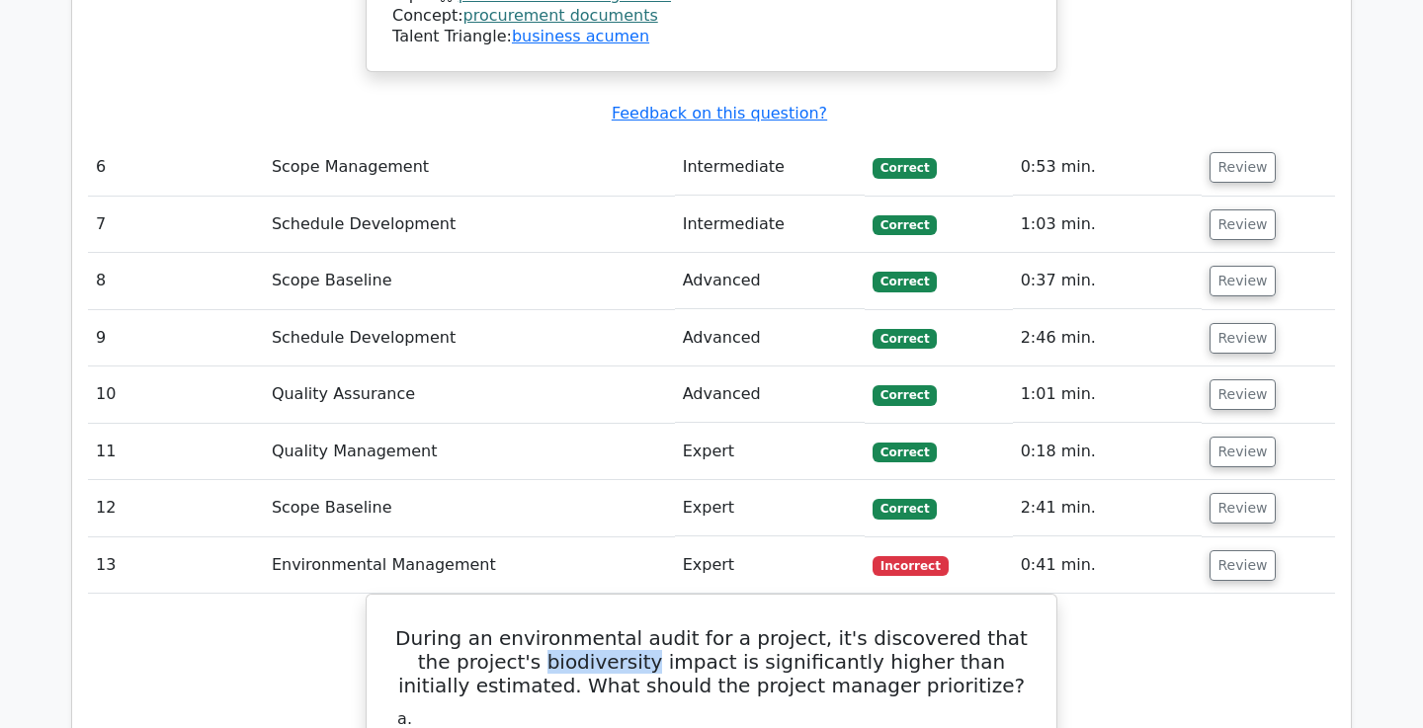
copy h5 "biodiversity"
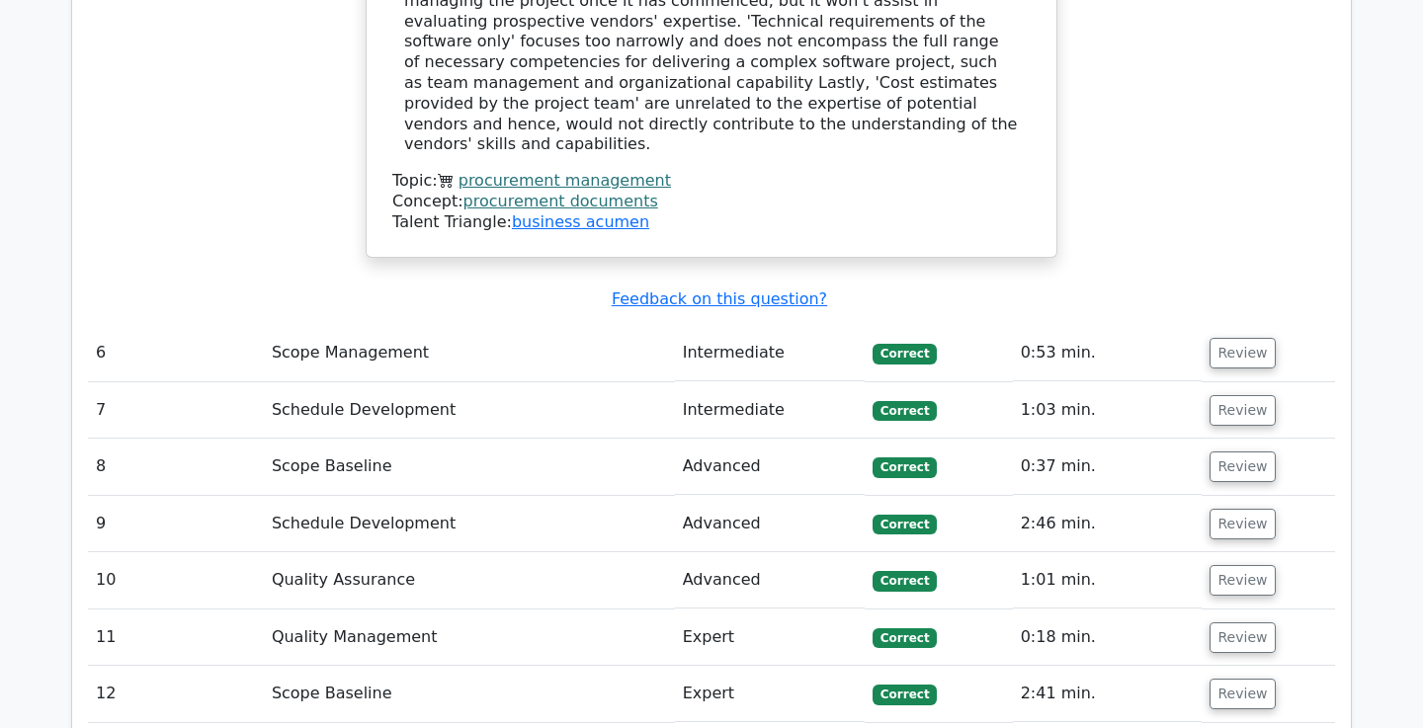
scroll to position [4981, 0]
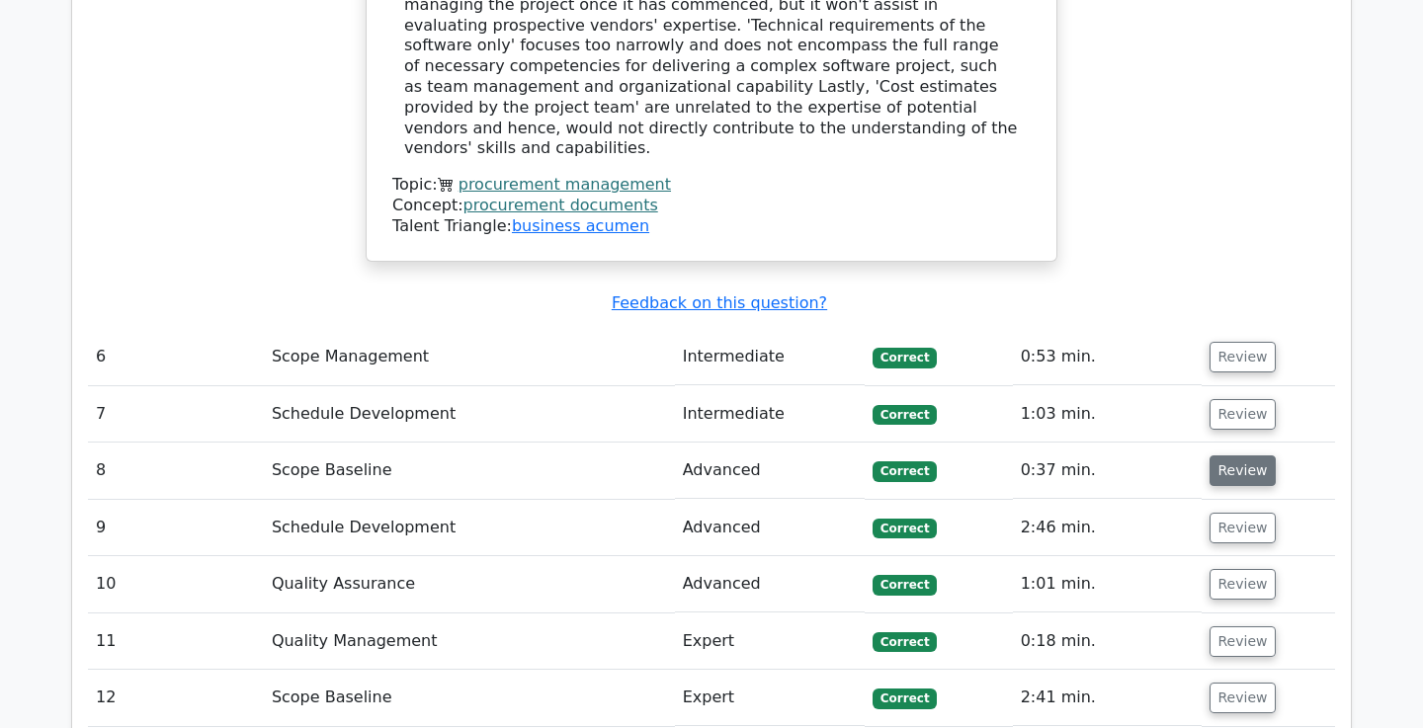
click at [1248, 455] on button "Review" at bounding box center [1242, 470] width 67 height 31
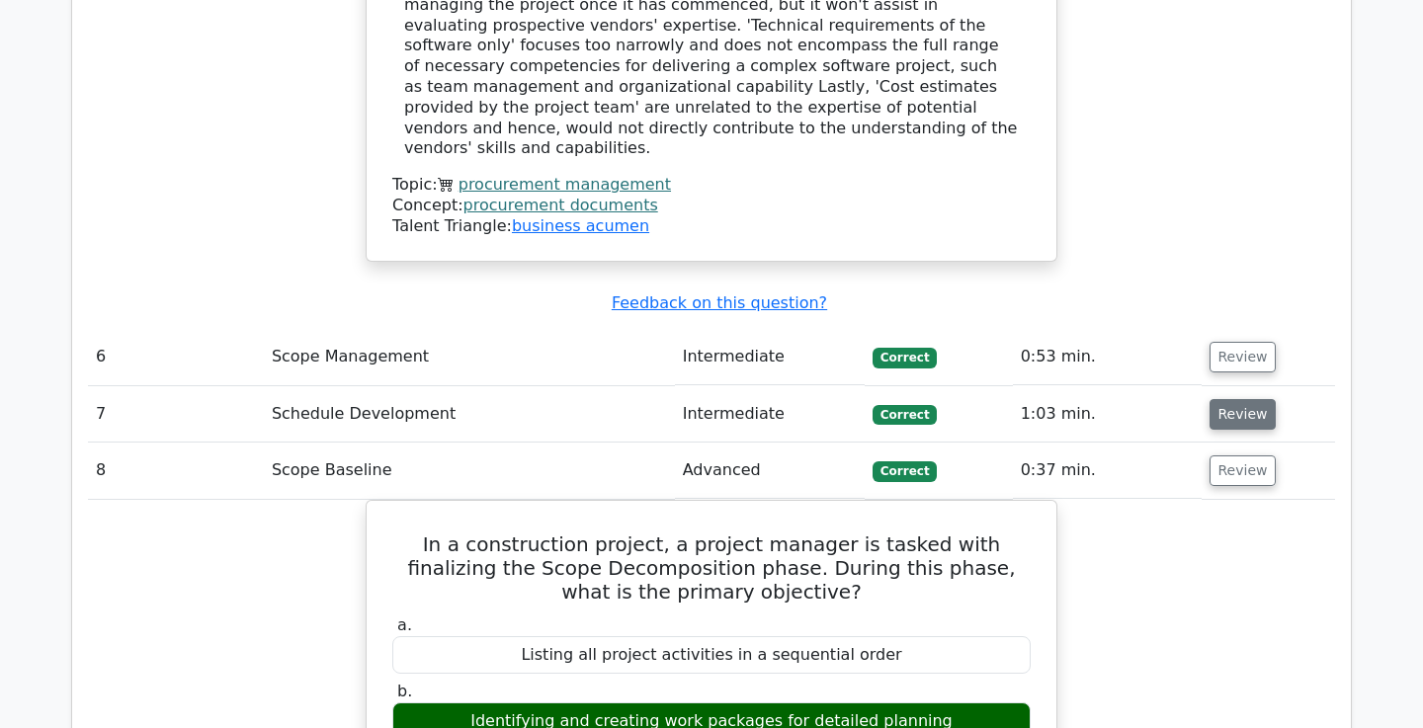
click at [1225, 399] on button "Review" at bounding box center [1242, 414] width 67 height 31
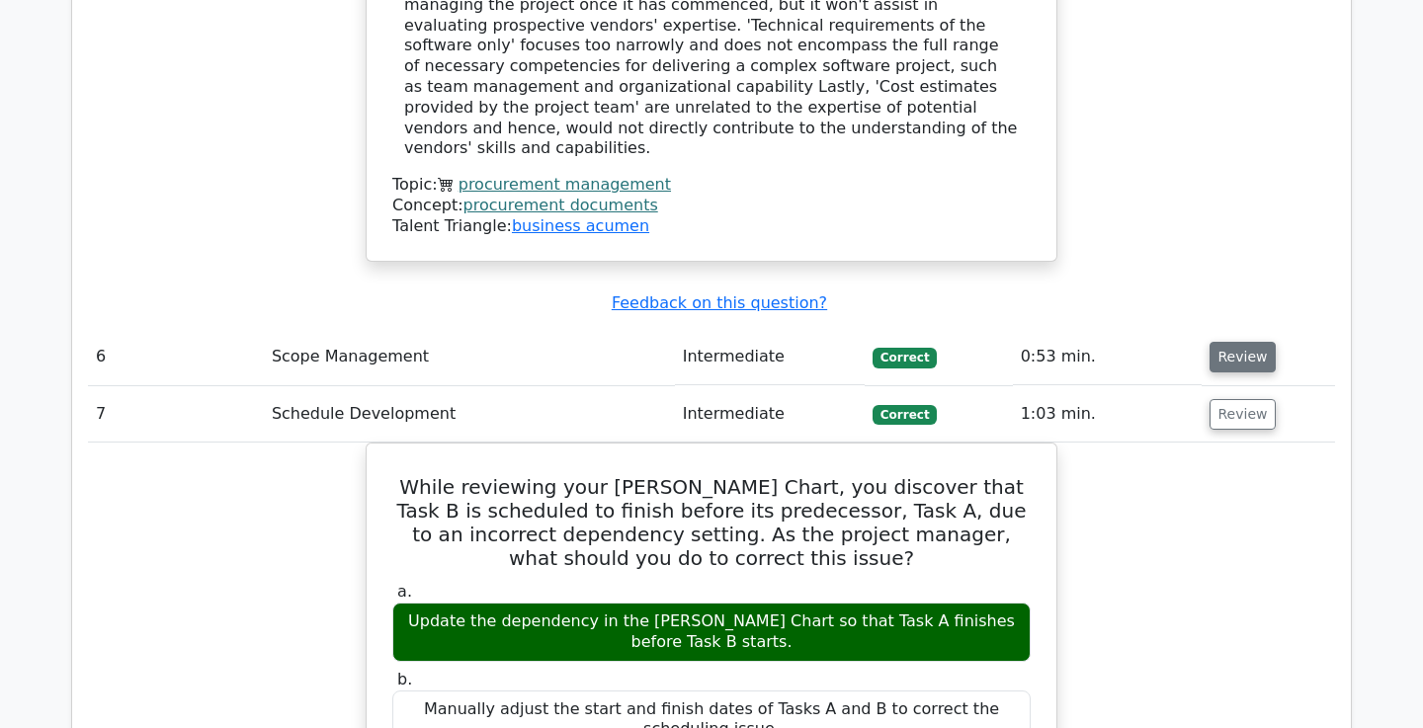
click at [1245, 342] on button "Review" at bounding box center [1242, 357] width 67 height 31
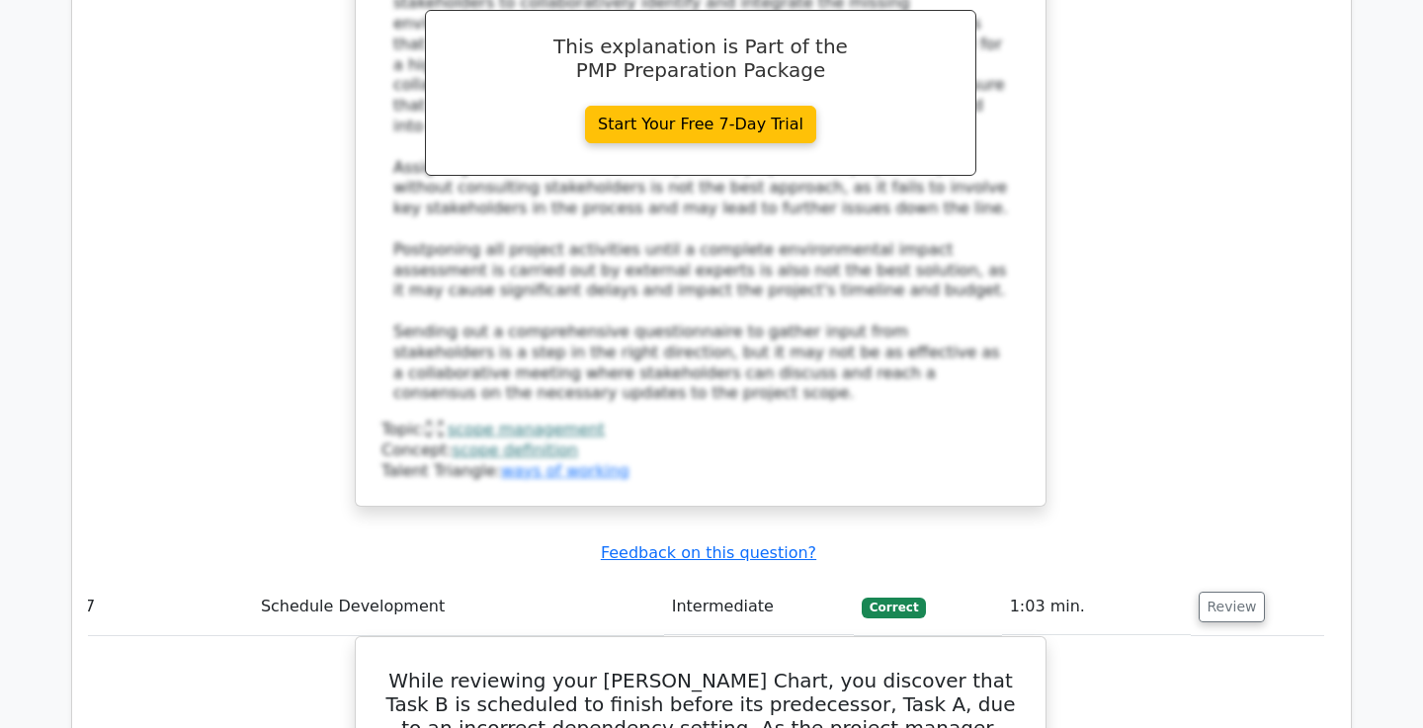
scroll to position [6393, 0]
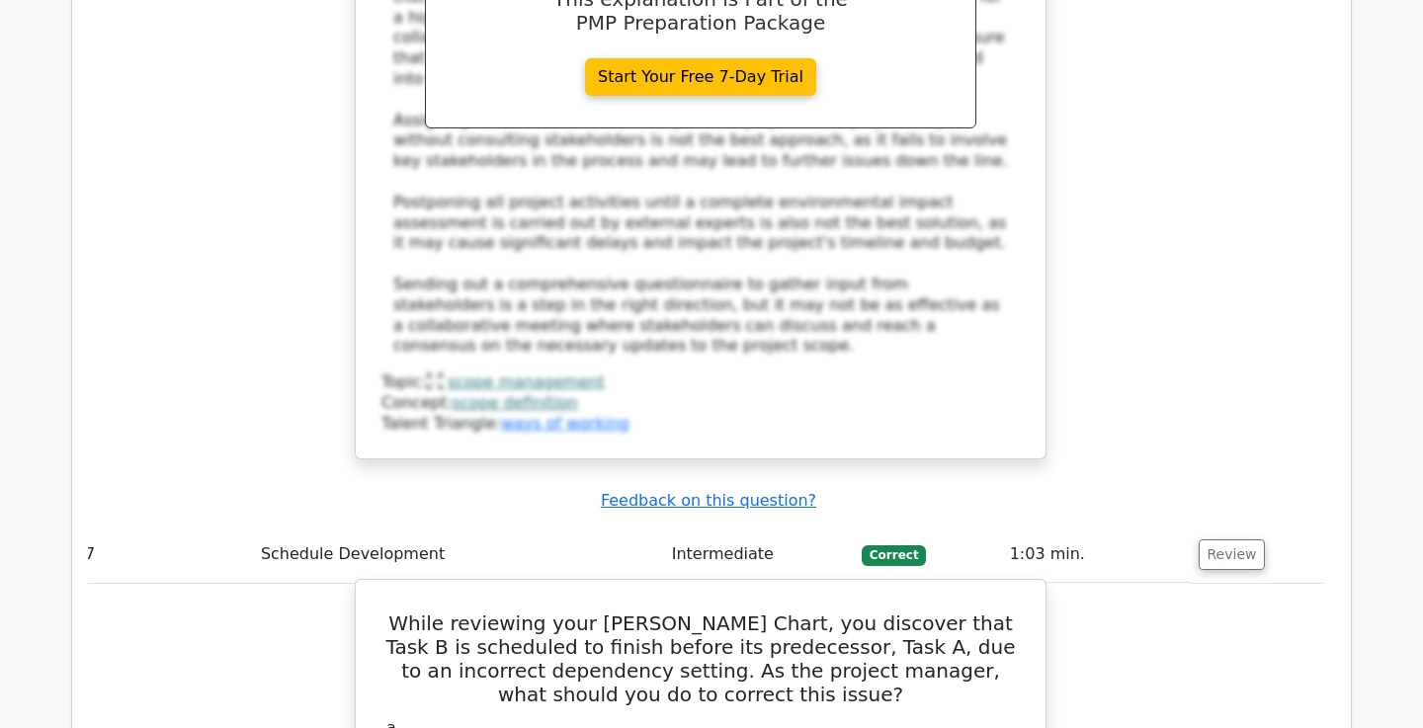
click at [594, 612] on h5 "While reviewing your [PERSON_NAME] Chart, you discover that Task B is scheduled…" at bounding box center [700, 659] width 642 height 95
click at [599, 612] on h5 "While reviewing your [PERSON_NAME] Chart, you discover that Task B is scheduled…" at bounding box center [700, 659] width 642 height 95
copy h5 "predecessor"
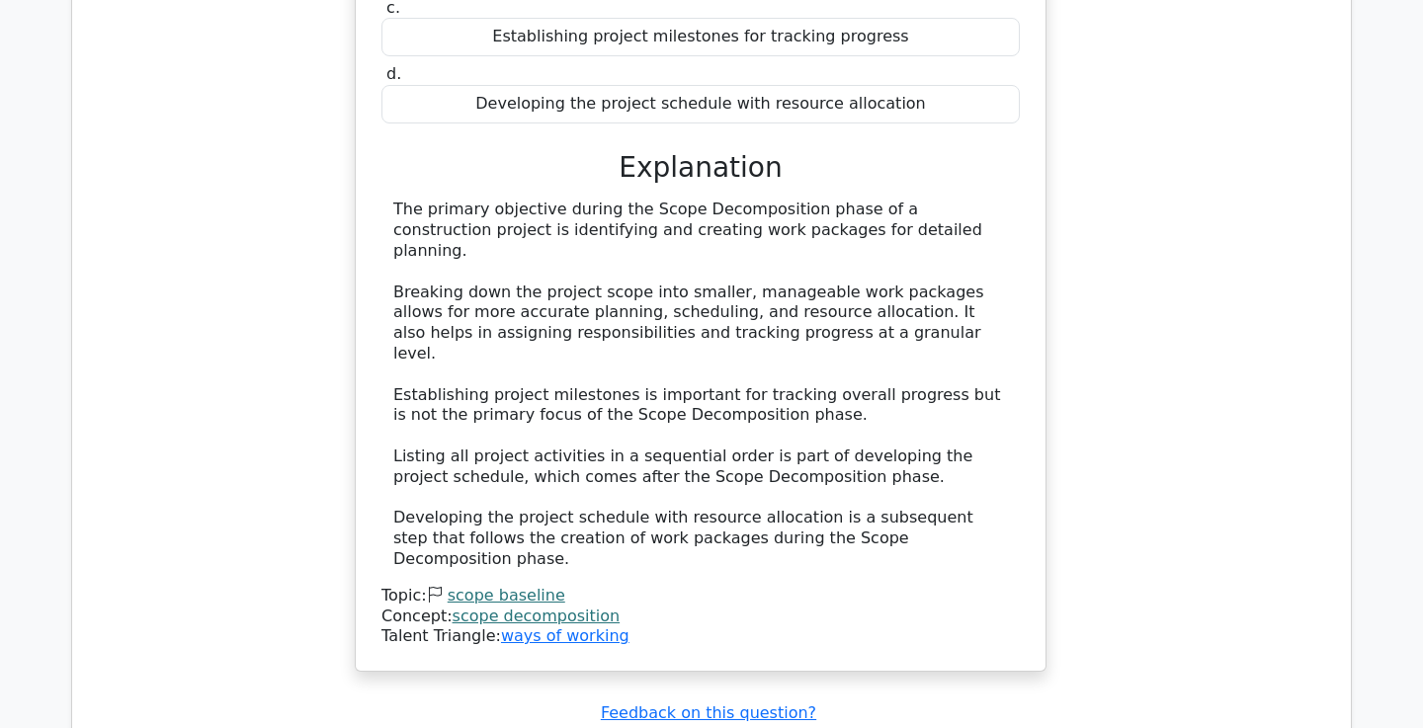
scroll to position [8276, 0]
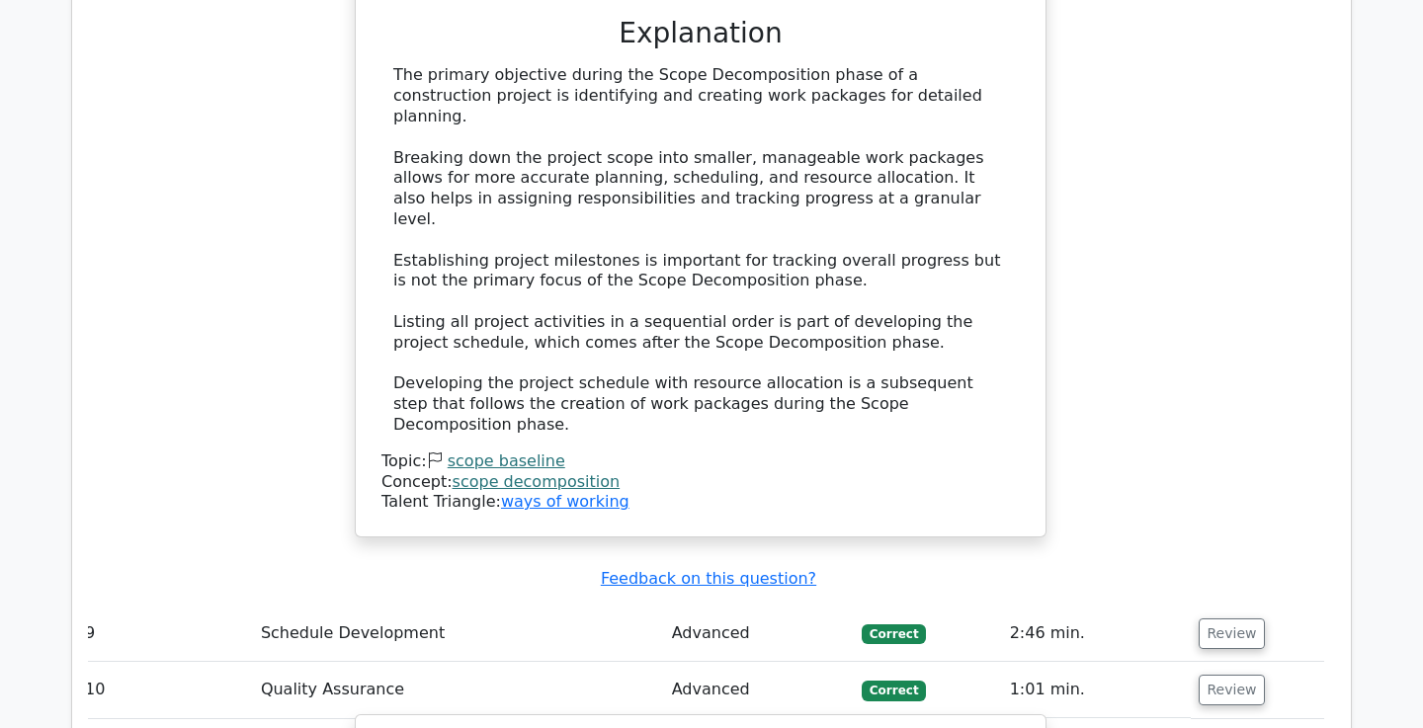
scroll to position [8376, 0]
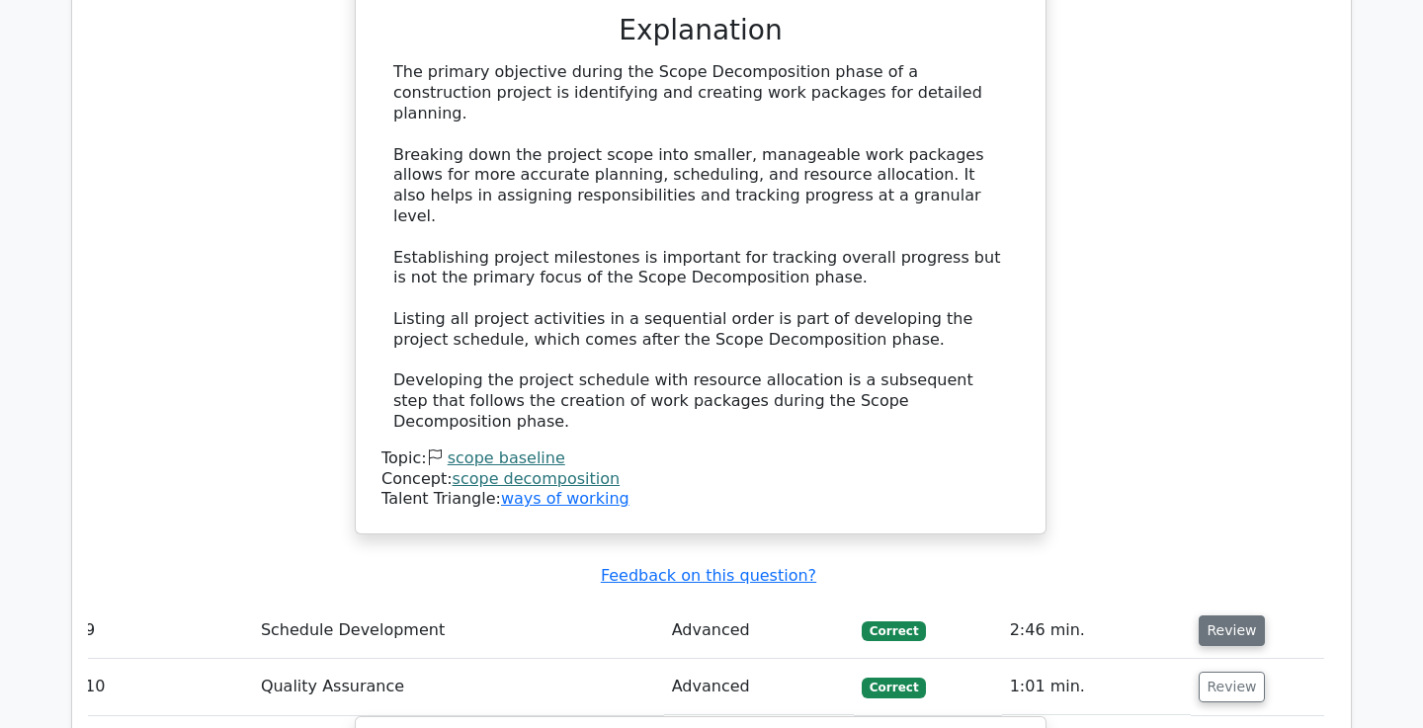
click at [1215, 615] on button "Review" at bounding box center [1231, 630] width 67 height 31
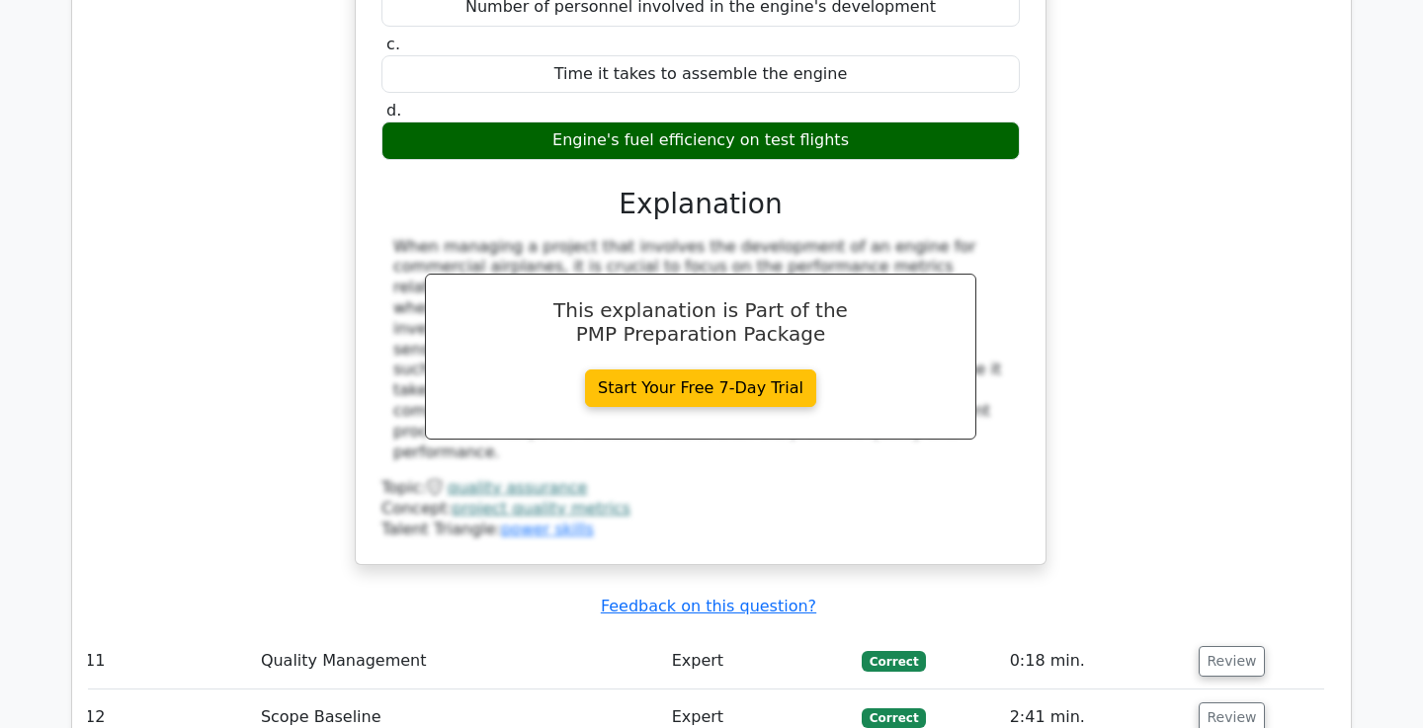
scroll to position [10155, 0]
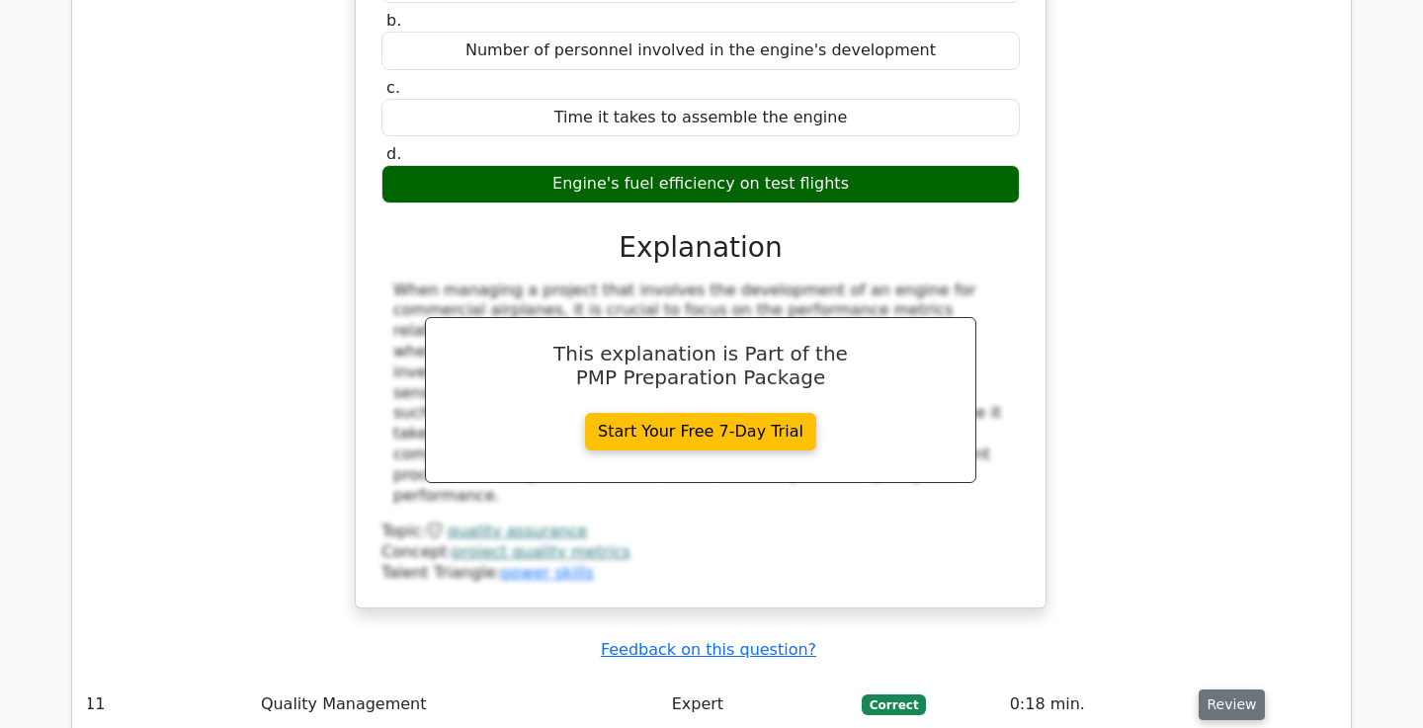
click at [1244, 690] on button "Review" at bounding box center [1231, 705] width 67 height 31
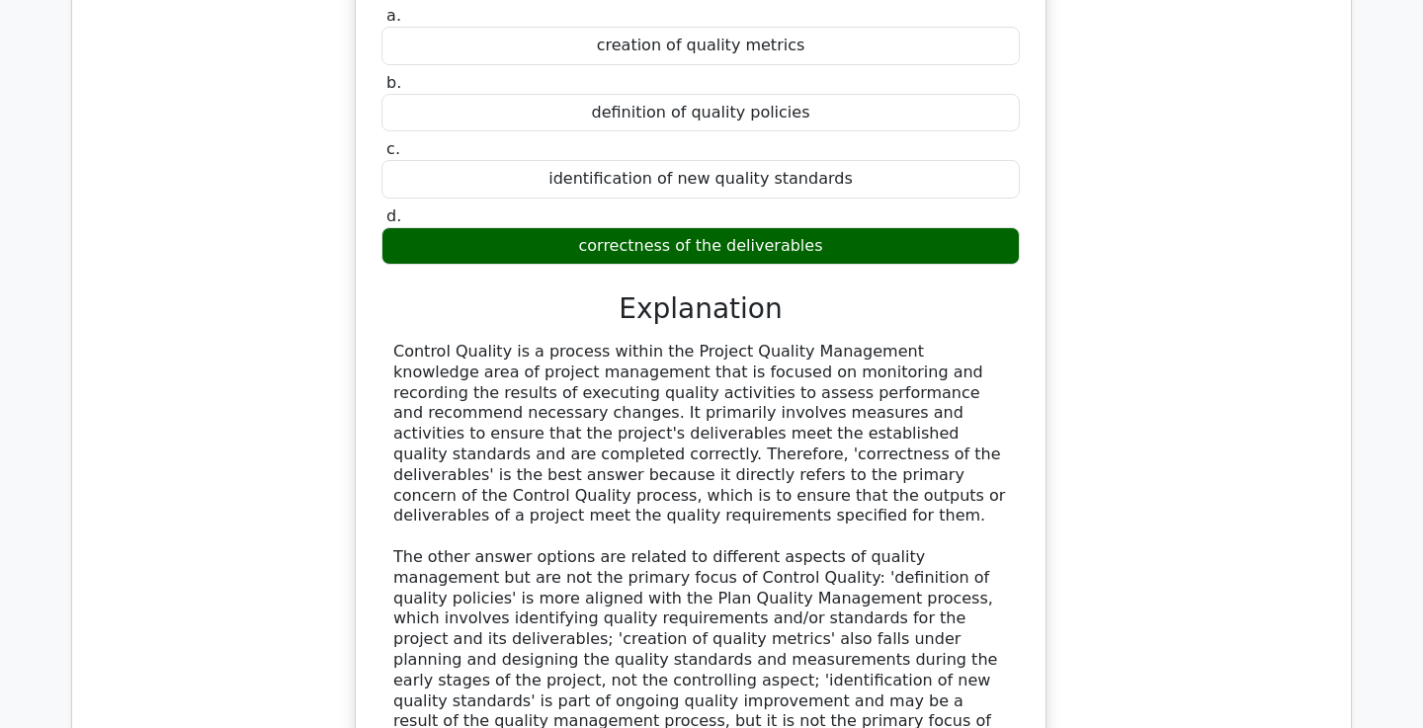
scroll to position [10955, 0]
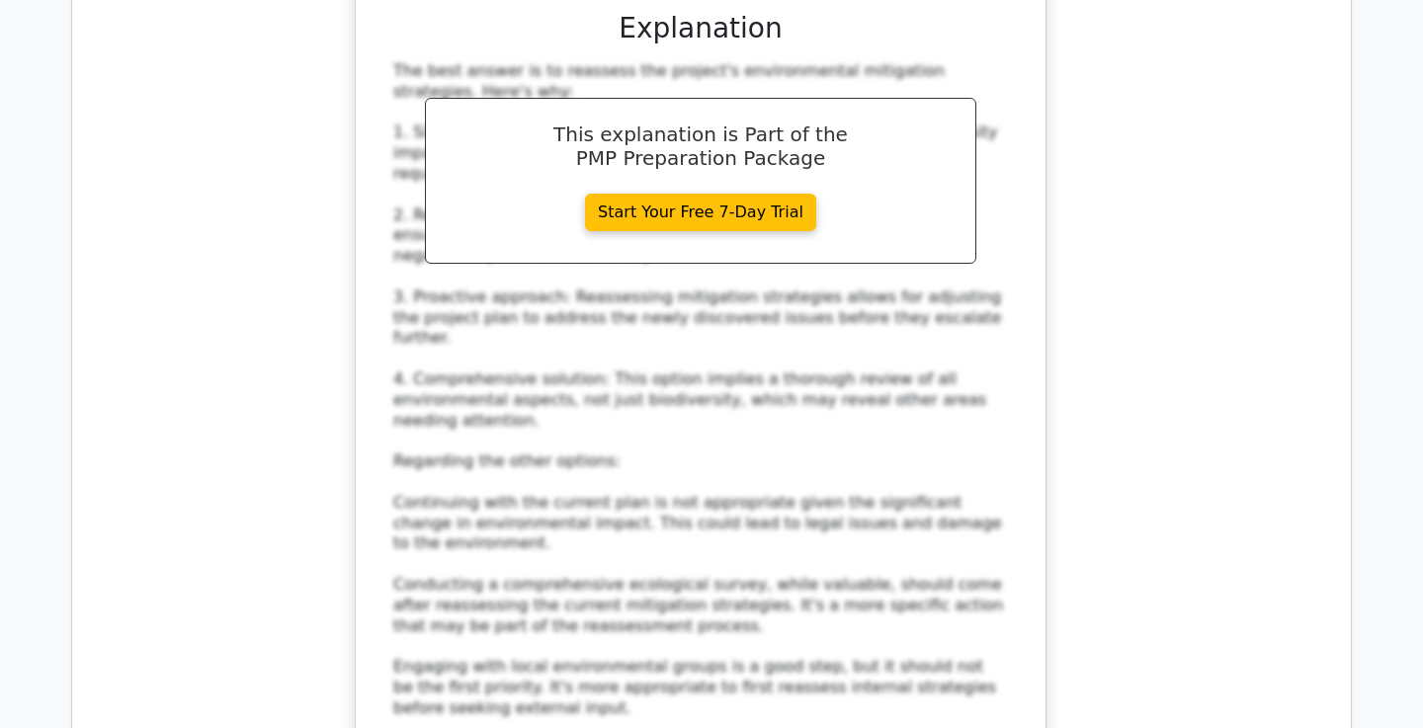
scroll to position [13631, 0]
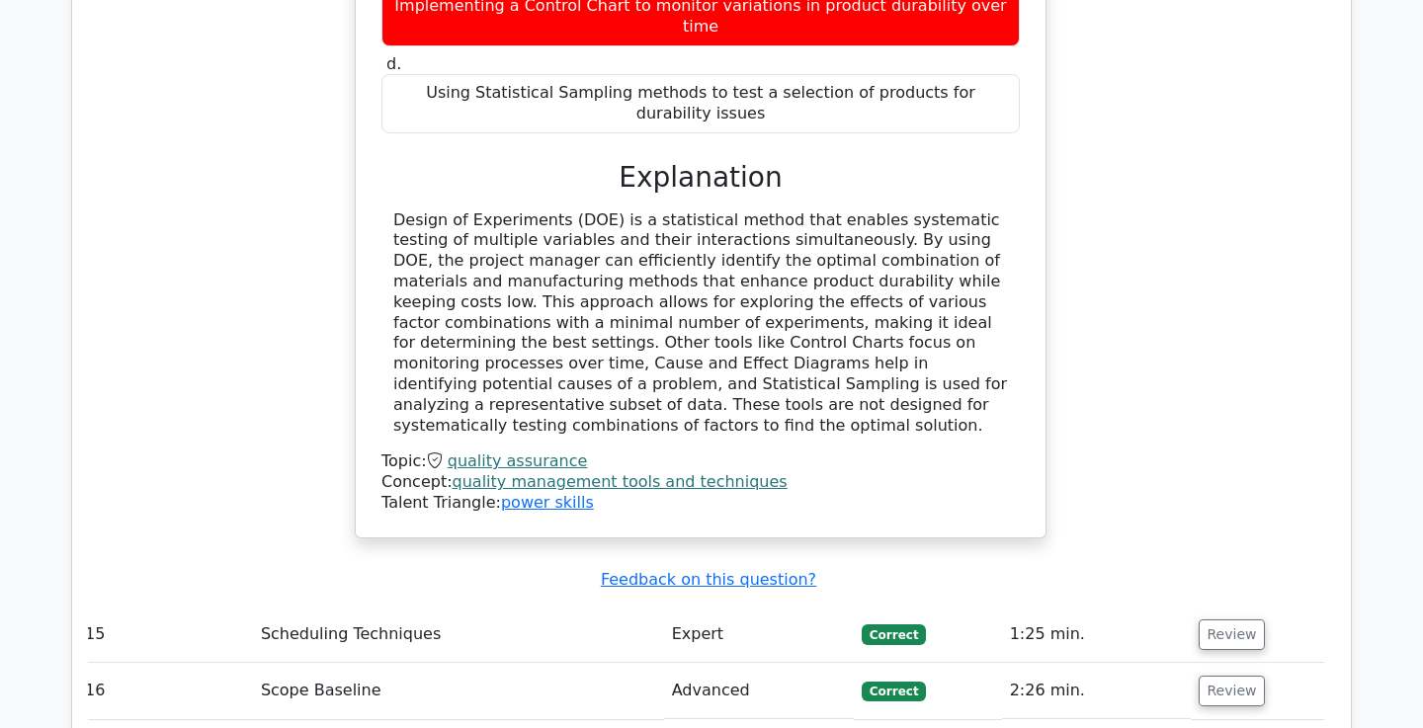
scroll to position [14845, 0]
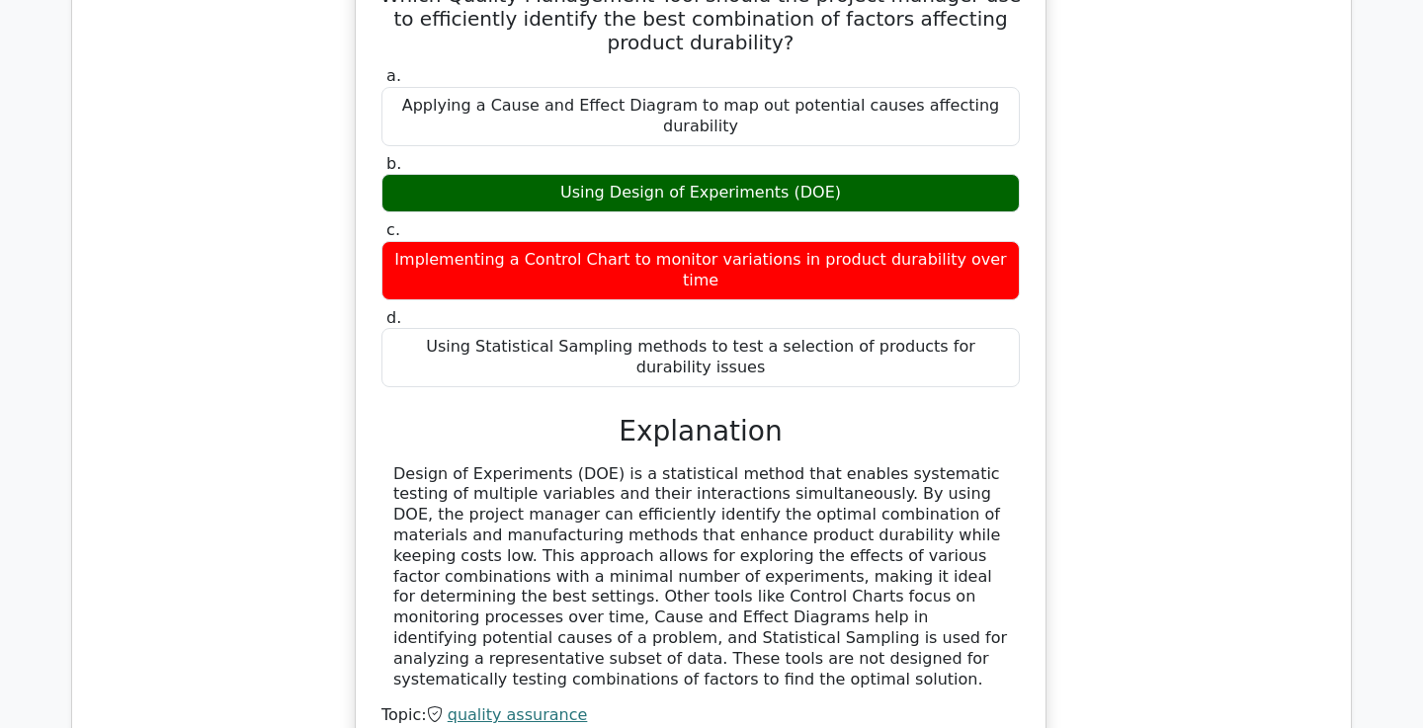
scroll to position [14680, 0]
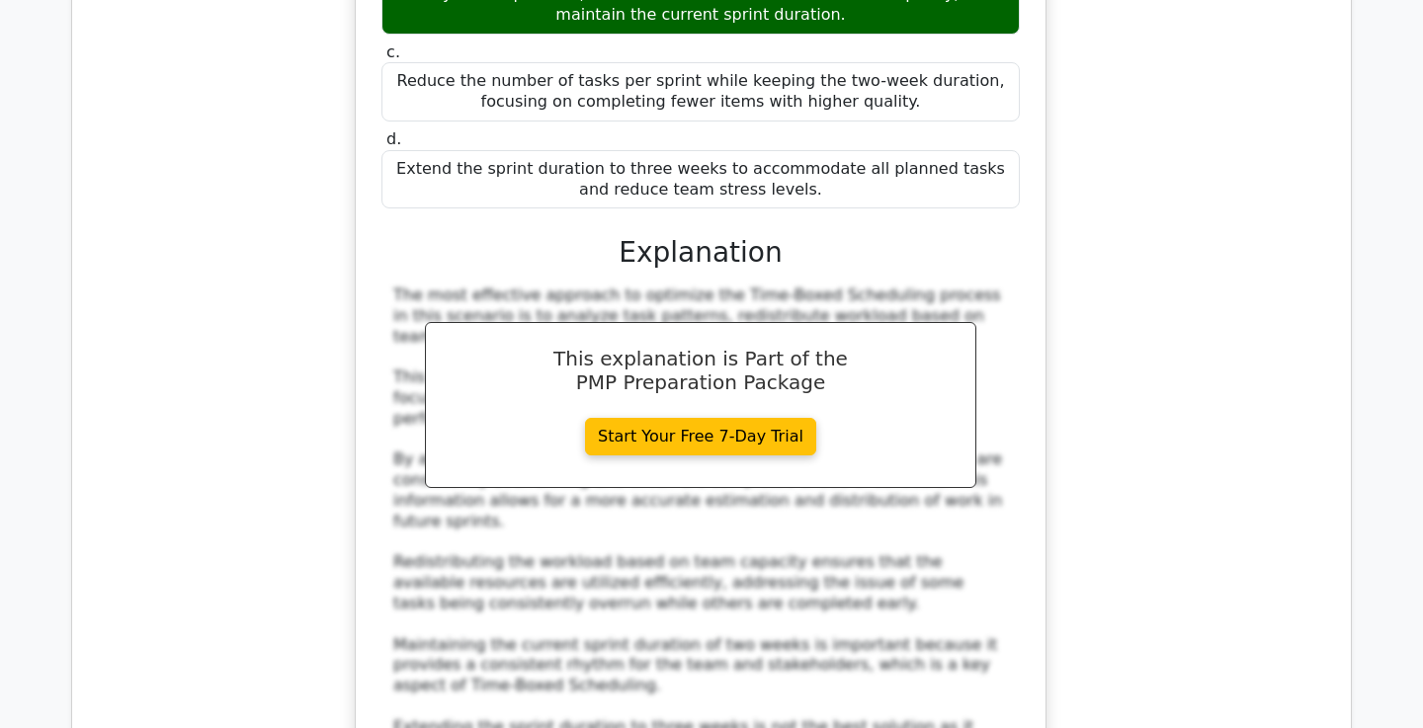
scroll to position [16058, 0]
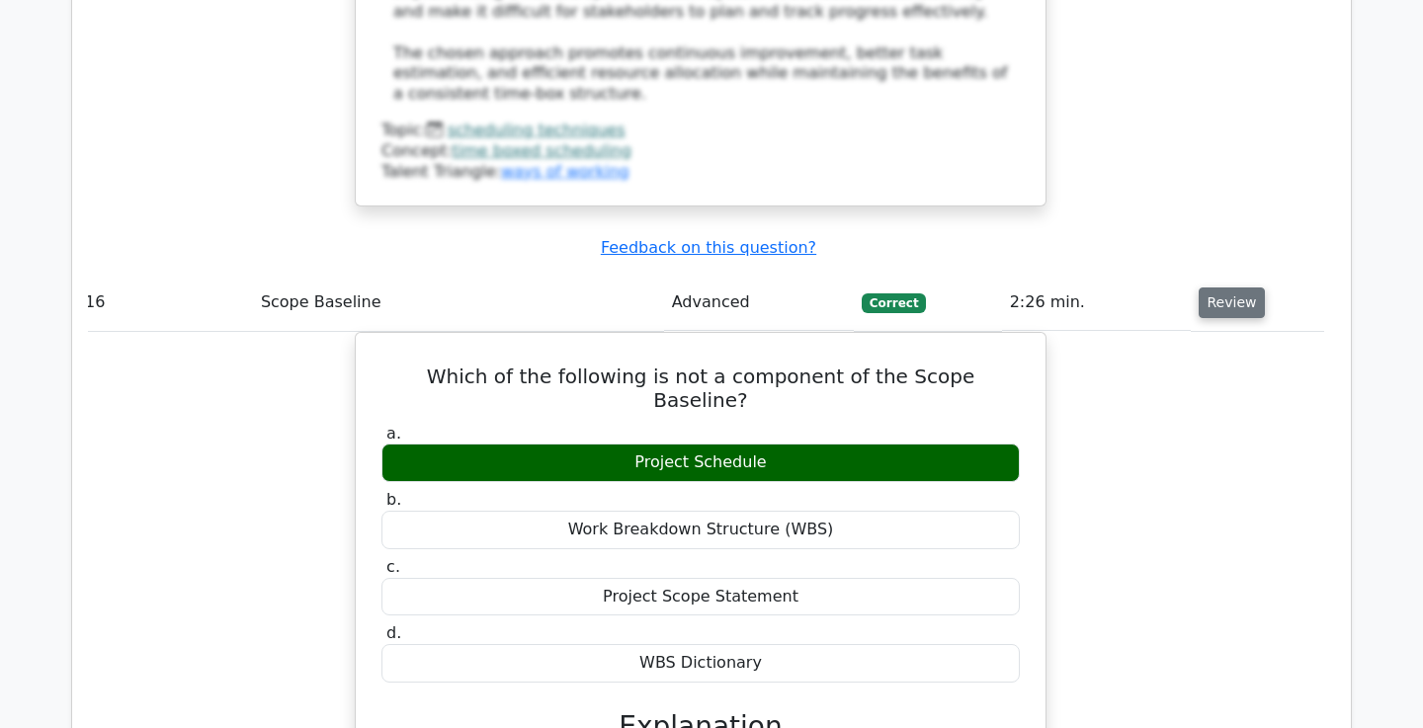
scroll to position [16957, 0]
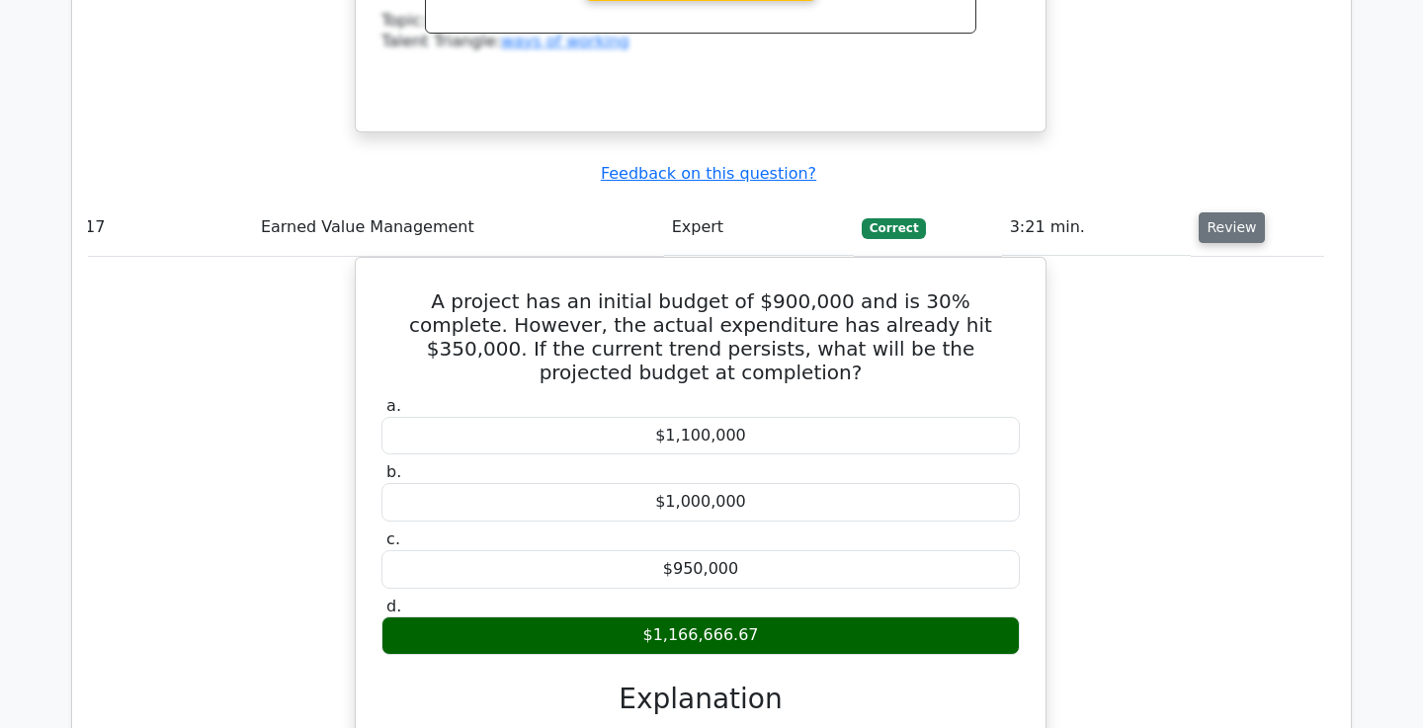
scroll to position [17903, 0]
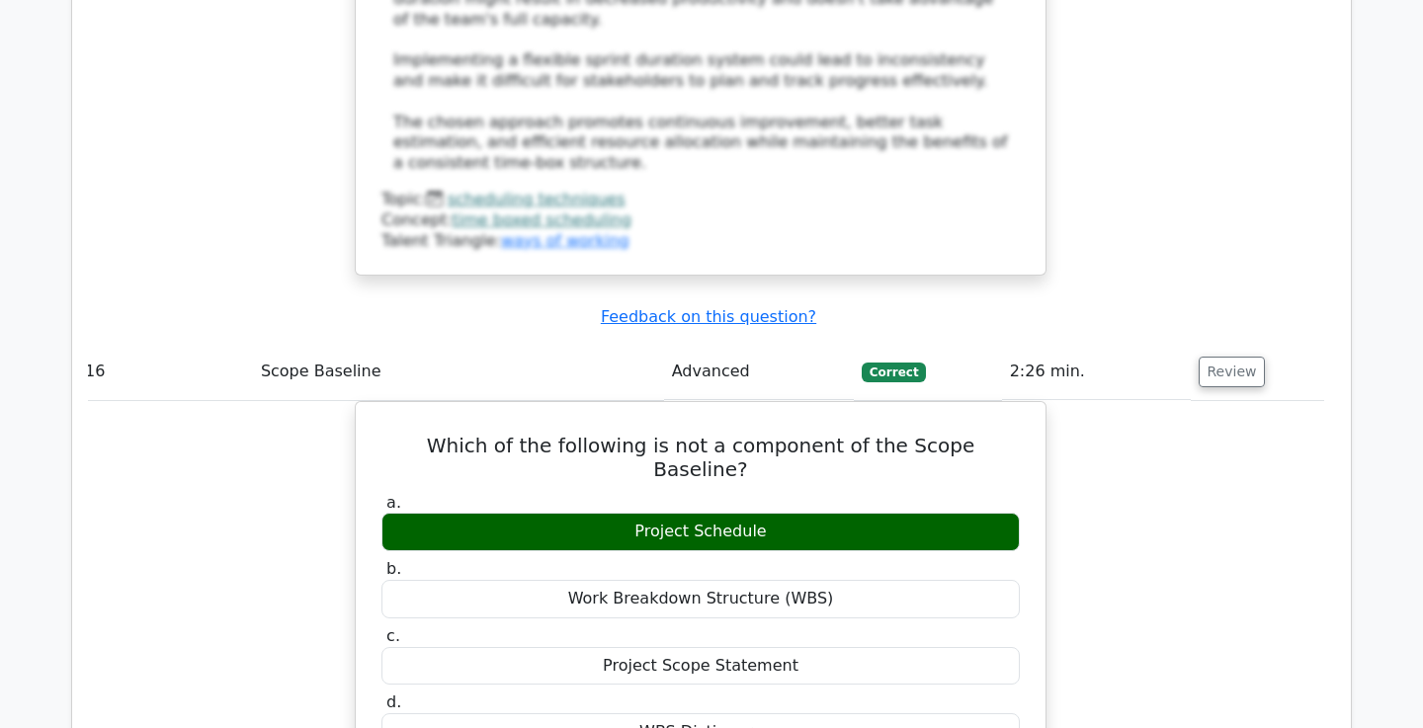
scroll to position [16885, 0]
